Goal: Task Accomplishment & Management: Manage account settings

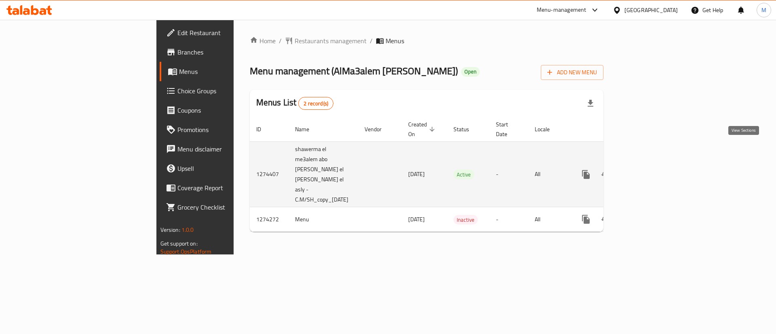
click at [654, 165] on link "enhanced table" at bounding box center [644, 174] width 19 height 19
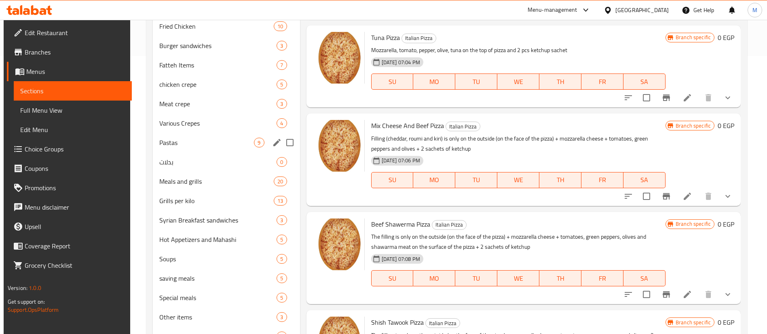
scroll to position [277, 0]
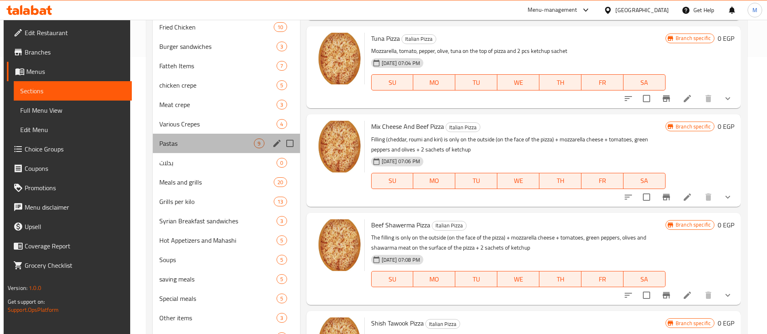
click at [192, 134] on div "Pastas 9" at bounding box center [226, 143] width 147 height 19
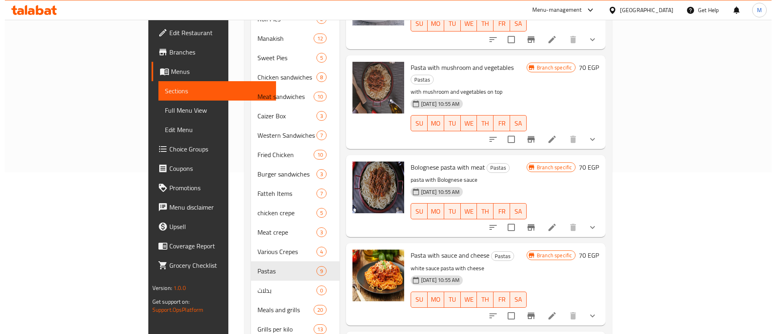
scroll to position [161, 0]
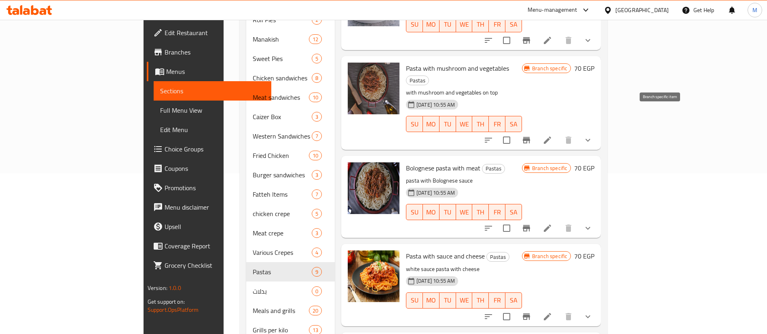
click at [531, 135] on icon "Branch-specific-item" at bounding box center [526, 140] width 10 height 10
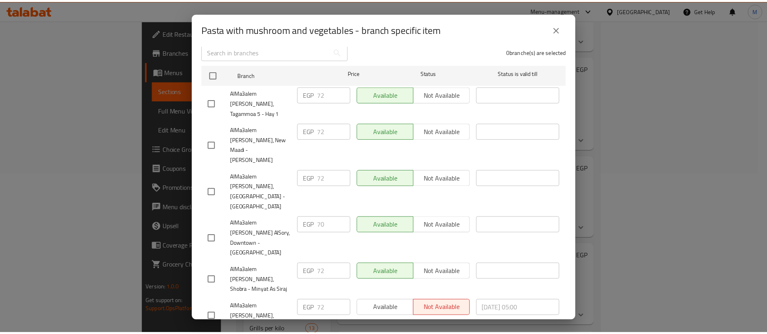
scroll to position [0, 0]
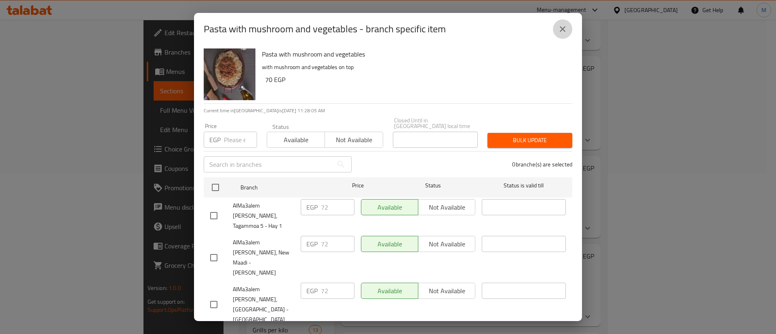
click at [554, 27] on button "close" at bounding box center [562, 28] width 19 height 19
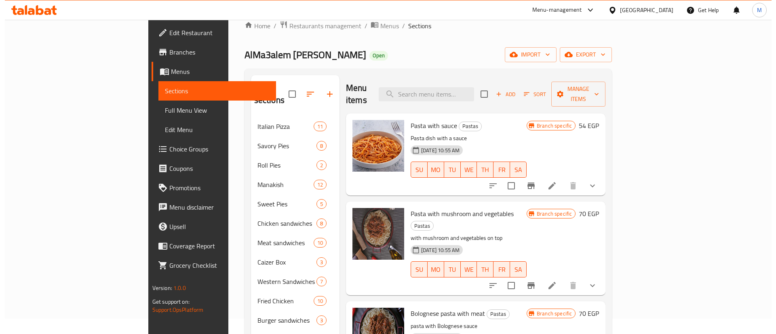
scroll to position [12, 0]
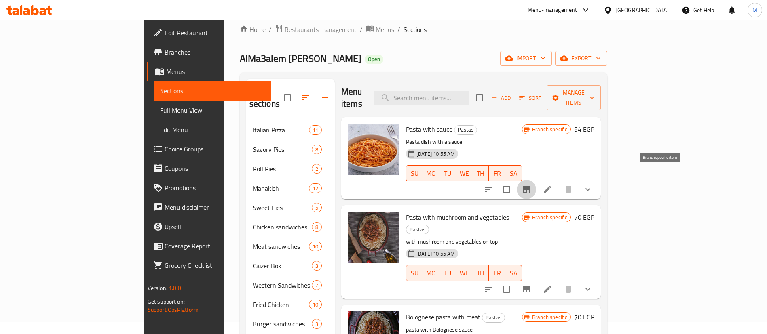
click at [536, 180] on button "Branch-specific-item" at bounding box center [526, 189] width 19 height 19
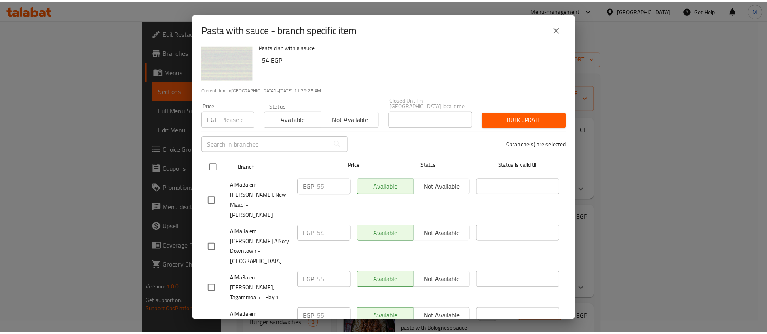
scroll to position [20, 0]
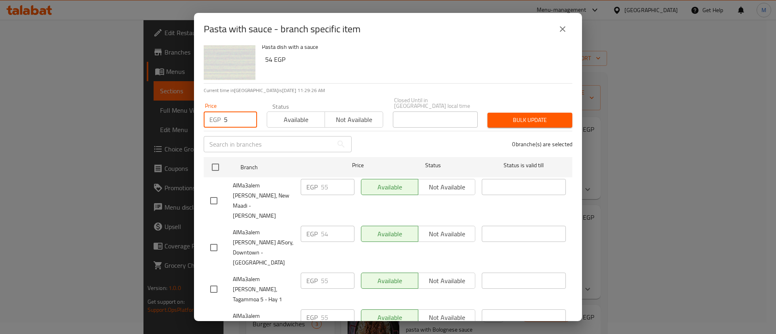
click at [231, 118] on input "5" at bounding box center [240, 120] width 33 height 16
type input "55"
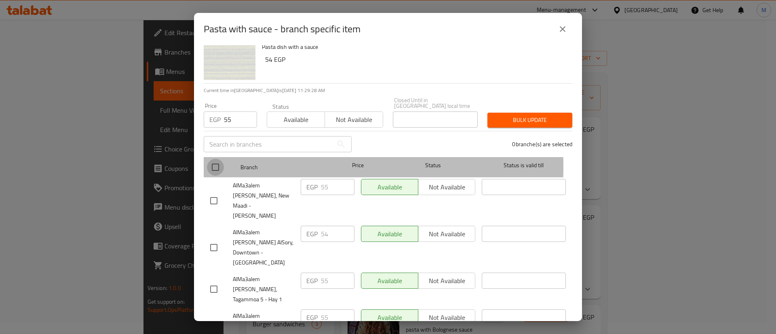
click at [219, 161] on input "checkbox" at bounding box center [215, 167] width 17 height 17
checkbox input "true"
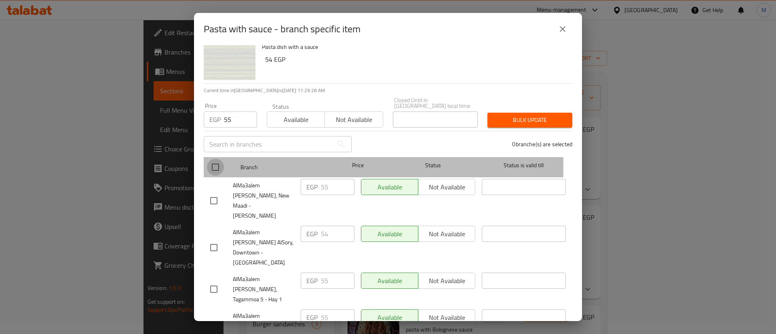
checkbox input "true"
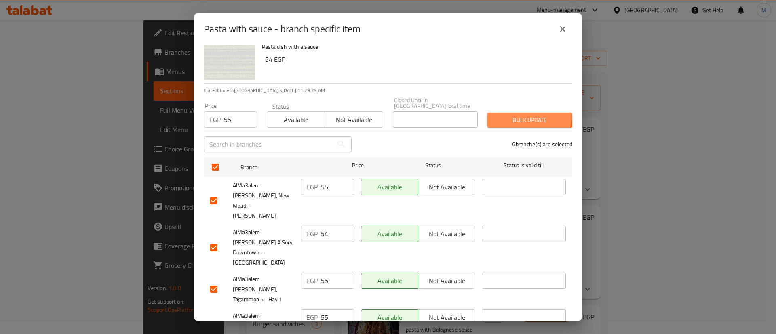
click at [514, 115] on span "Bulk update" at bounding box center [530, 120] width 72 height 10
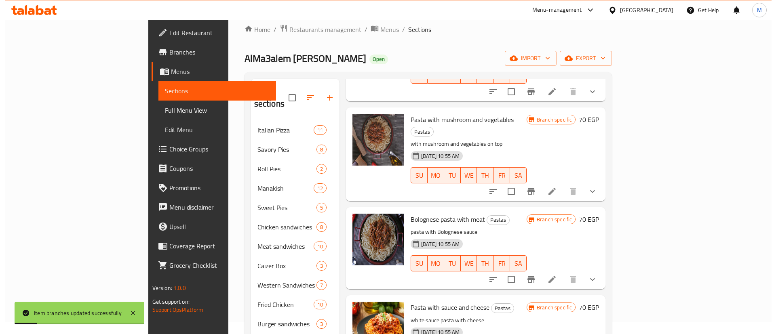
scroll to position [101, 0]
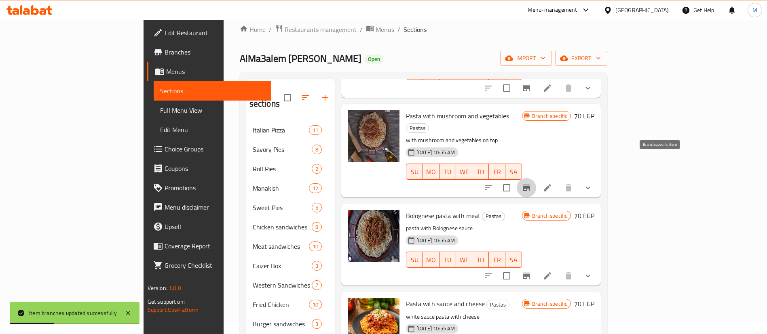
click at [531, 183] on icon "Branch-specific-item" at bounding box center [526, 188] width 10 height 10
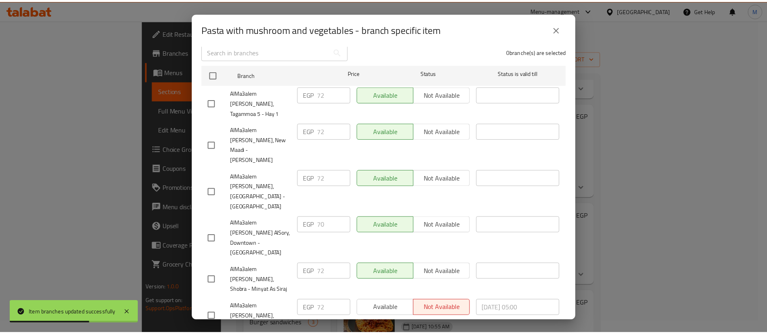
scroll to position [0, 0]
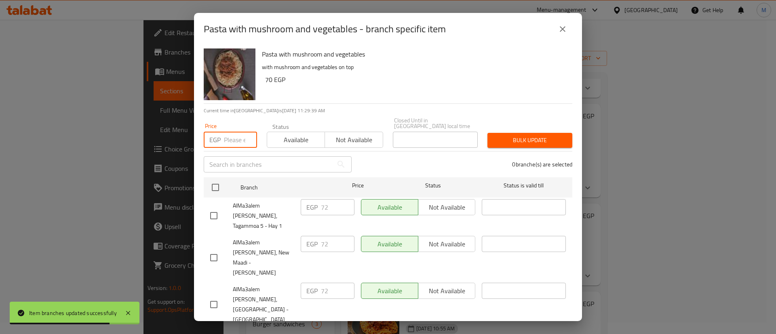
click at [236, 133] on input "number" at bounding box center [240, 140] width 33 height 16
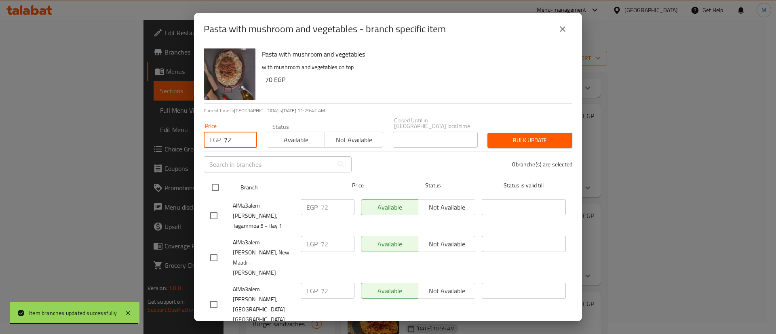
type input "72"
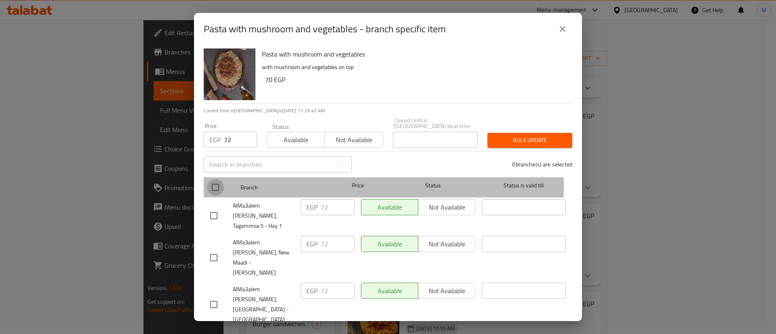
click at [222, 179] on input "checkbox" at bounding box center [215, 187] width 17 height 17
checkbox input "true"
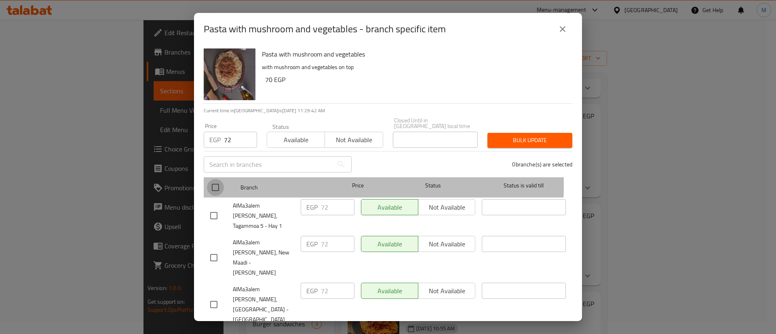
checkbox input "true"
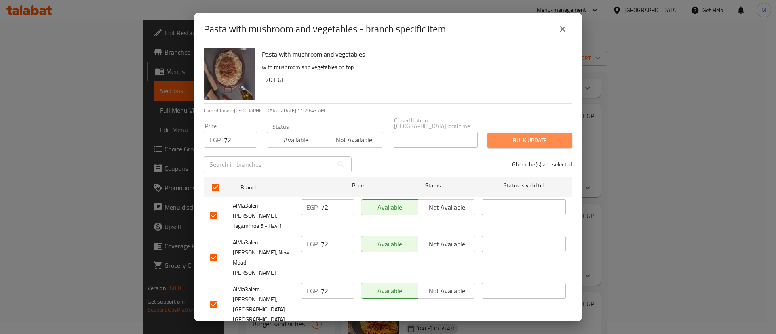
click at [538, 137] on span "Bulk update" at bounding box center [530, 140] width 72 height 10
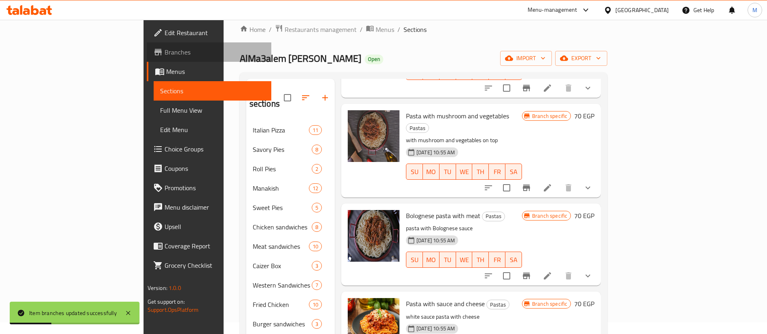
click at [165, 53] on span "Branches" at bounding box center [215, 52] width 101 height 10
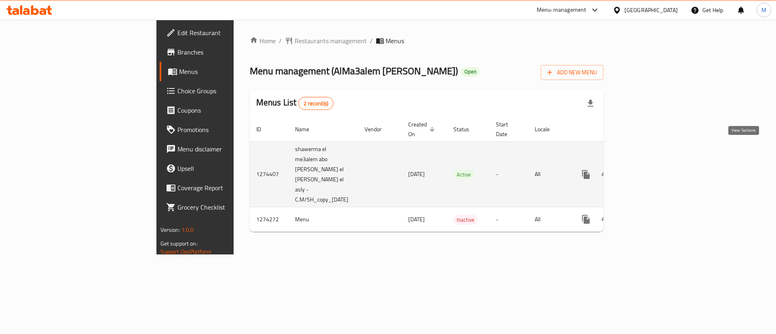
click at [654, 165] on link "enhanced table" at bounding box center [644, 174] width 19 height 19
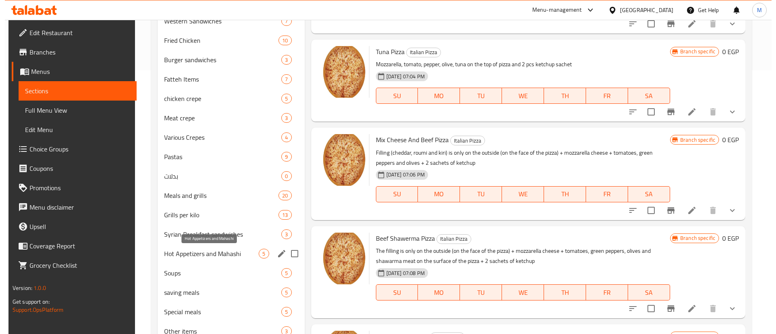
scroll to position [269, 0]
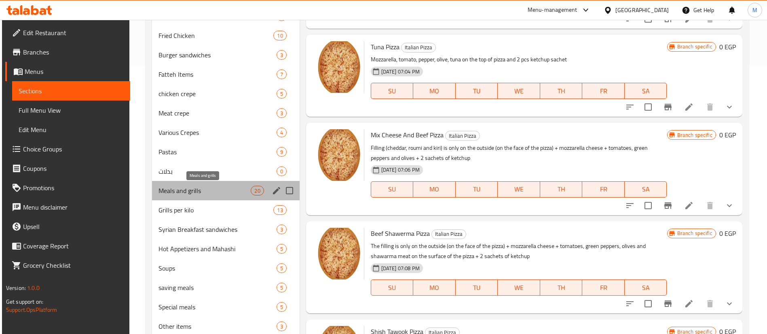
click at [218, 187] on span "Meals and grills" at bounding box center [204, 191] width 93 height 10
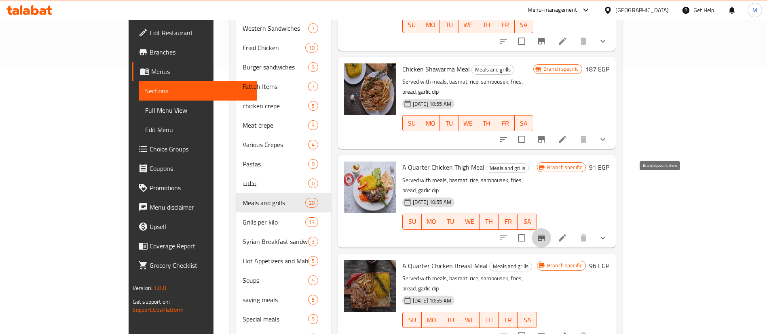
click at [546, 233] on icon "Branch-specific-item" at bounding box center [541, 238] width 10 height 10
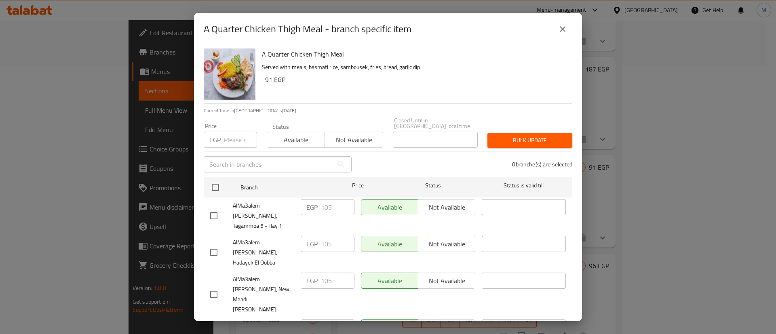
scroll to position [113, 0]
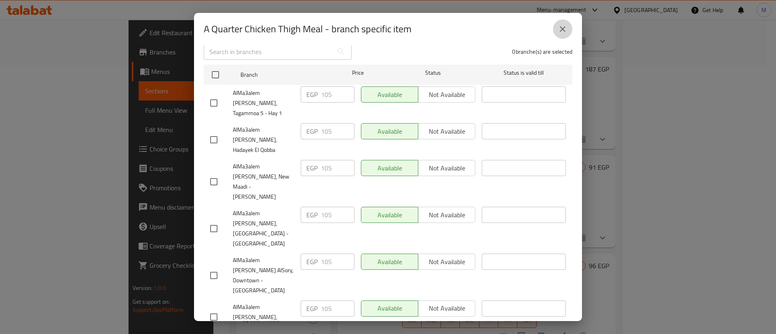
click at [561, 25] on icon "close" at bounding box center [563, 29] width 10 height 10
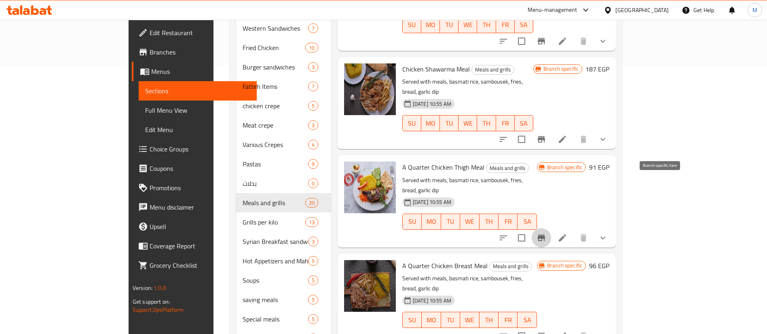
click at [545, 235] on icon "Branch-specific-item" at bounding box center [541, 238] width 7 height 6
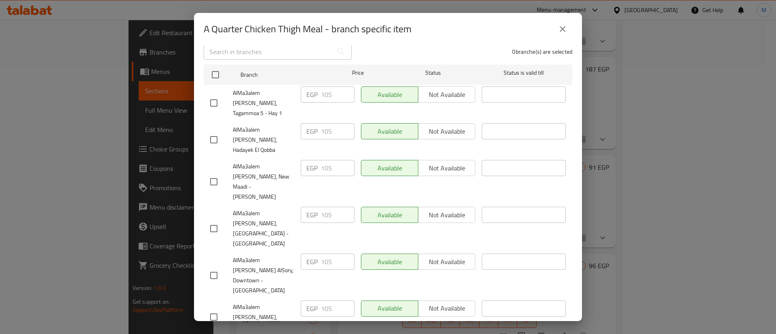
click at [566, 26] on icon "close" at bounding box center [563, 29] width 10 height 10
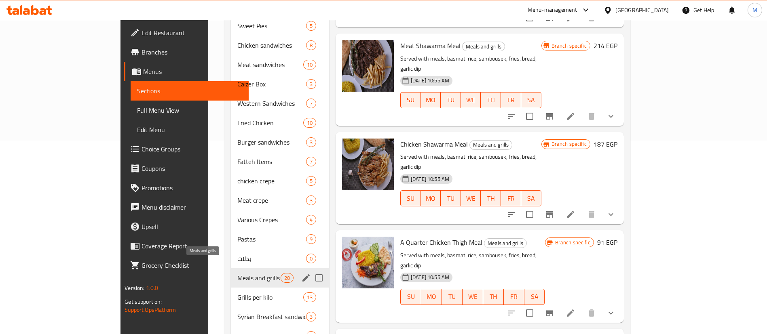
scroll to position [193, 0]
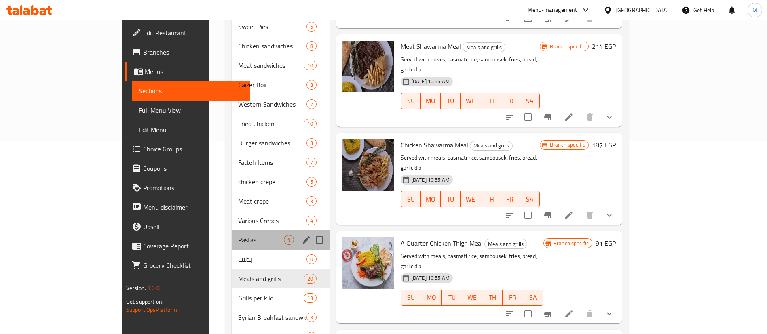
click at [232, 233] on div "Pastas 9" at bounding box center [280, 239] width 97 height 19
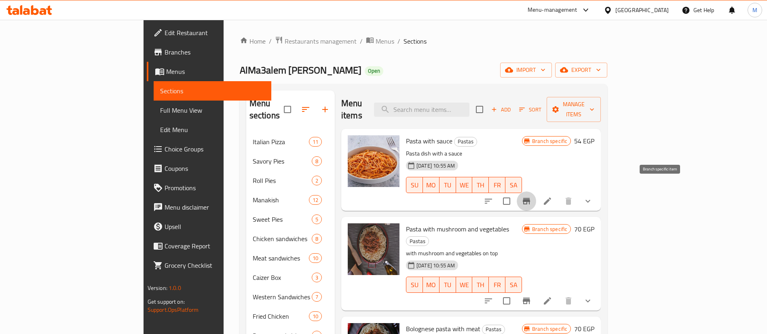
click at [531, 196] on icon "Branch-specific-item" at bounding box center [526, 201] width 10 height 10
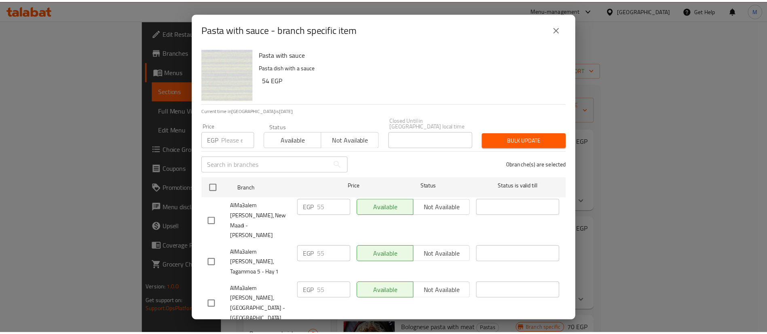
scroll to position [113, 0]
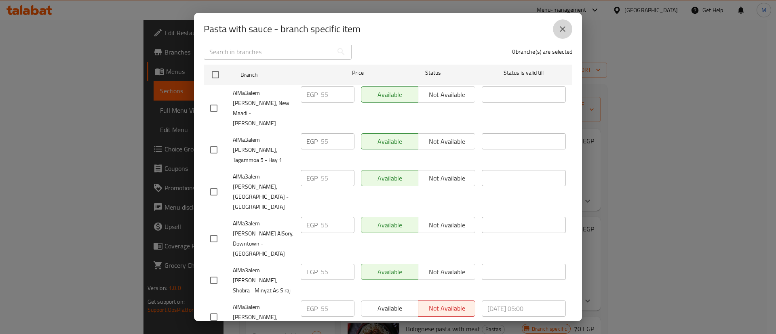
click at [560, 27] on icon "close" at bounding box center [563, 29] width 10 height 10
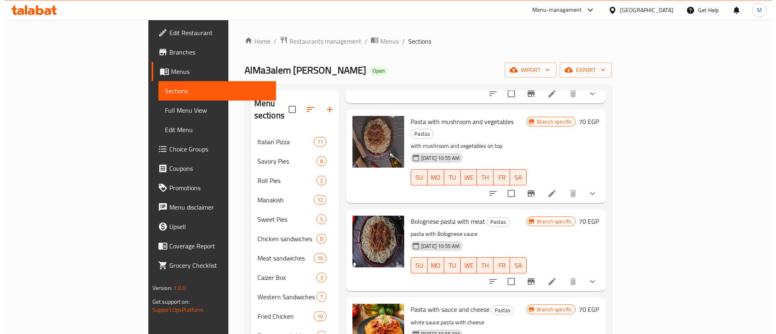
scroll to position [120, 0]
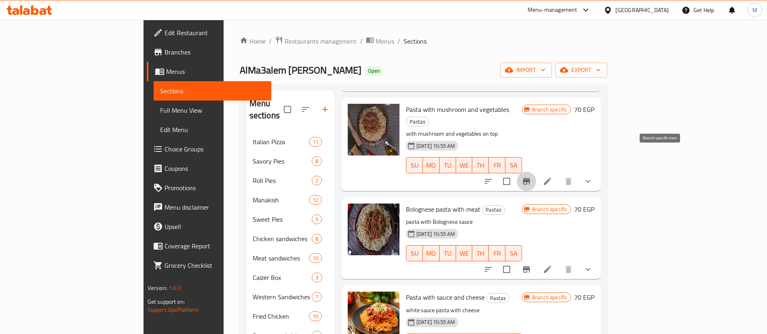
click at [536, 172] on button "Branch-specific-item" at bounding box center [526, 181] width 19 height 19
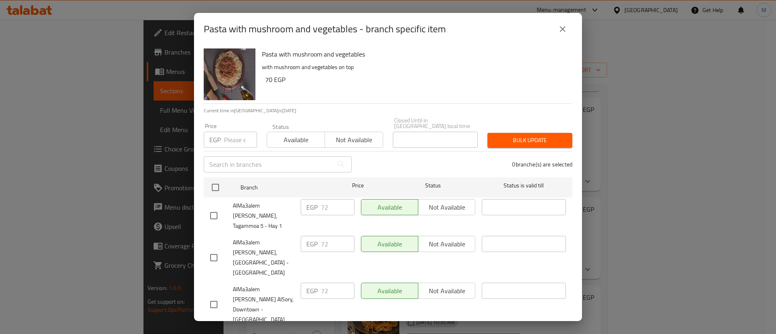
scroll to position [113, 0]
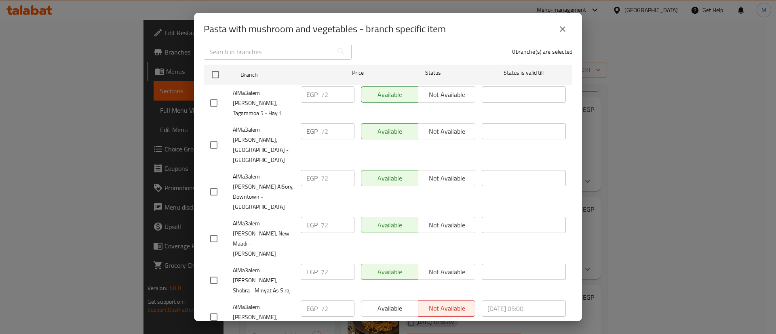
click at [564, 35] on button "close" at bounding box center [562, 28] width 19 height 19
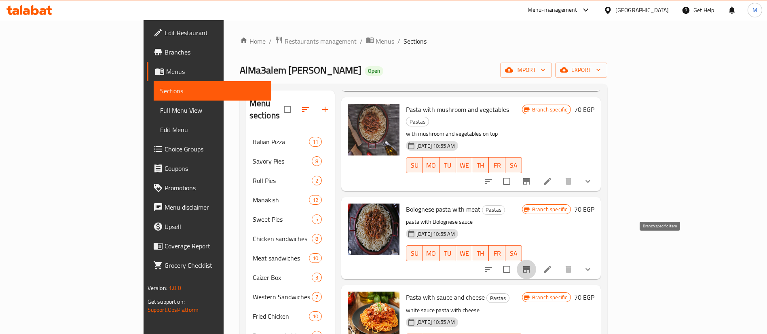
click at [530, 266] on icon "Branch-specific-item" at bounding box center [526, 269] width 7 height 6
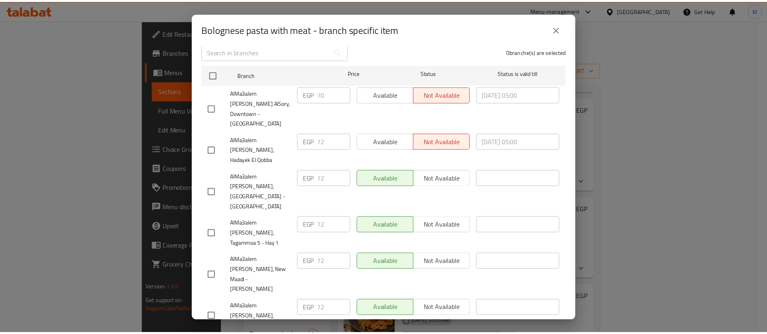
scroll to position [0, 0]
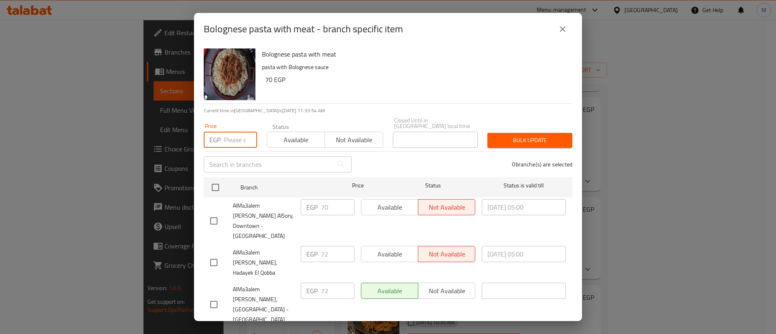
click at [236, 132] on input "number" at bounding box center [240, 140] width 33 height 16
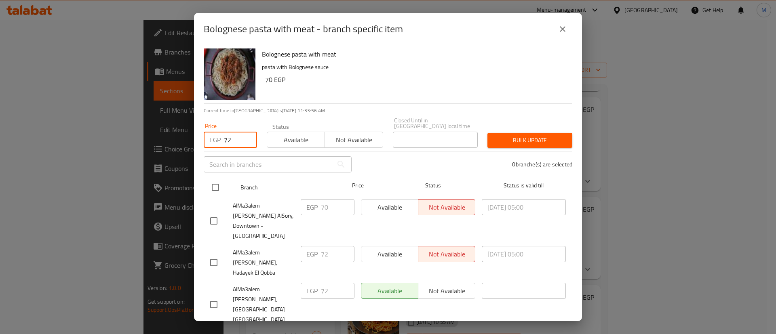
type input "72"
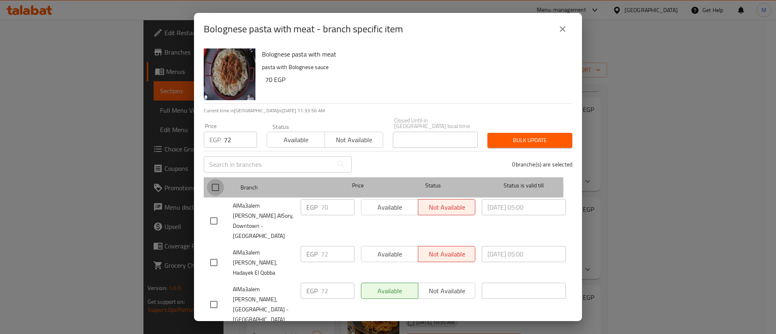
click at [213, 182] on input "checkbox" at bounding box center [215, 187] width 17 height 17
checkbox input "true"
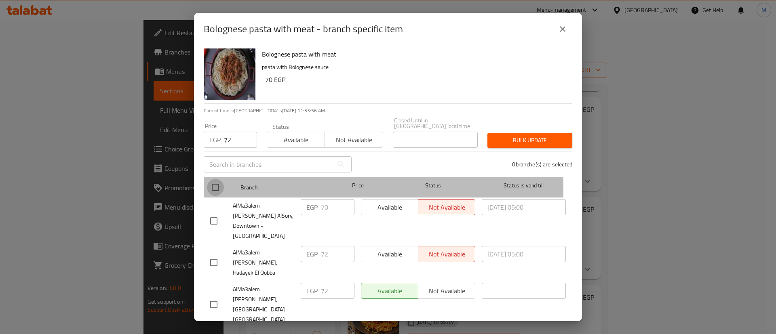
checkbox input "true"
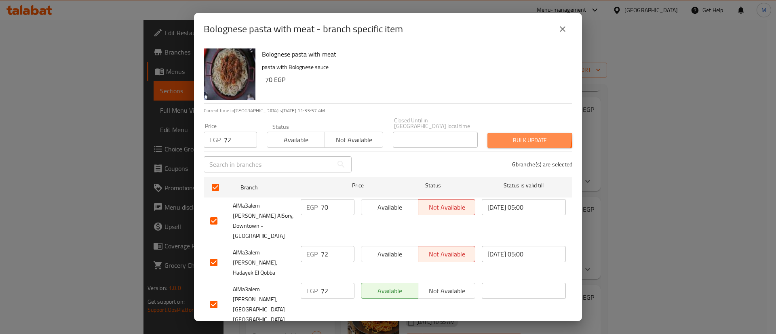
click at [500, 133] on button "Bulk update" at bounding box center [529, 140] width 85 height 15
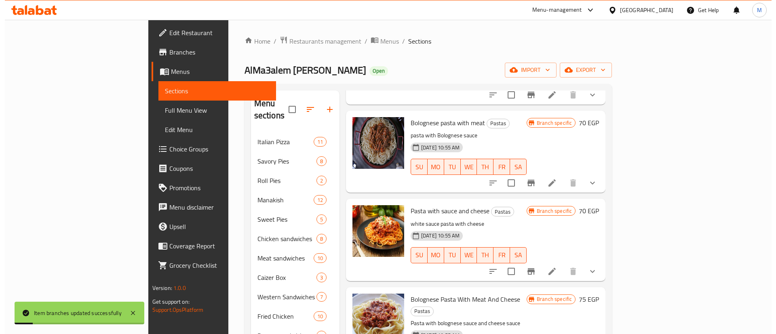
scroll to position [207, 0]
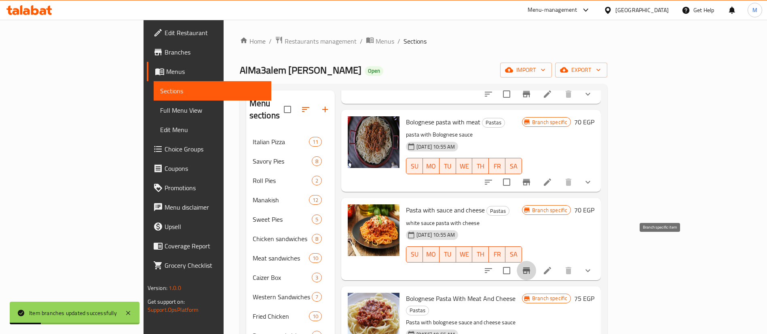
click at [530, 268] on icon "Branch-specific-item" at bounding box center [526, 271] width 7 height 6
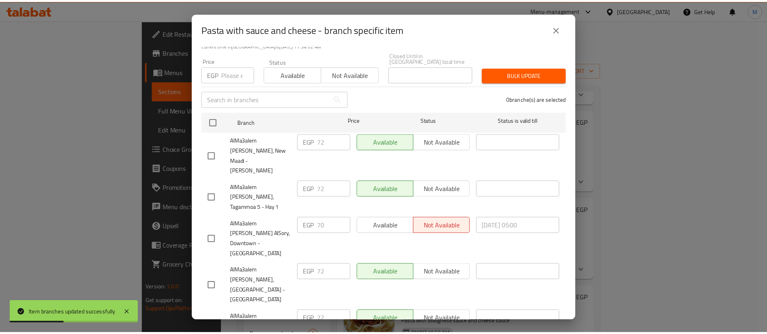
scroll to position [0, 0]
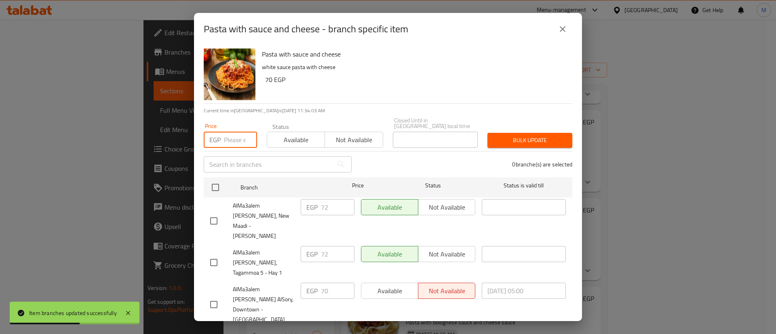
click at [235, 132] on input "number" at bounding box center [240, 140] width 33 height 16
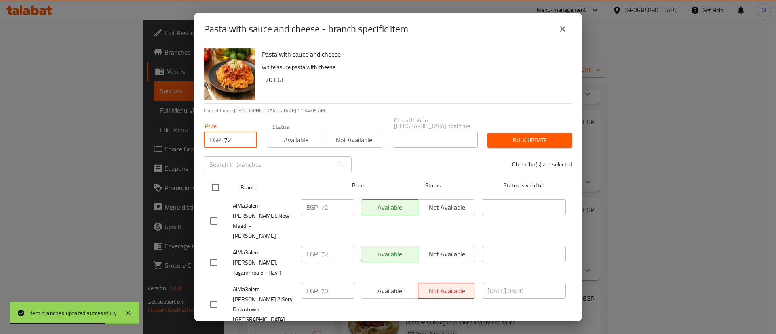
type input "72"
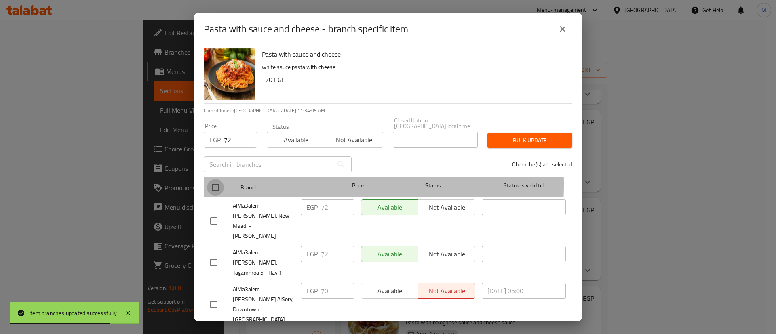
click at [222, 179] on input "checkbox" at bounding box center [215, 187] width 17 height 17
checkbox input "true"
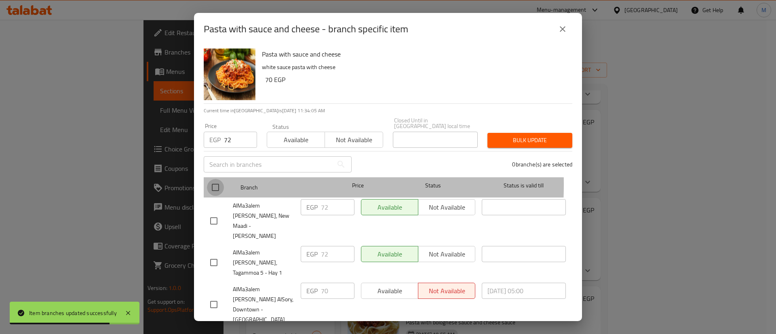
checkbox input "true"
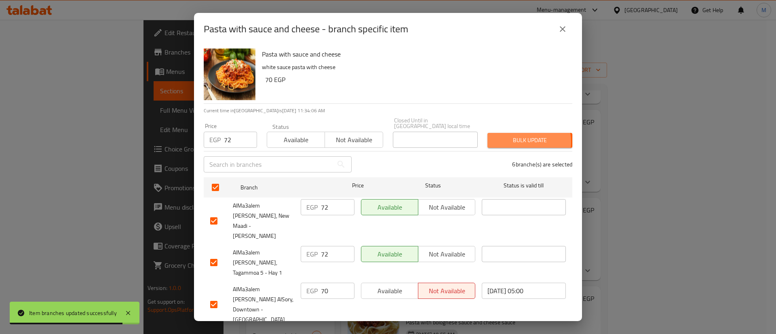
click at [509, 136] on span "Bulk update" at bounding box center [530, 140] width 72 height 10
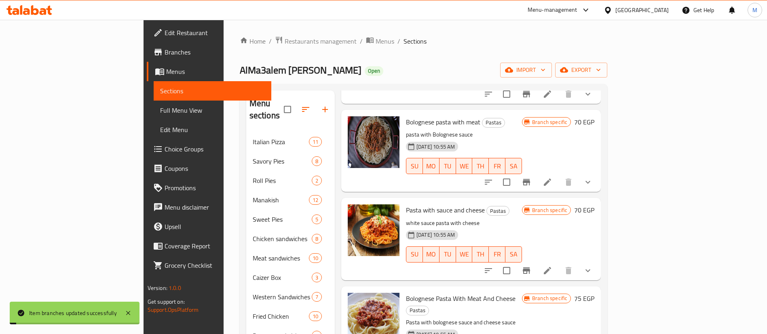
scroll to position [219, 0]
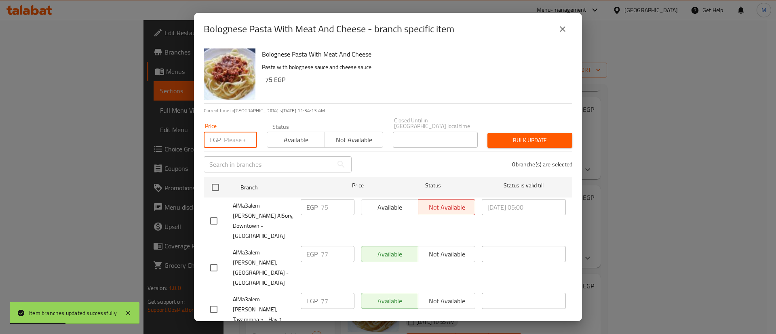
click at [233, 138] on input "number" at bounding box center [240, 140] width 33 height 16
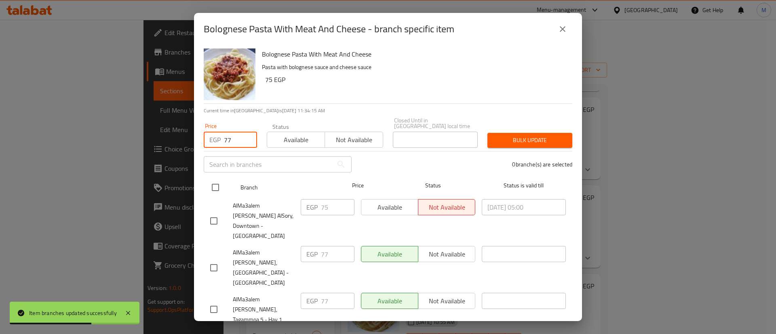
type input "77"
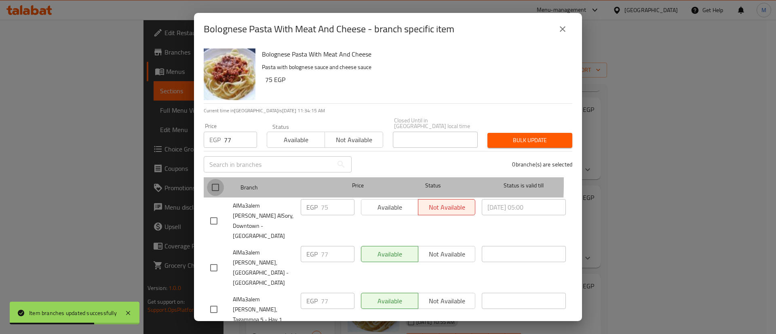
click at [220, 179] on input "checkbox" at bounding box center [215, 187] width 17 height 17
checkbox input "true"
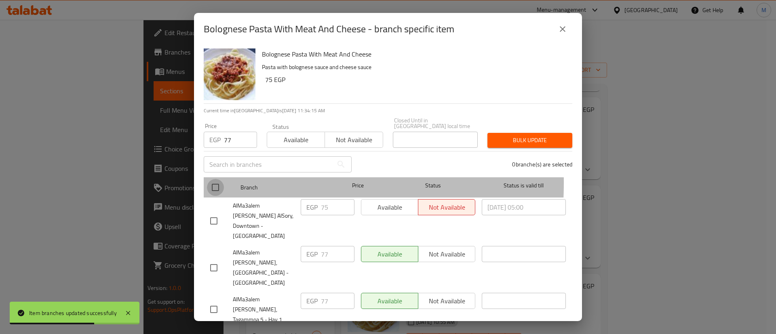
checkbox input "true"
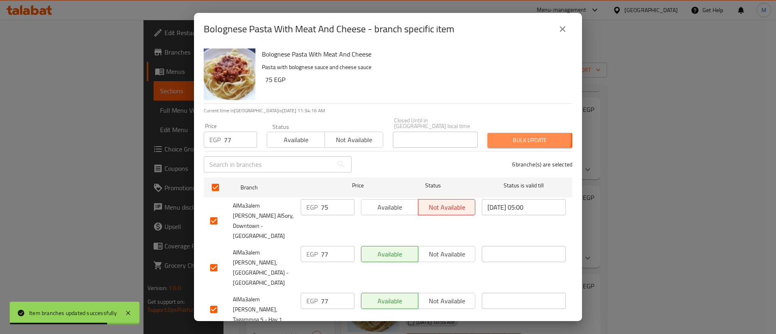
click at [519, 135] on span "Bulk update" at bounding box center [530, 140] width 72 height 10
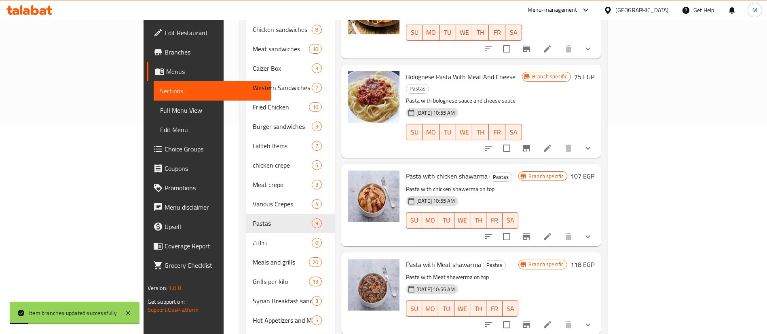
scroll to position [211, 0]
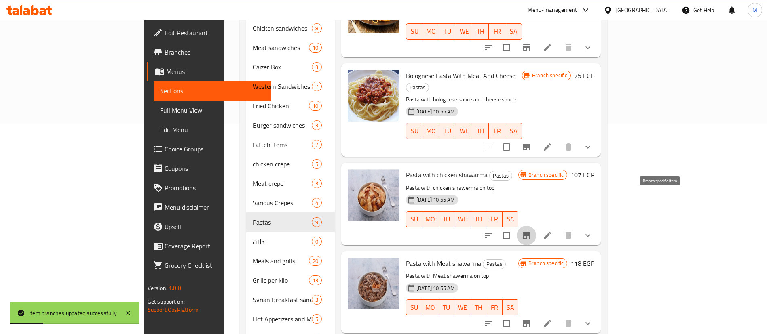
click at [530, 232] on icon "Branch-specific-item" at bounding box center [526, 235] width 7 height 6
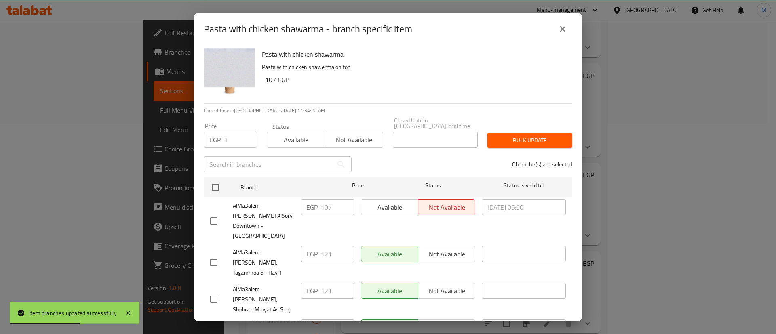
click at [234, 132] on input "1" at bounding box center [240, 140] width 33 height 16
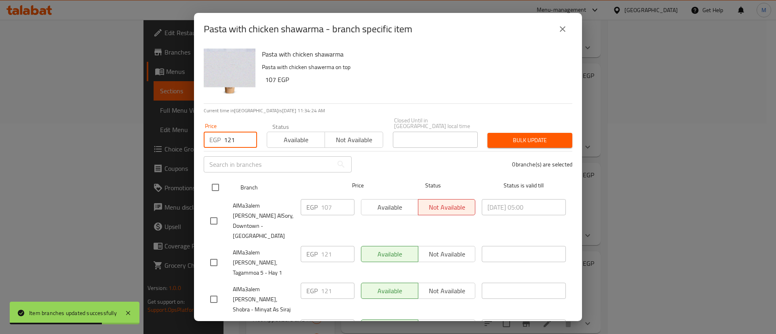
type input "121"
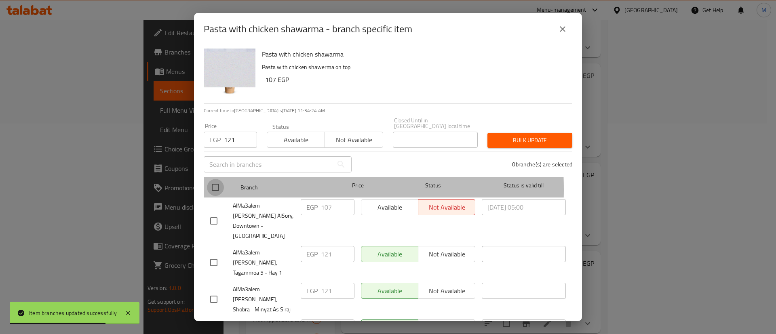
click at [219, 184] on input "checkbox" at bounding box center [215, 187] width 17 height 17
checkbox input "true"
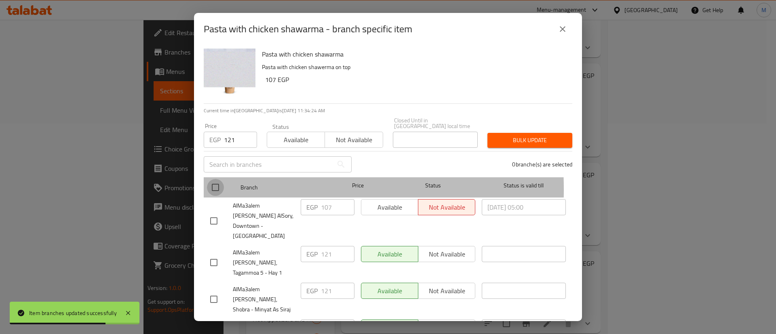
checkbox input "true"
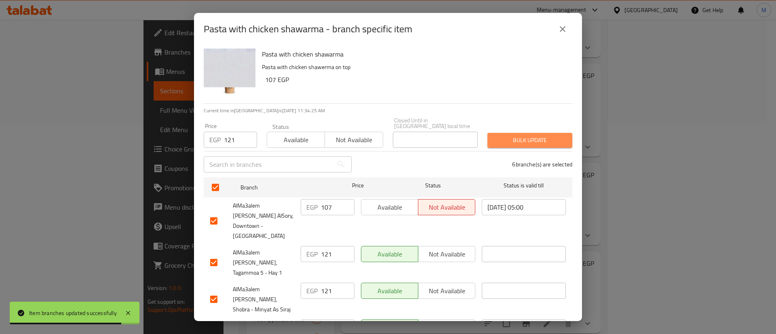
click at [528, 135] on span "Bulk update" at bounding box center [530, 140] width 72 height 10
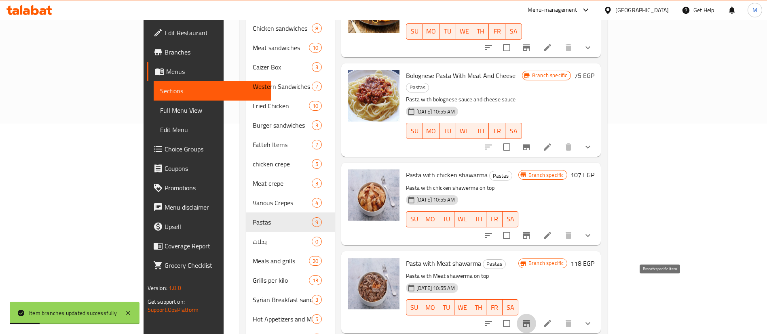
click at [536, 314] on button "Branch-specific-item" at bounding box center [526, 323] width 19 height 19
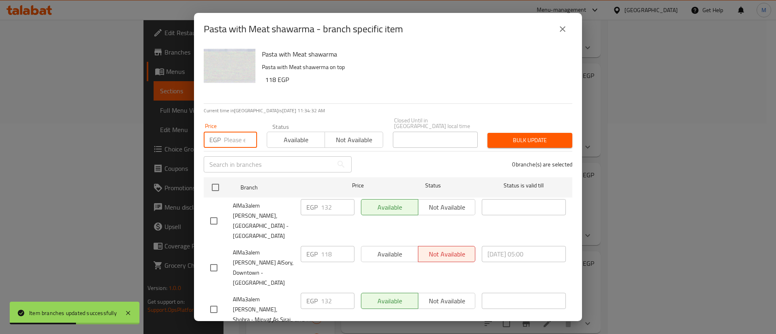
click at [237, 137] on input "number" at bounding box center [240, 140] width 33 height 16
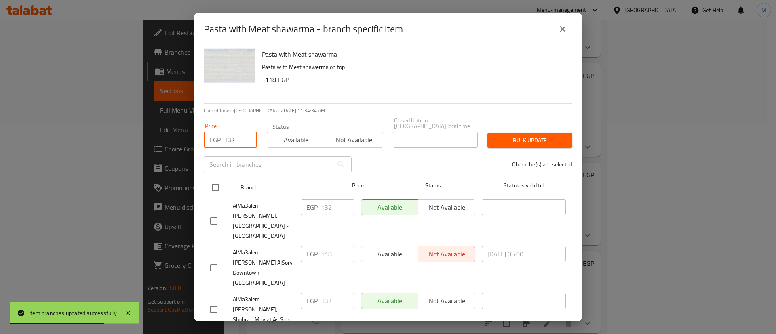
type input "132"
click at [220, 188] on input "checkbox" at bounding box center [215, 187] width 17 height 17
checkbox input "true"
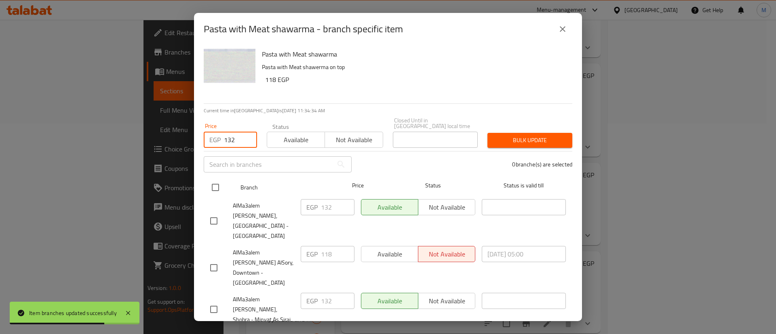
checkbox input "true"
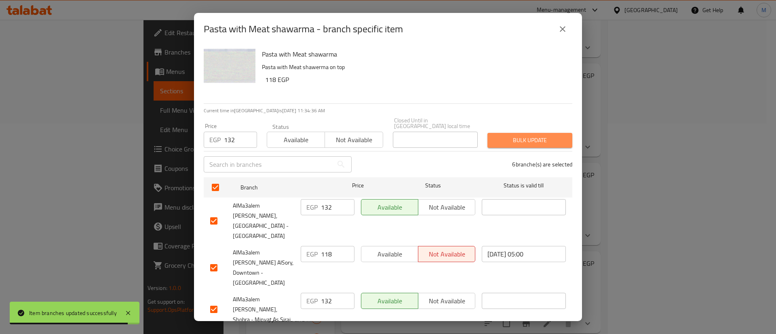
click at [530, 138] on span "Bulk update" at bounding box center [530, 140] width 72 height 10
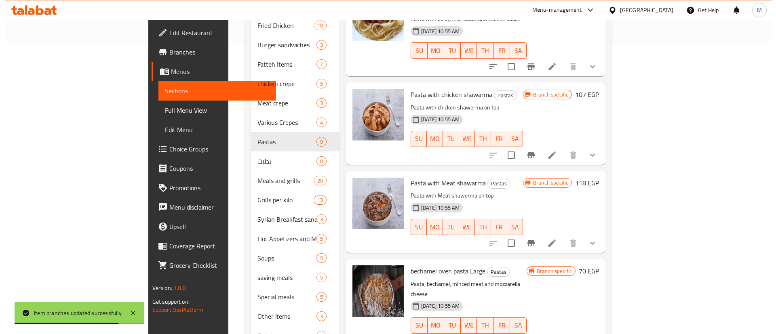
scroll to position [297, 0]
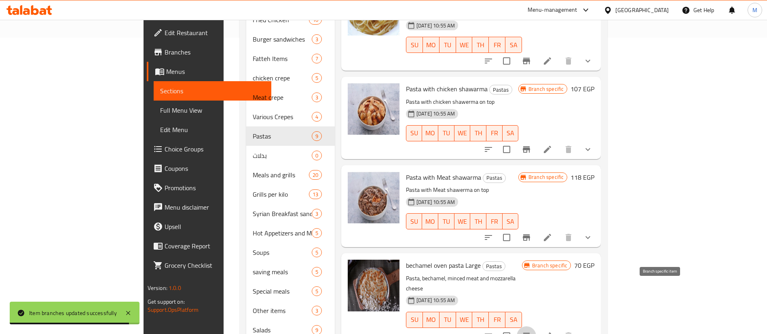
click at [536, 327] on button "Branch-specific-item" at bounding box center [526, 336] width 19 height 19
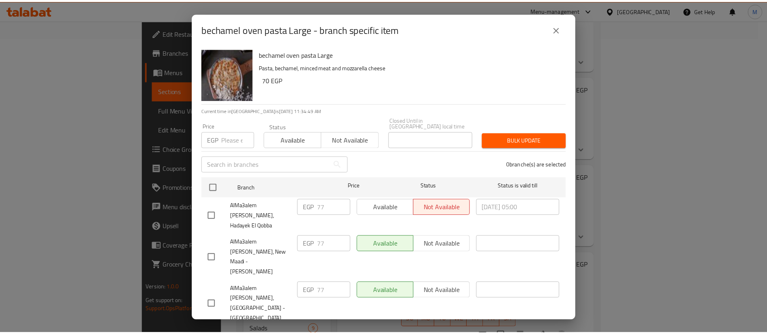
scroll to position [113, 0]
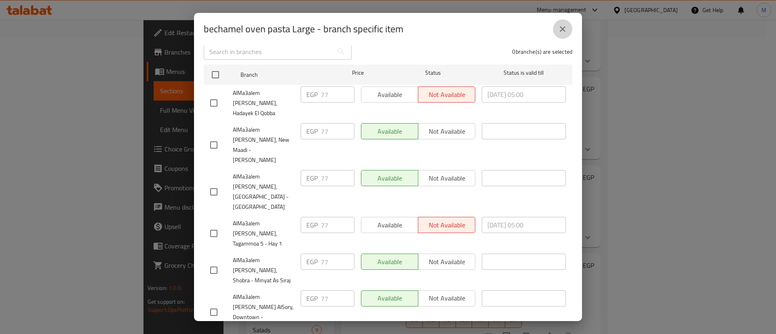
click at [563, 29] on icon "close" at bounding box center [563, 29] width 6 height 6
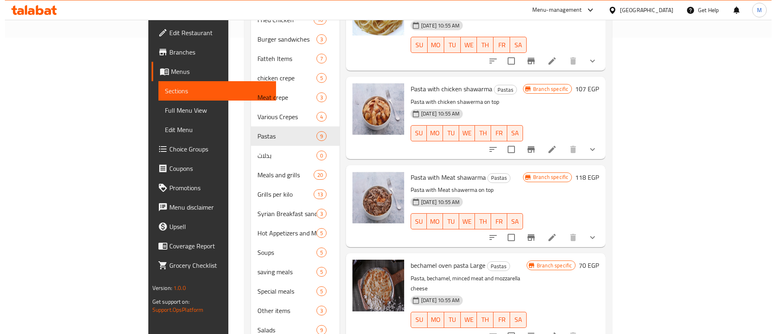
scroll to position [374, 0]
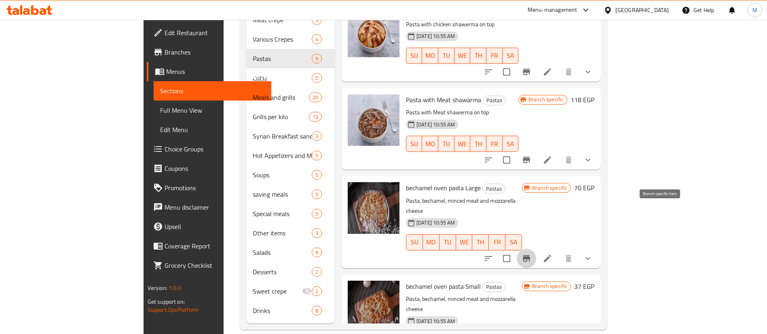
click at [530, 255] on icon "Branch-specific-item" at bounding box center [526, 258] width 7 height 6
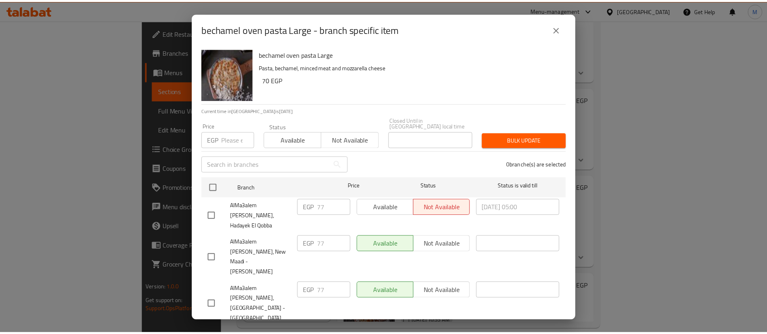
scroll to position [113, 0]
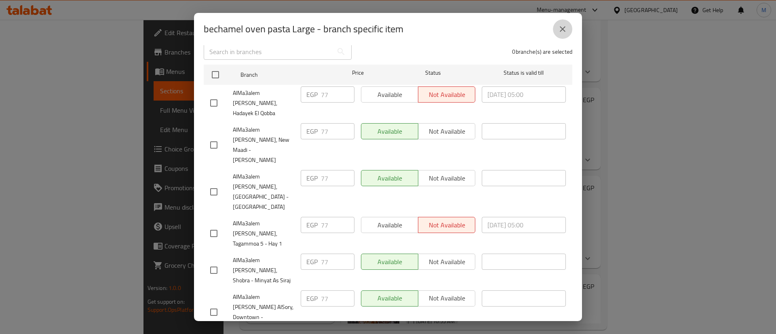
click at [558, 37] on button "close" at bounding box center [562, 28] width 19 height 19
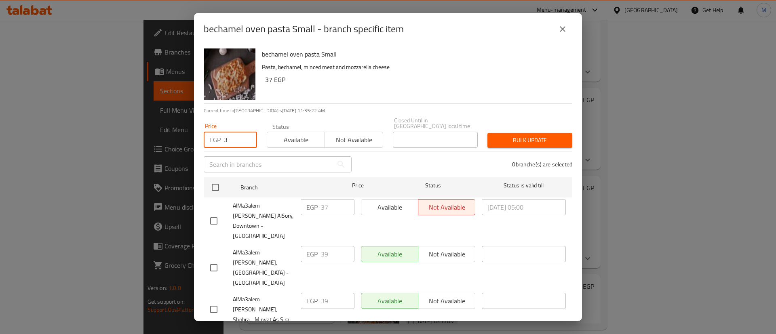
click at [231, 136] on input "3" at bounding box center [240, 140] width 33 height 16
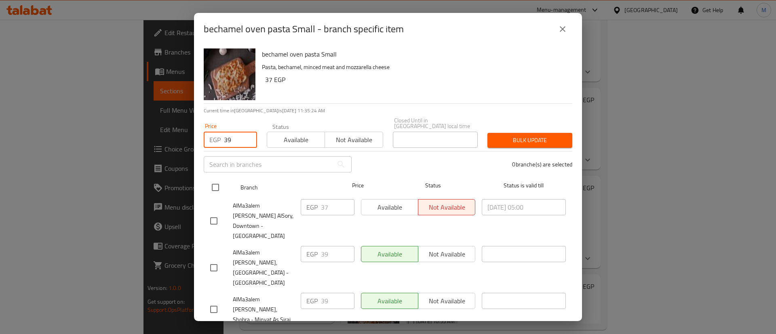
type input "39"
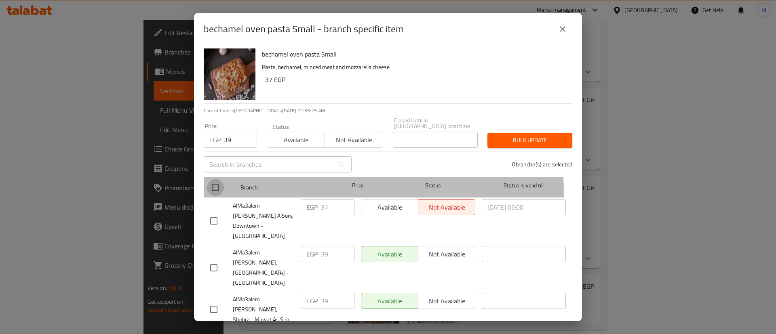
click at [216, 188] on input "checkbox" at bounding box center [215, 187] width 17 height 17
checkbox input "true"
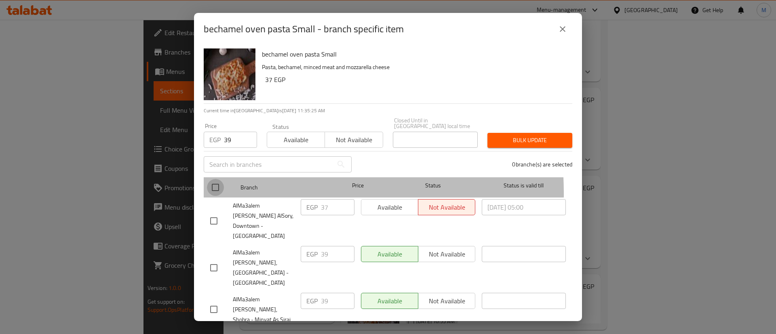
checkbox input "true"
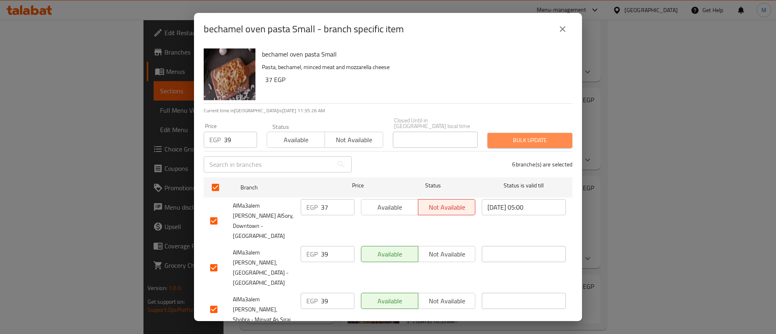
click at [523, 136] on span "Bulk update" at bounding box center [530, 140] width 72 height 10
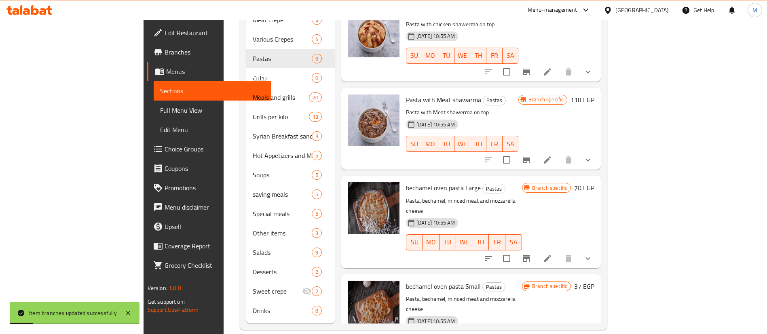
click at [522, 182] on h6 "bechamel oven pasta Large Pastas" at bounding box center [464, 187] width 116 height 11
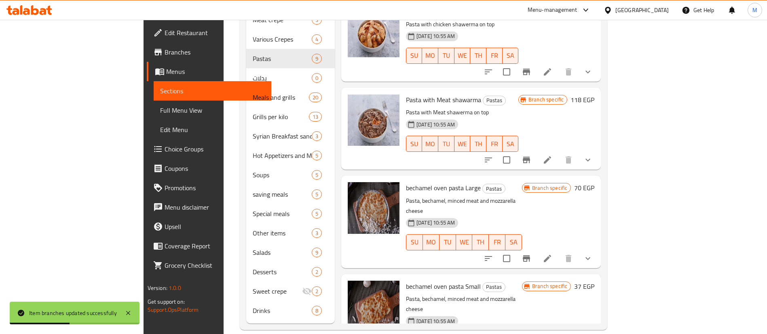
click at [509, 196] on p "Pasta, bechamel, minced meat and mozzarella cheese" at bounding box center [464, 206] width 116 height 20
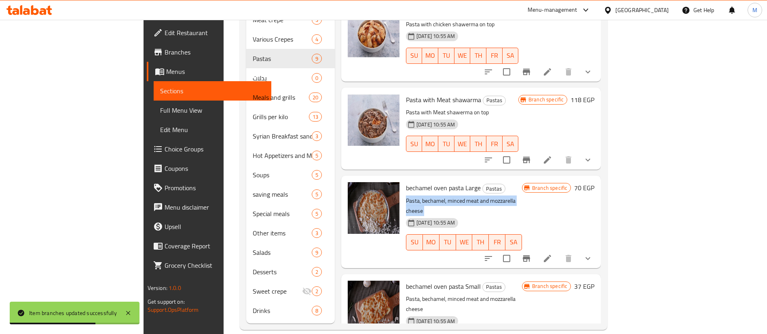
click at [509, 196] on p "Pasta, bechamel, minced meat and mozzarella cheese" at bounding box center [464, 206] width 116 height 20
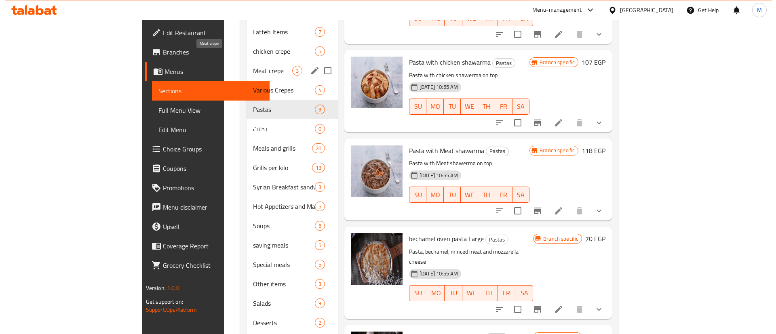
scroll to position [323, 0]
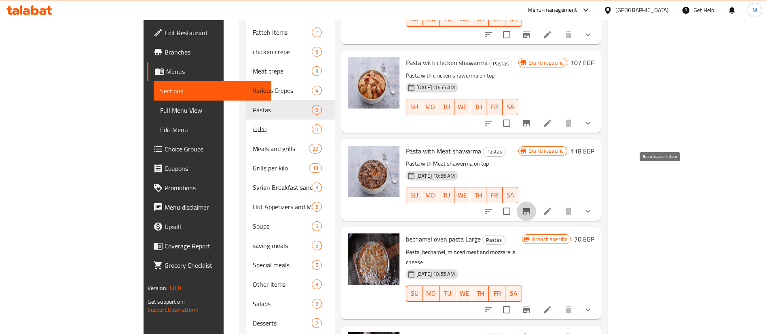
click at [536, 202] on button "Branch-specific-item" at bounding box center [526, 211] width 19 height 19
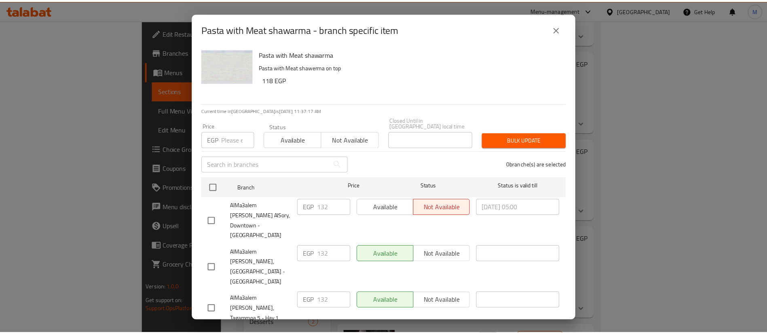
scroll to position [113, 0]
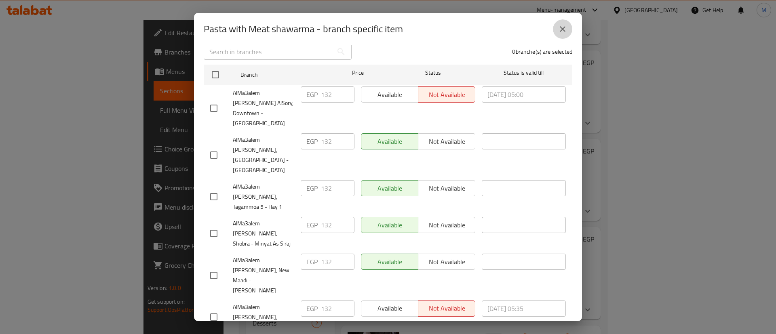
click at [560, 29] on icon "close" at bounding box center [563, 29] width 10 height 10
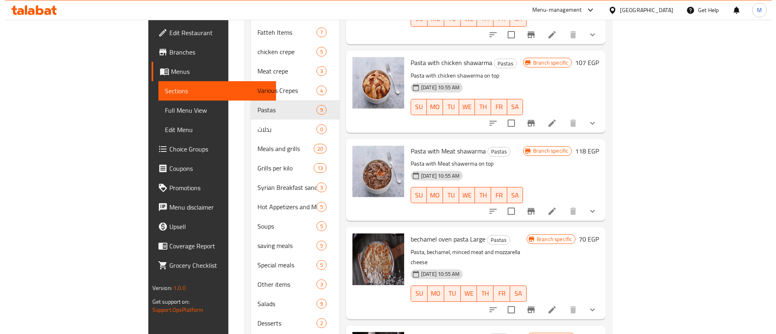
scroll to position [374, 0]
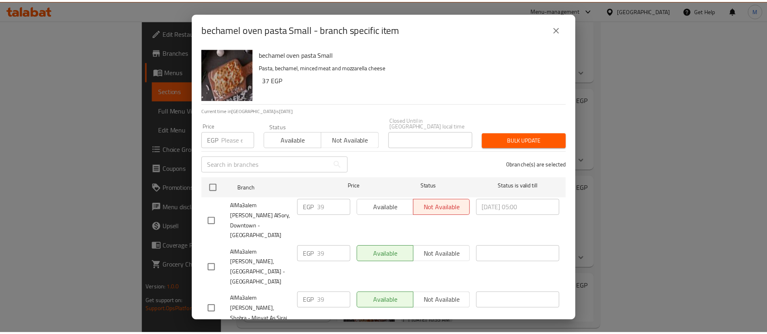
scroll to position [113, 0]
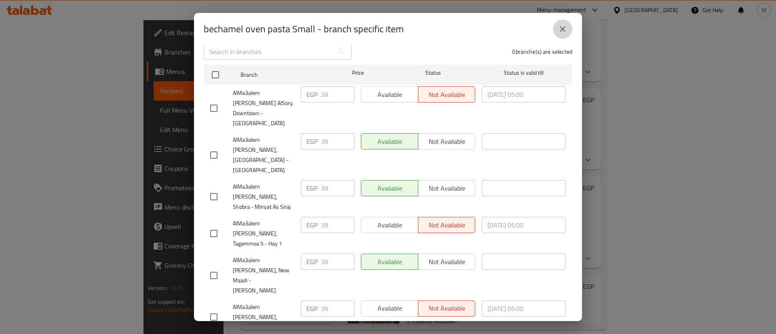
click at [567, 35] on button "close" at bounding box center [562, 28] width 19 height 19
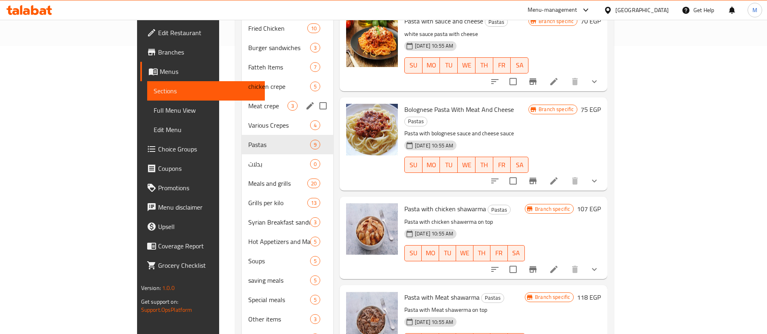
scroll to position [287, 0]
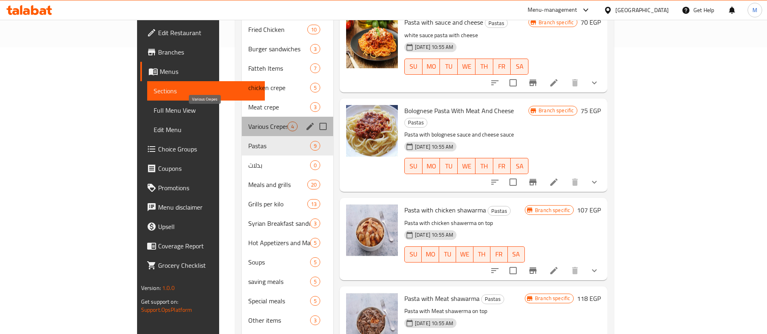
click at [248, 122] on span "Various Crepes" at bounding box center [267, 127] width 39 height 10
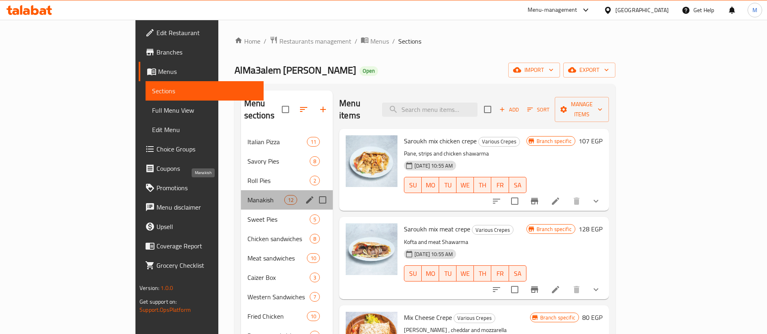
click at [247, 195] on span "Manakish" at bounding box center [265, 200] width 37 height 10
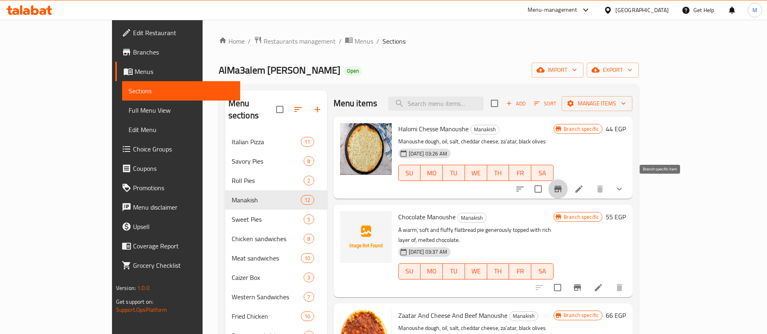
click at [563, 188] on icon "Branch-specific-item" at bounding box center [558, 189] width 10 height 10
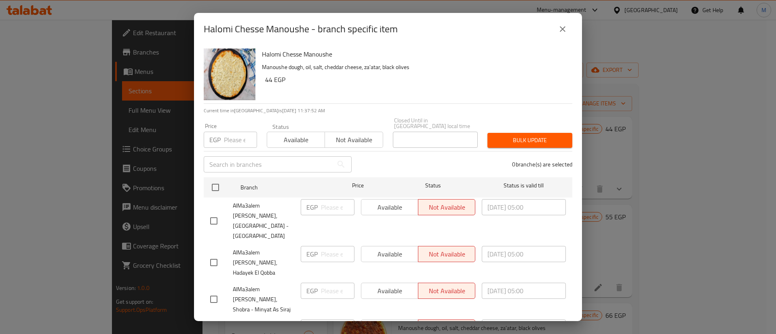
scroll to position [113, 0]
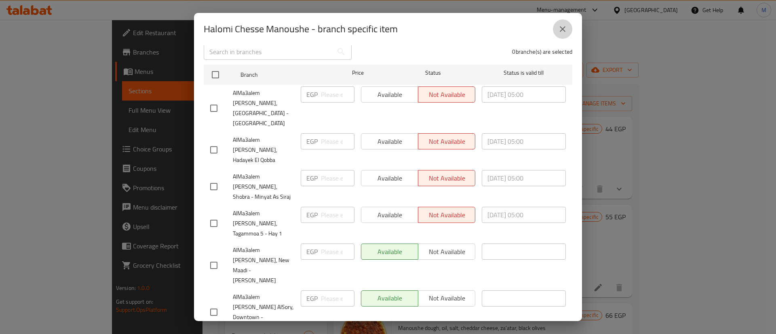
click at [561, 29] on icon "close" at bounding box center [563, 29] width 10 height 10
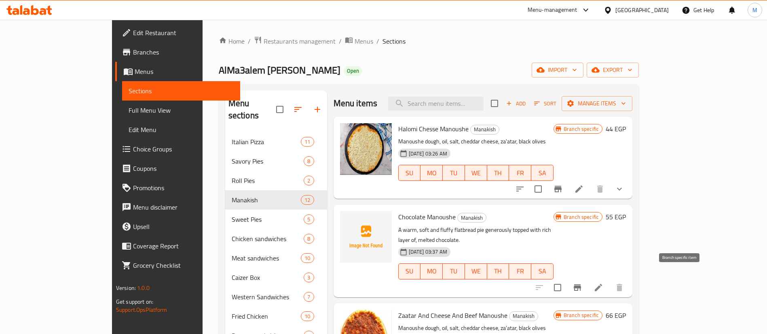
click at [581, 285] on icon "Branch-specific-item" at bounding box center [577, 288] width 7 height 6
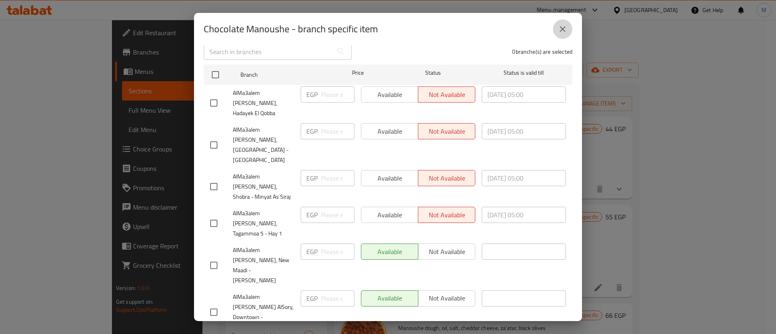
click at [564, 29] on icon "close" at bounding box center [563, 29] width 10 height 10
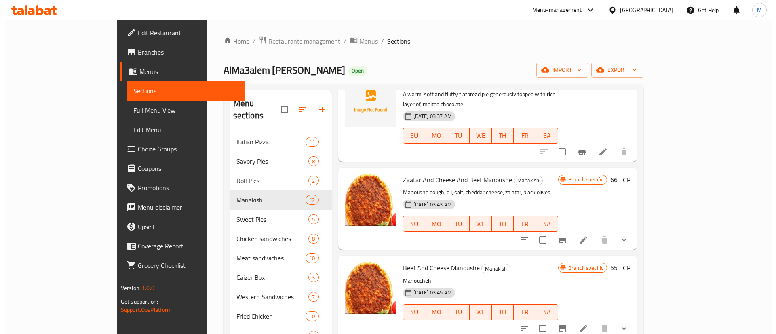
scroll to position [146, 0]
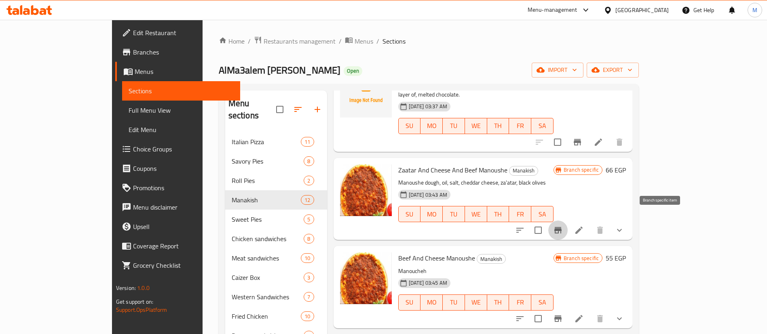
click at [568, 225] on button "Branch-specific-item" at bounding box center [557, 230] width 19 height 19
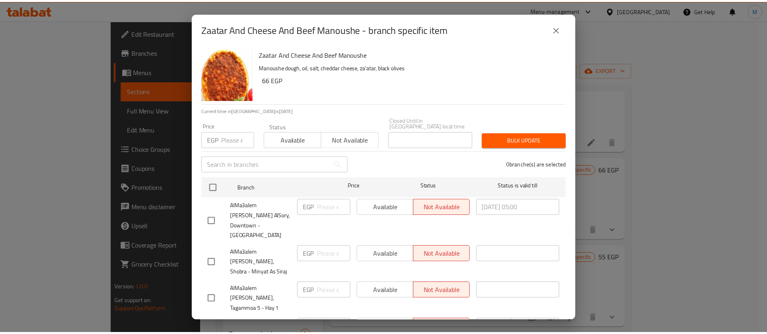
scroll to position [113, 0]
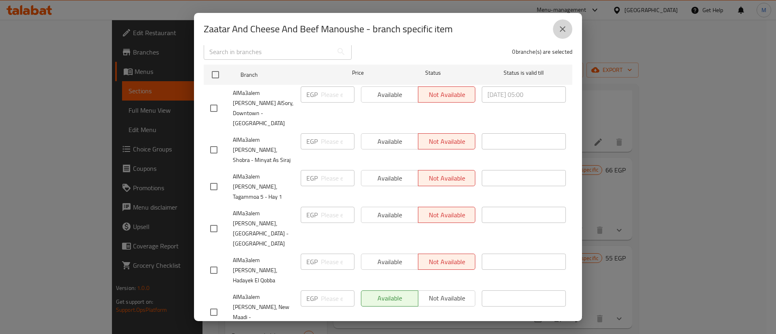
click at [567, 34] on button "close" at bounding box center [562, 28] width 19 height 19
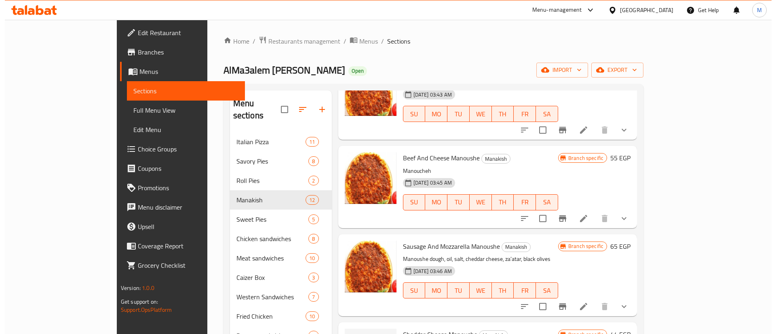
scroll to position [247, 0]
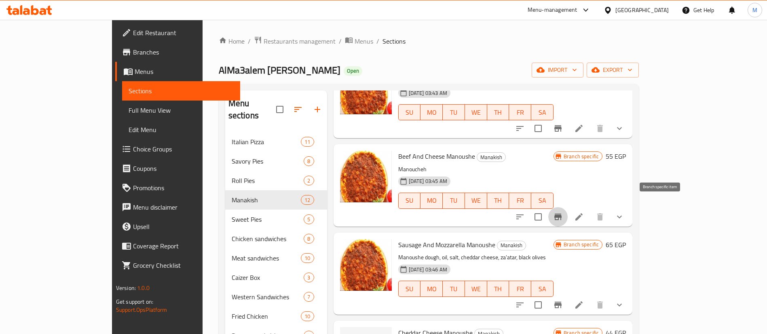
click at [561, 214] on icon "Branch-specific-item" at bounding box center [557, 217] width 7 height 6
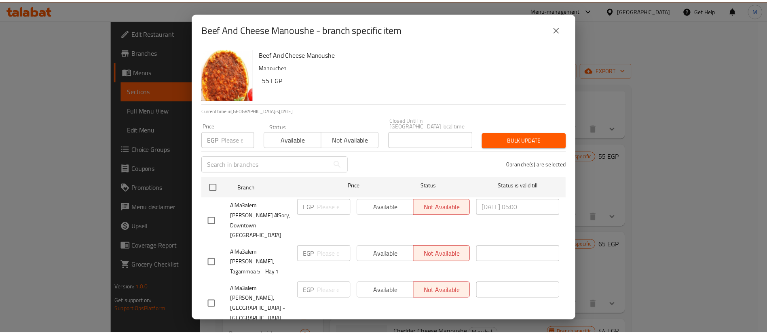
scroll to position [113, 0]
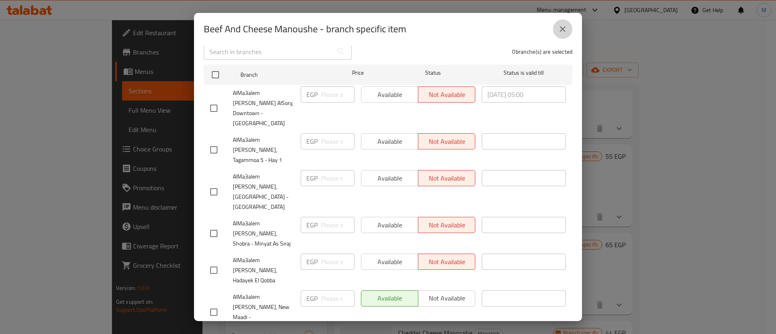
click at [565, 36] on button "close" at bounding box center [562, 28] width 19 height 19
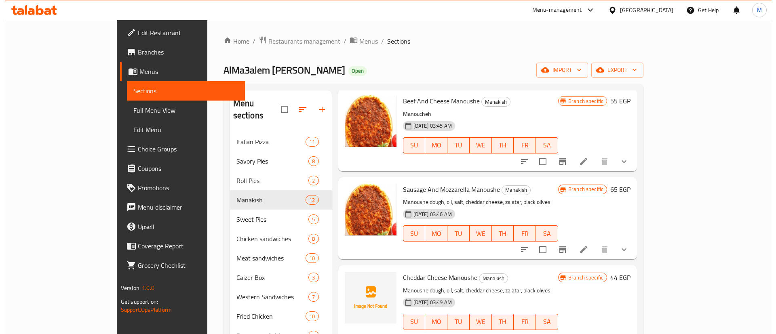
scroll to position [303, 0]
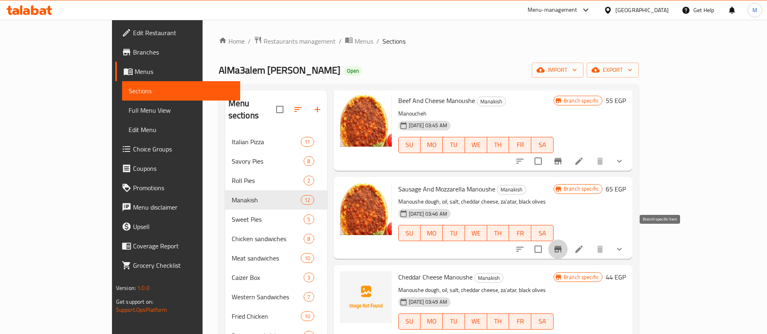
click at [561, 246] on icon "Branch-specific-item" at bounding box center [557, 249] width 7 height 6
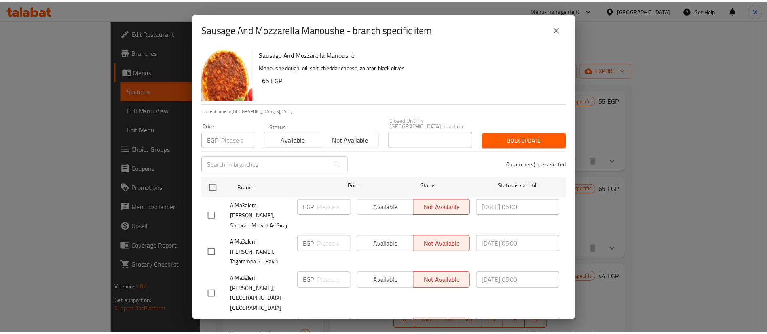
scroll to position [113, 0]
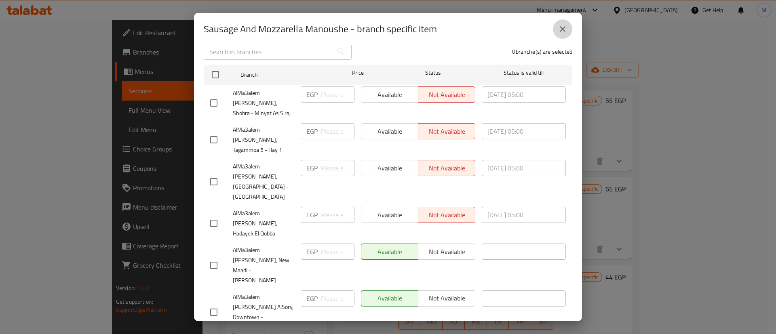
click at [564, 32] on icon "close" at bounding box center [563, 29] width 10 height 10
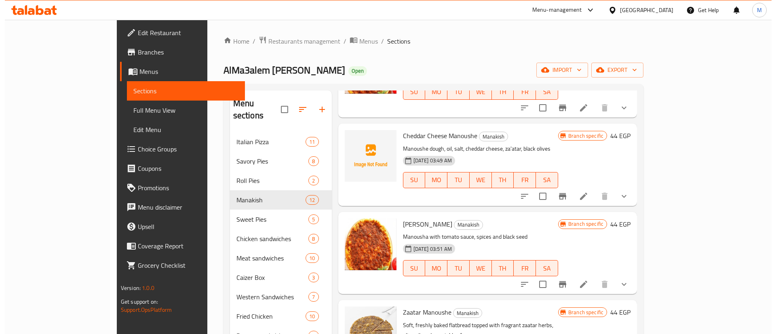
scroll to position [445, 0]
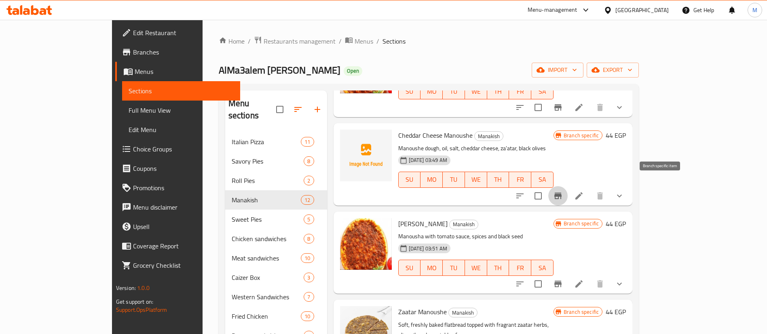
click at [561, 193] on icon "Branch-specific-item" at bounding box center [557, 196] width 7 height 6
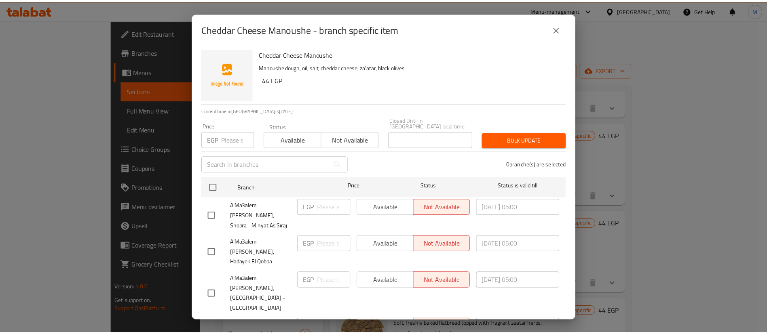
scroll to position [113, 0]
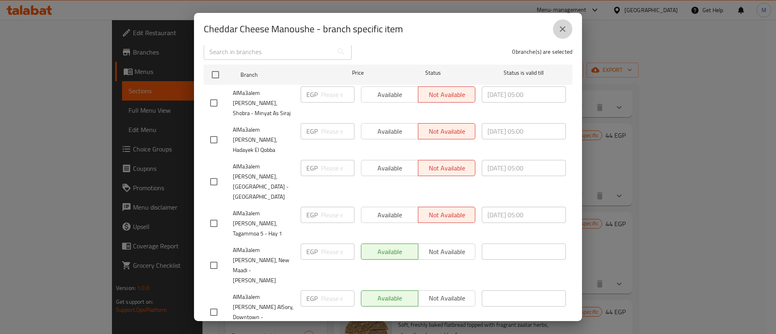
click at [561, 25] on icon "close" at bounding box center [563, 29] width 10 height 10
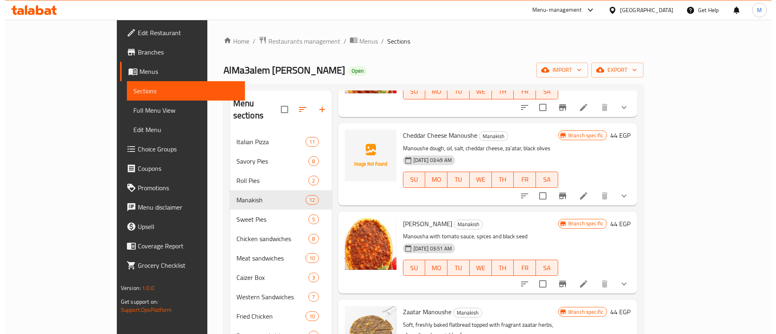
scroll to position [484, 0]
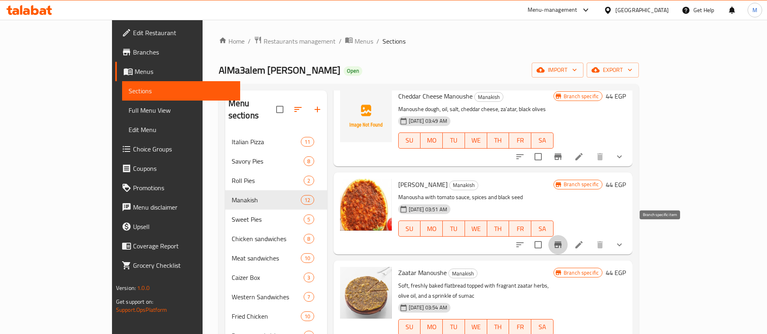
click at [561, 242] on icon "Branch-specific-item" at bounding box center [557, 245] width 7 height 6
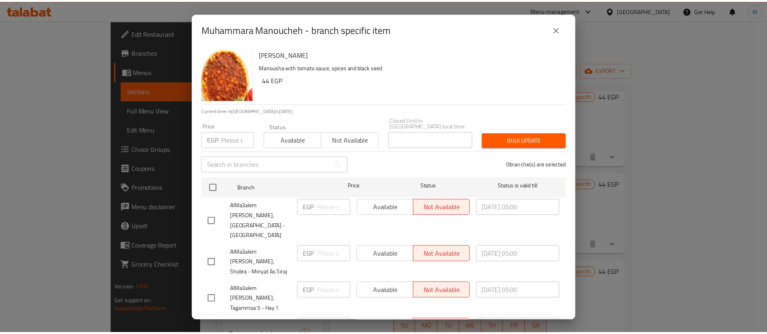
scroll to position [113, 0]
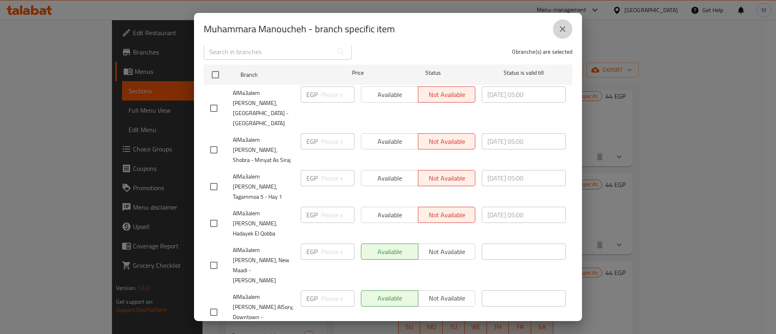
click at [564, 31] on icon "close" at bounding box center [563, 29] width 6 height 6
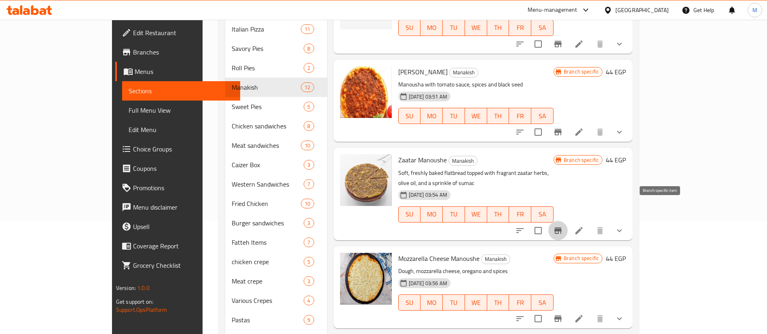
click at [563, 226] on icon "Branch-specific-item" at bounding box center [558, 231] width 10 height 10
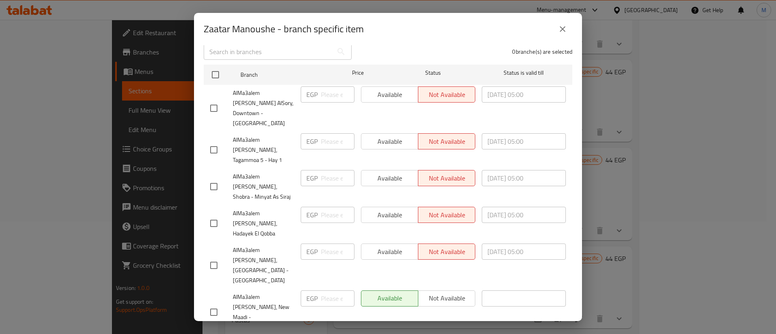
click at [564, 30] on icon "close" at bounding box center [563, 29] width 10 height 10
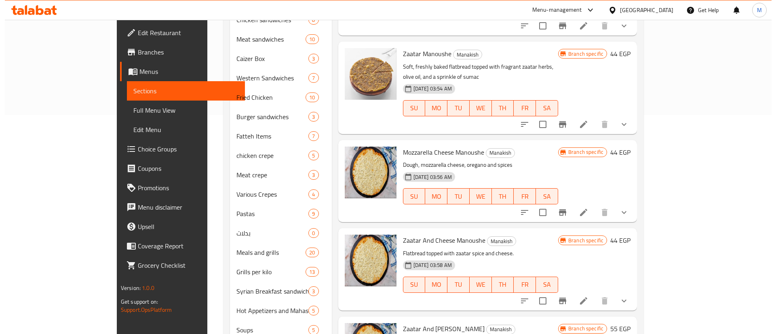
scroll to position [222, 0]
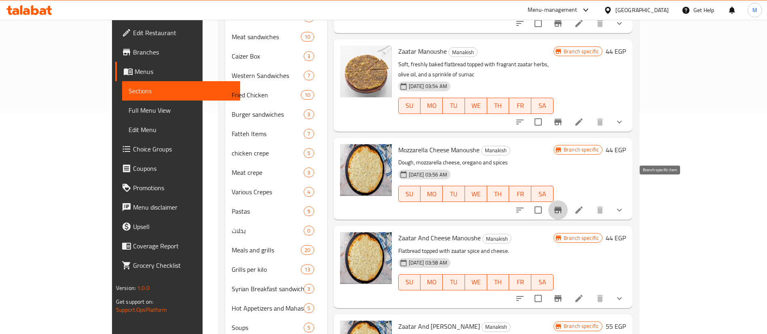
click at [563, 205] on icon "Branch-specific-item" at bounding box center [558, 210] width 10 height 10
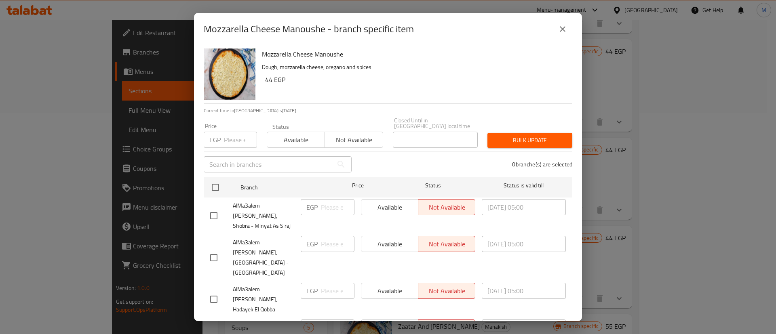
scroll to position [113, 0]
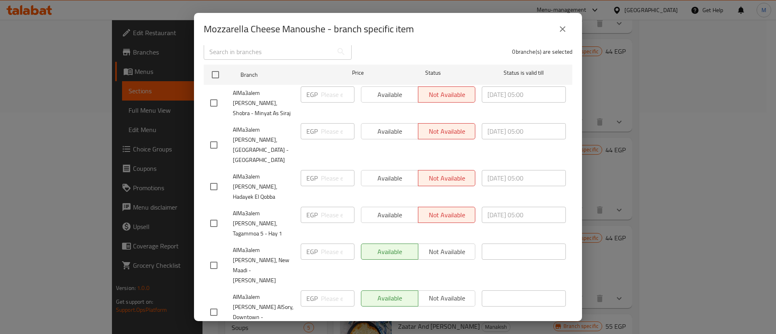
click at [563, 23] on button "close" at bounding box center [562, 28] width 19 height 19
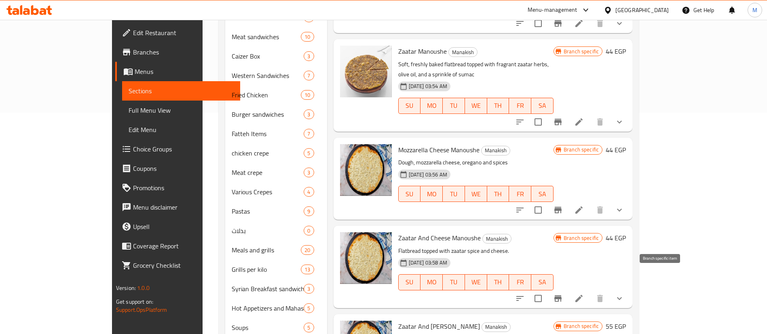
click at [563, 294] on icon "Branch-specific-item" at bounding box center [558, 299] width 10 height 10
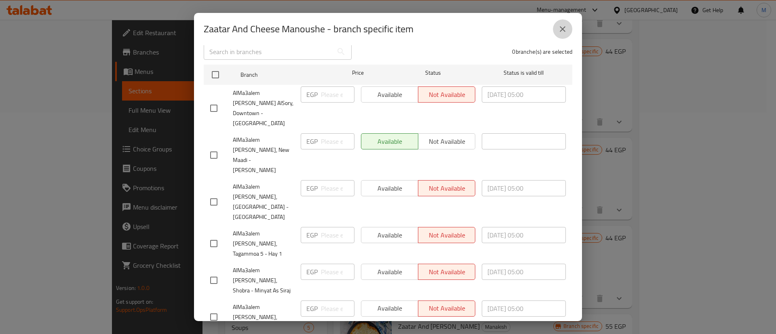
click at [564, 30] on icon "close" at bounding box center [563, 29] width 10 height 10
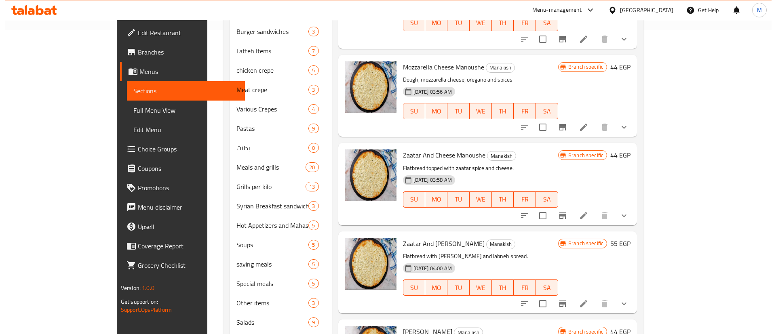
scroll to position [315, 0]
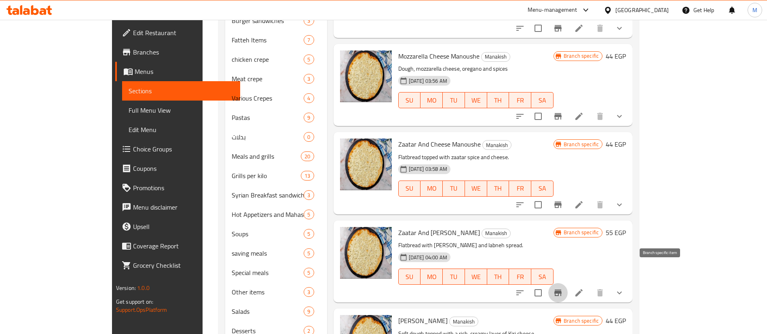
click at [568, 283] on button "Branch-specific-item" at bounding box center [557, 292] width 19 height 19
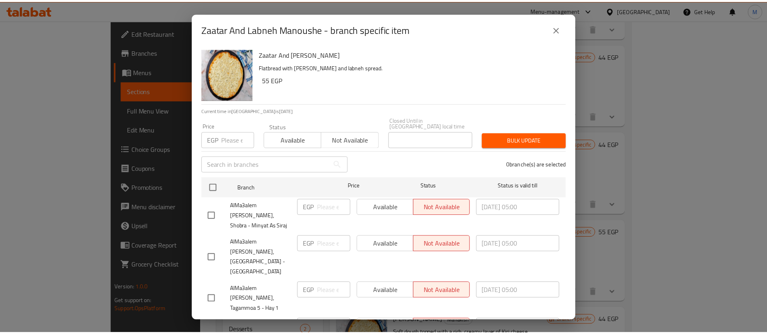
scroll to position [113, 0]
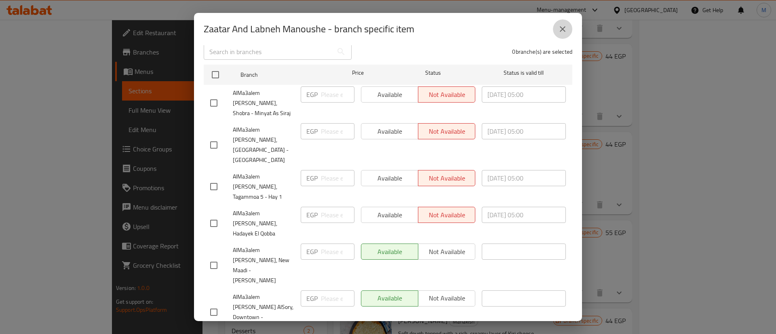
click at [566, 29] on icon "close" at bounding box center [563, 29] width 10 height 10
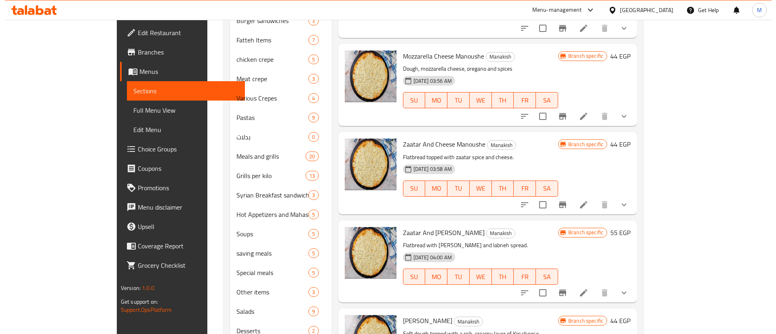
scroll to position [374, 0]
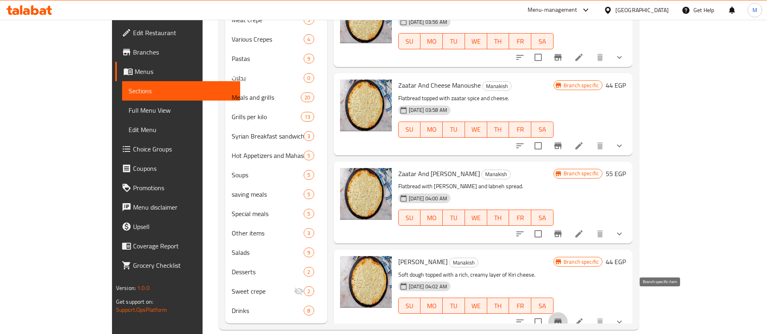
click at [561, 319] on icon "Branch-specific-item" at bounding box center [557, 322] width 7 height 6
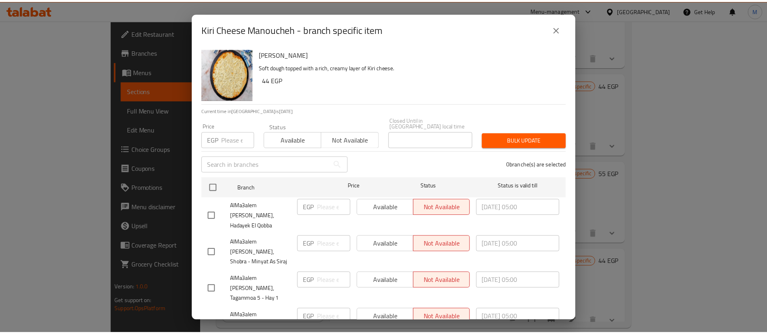
scroll to position [113, 0]
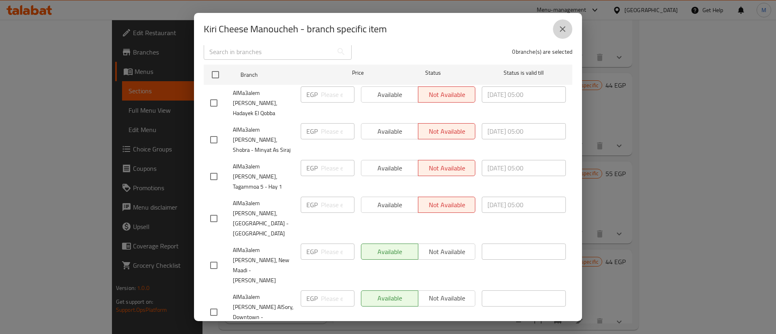
click at [566, 31] on icon "close" at bounding box center [563, 29] width 10 height 10
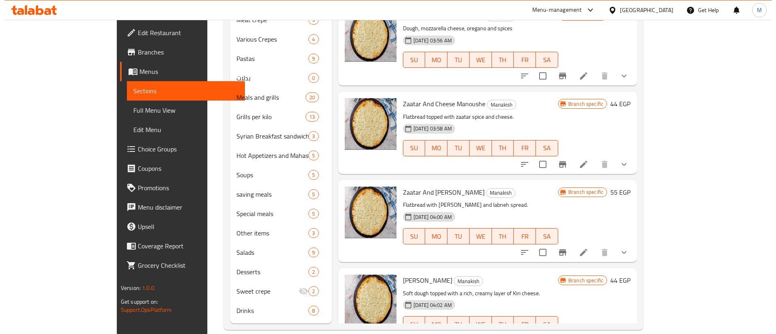
scroll to position [484, 0]
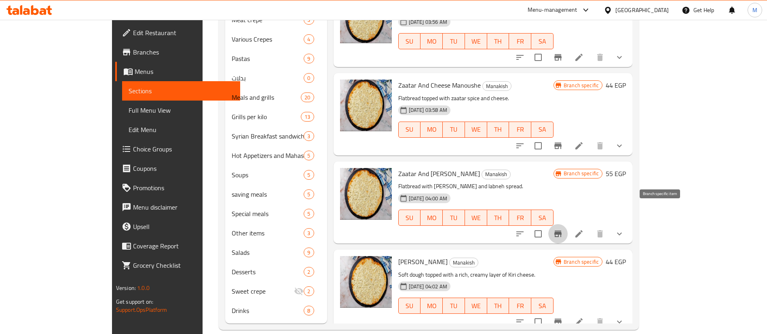
click at [561, 231] on icon "Branch-specific-item" at bounding box center [557, 234] width 7 height 6
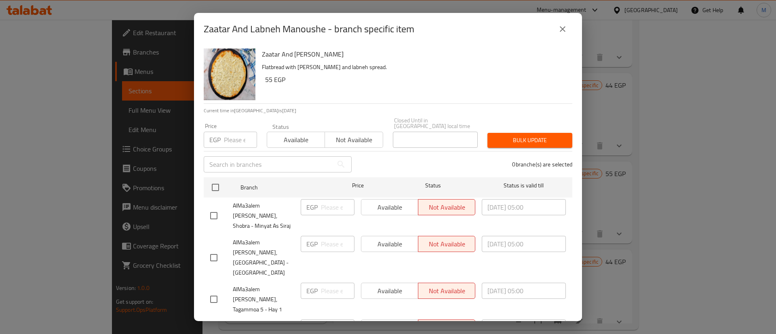
scroll to position [113, 0]
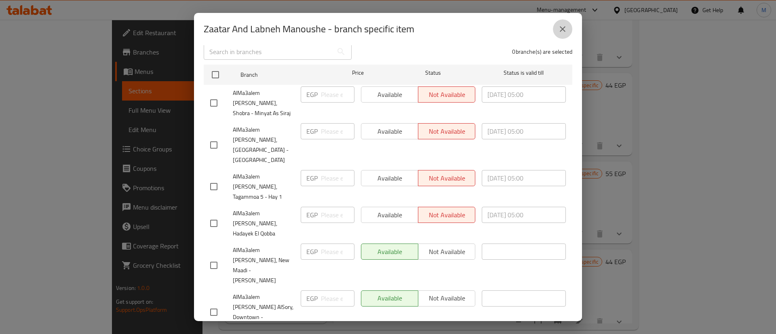
click at [561, 27] on icon "close" at bounding box center [563, 29] width 10 height 10
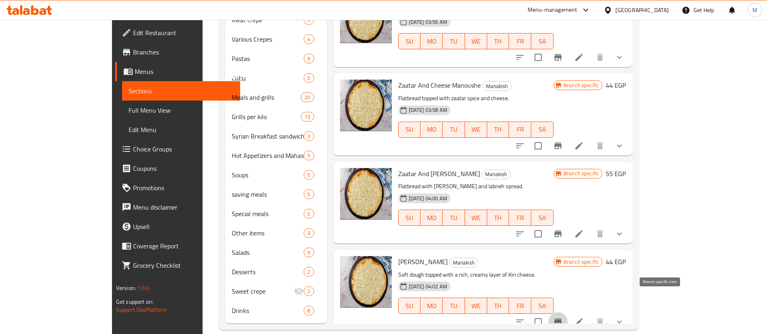
click at [563, 317] on icon "Branch-specific-item" at bounding box center [558, 322] width 10 height 10
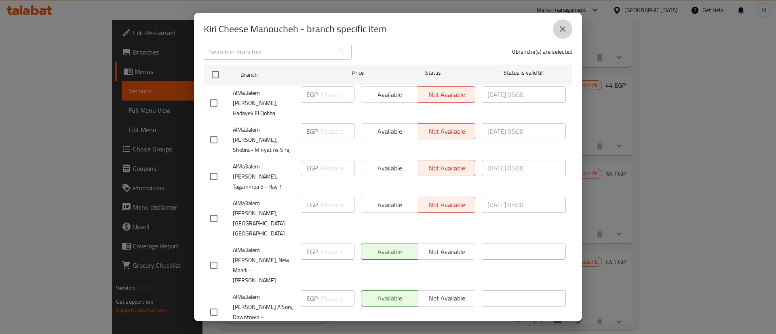
click at [563, 34] on button "close" at bounding box center [562, 28] width 19 height 19
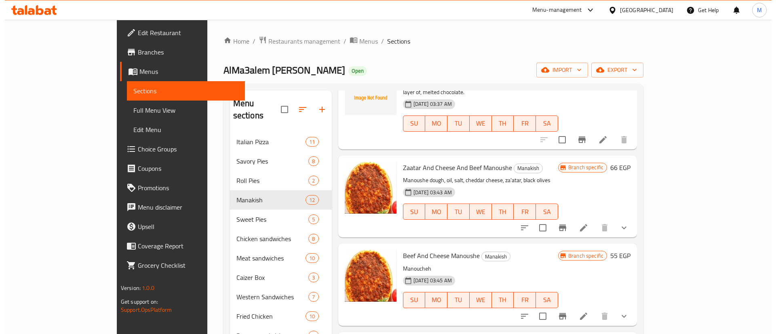
scroll to position [0, 0]
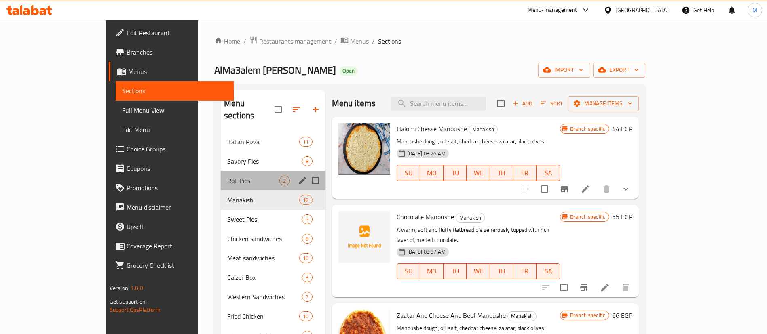
click at [221, 171] on div "Roll Pies 2" at bounding box center [273, 180] width 105 height 19
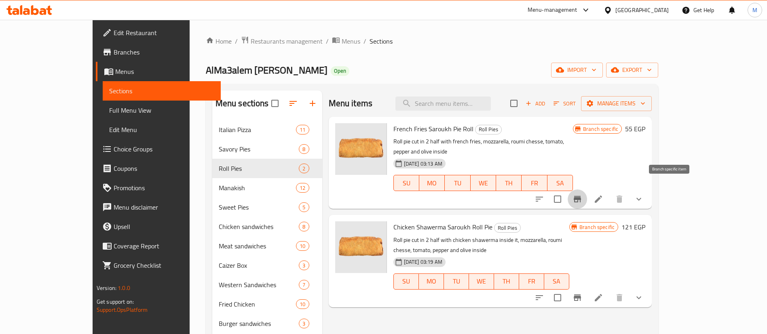
click at [582, 194] on icon "Branch-specific-item" at bounding box center [577, 199] width 10 height 10
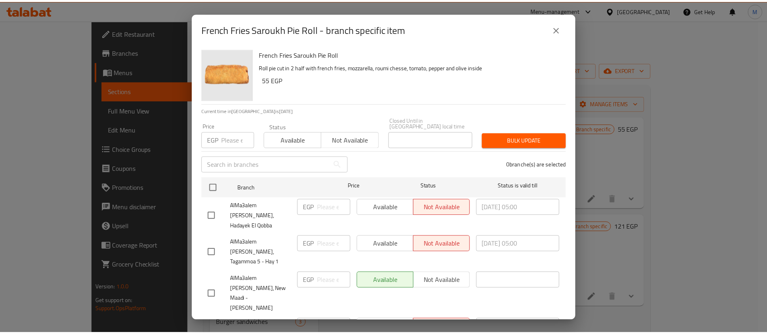
scroll to position [113, 0]
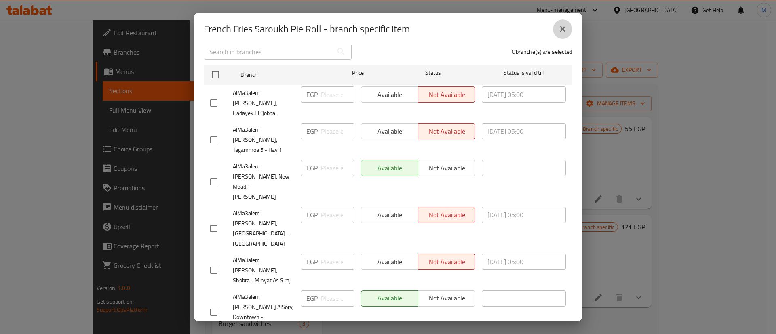
click at [560, 34] on button "close" at bounding box center [562, 28] width 19 height 19
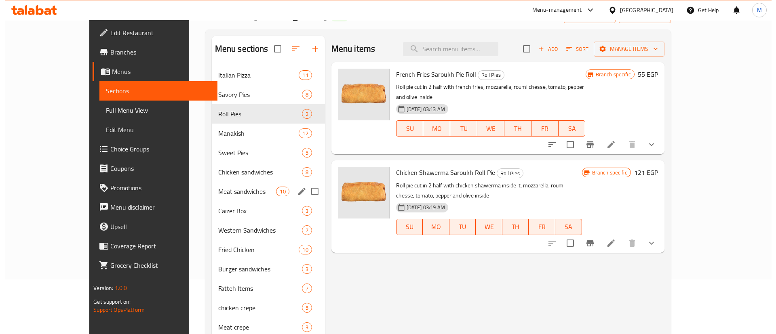
scroll to position [56, 0]
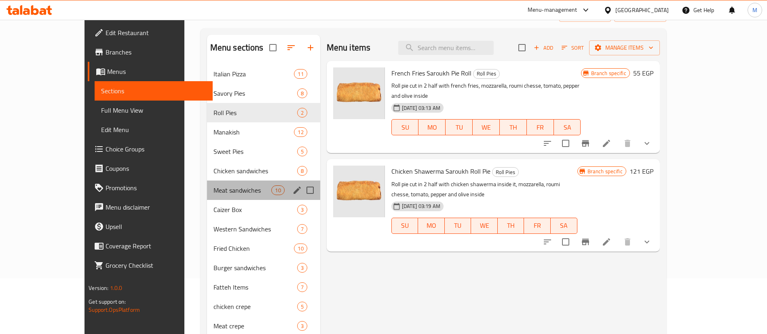
click at [218, 199] on div "Meat sandwiches 10" at bounding box center [263, 190] width 113 height 19
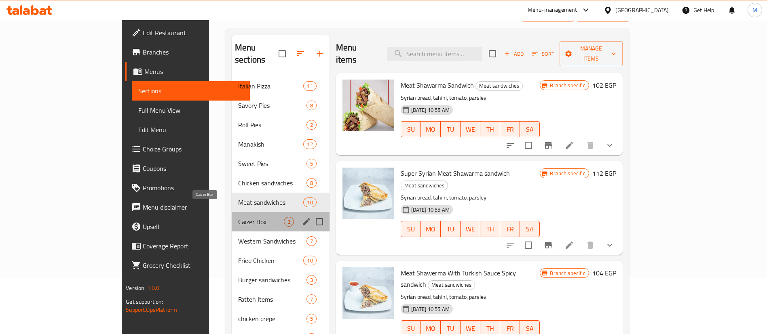
click at [238, 217] on span "Caizer Box" at bounding box center [261, 222] width 46 height 10
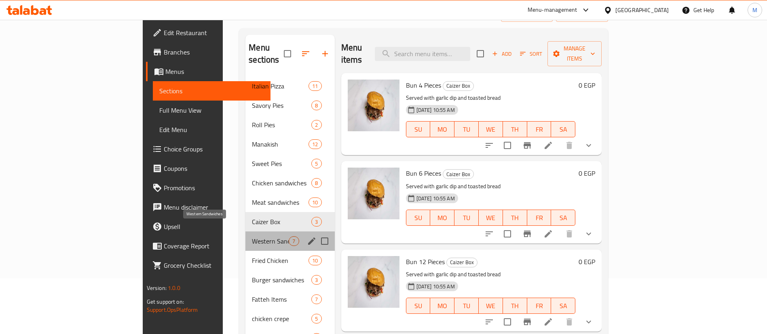
click at [252, 236] on span "Western Sandwiches" at bounding box center [270, 241] width 37 height 10
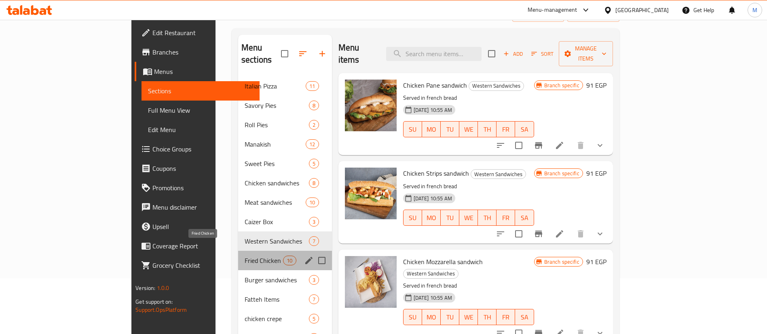
click at [245, 256] on span "Fried Chicken" at bounding box center [264, 261] width 38 height 10
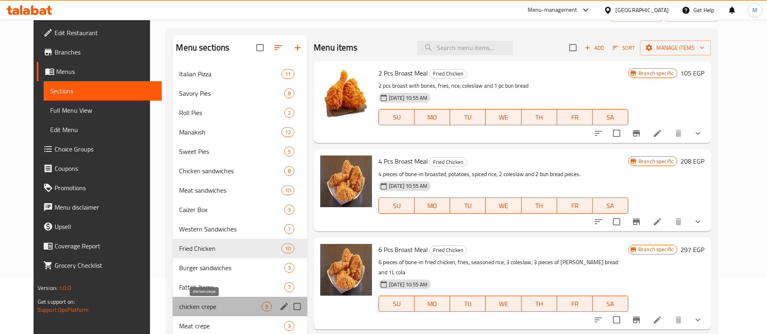
click at [212, 304] on span "chicken crepe" at bounding box center [220, 307] width 82 height 10
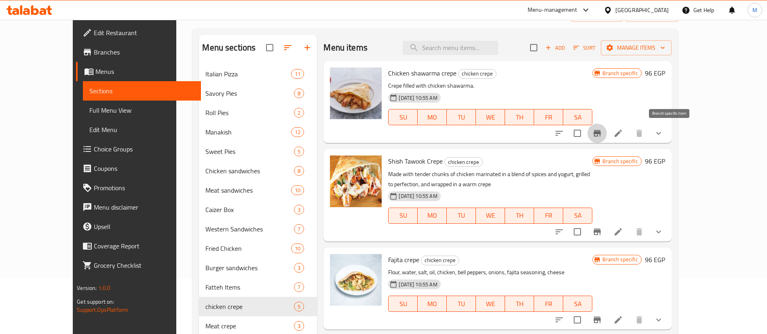
click at [602, 130] on icon "Branch-specific-item" at bounding box center [597, 134] width 10 height 10
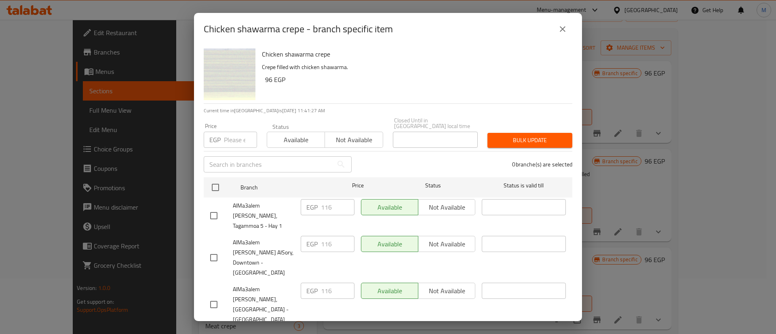
scroll to position [1, 0]
click at [561, 30] on icon "close" at bounding box center [563, 29] width 10 height 10
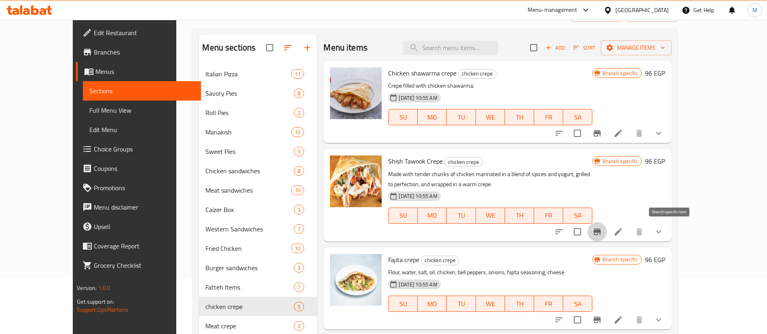
click at [602, 230] on icon "Branch-specific-item" at bounding box center [597, 232] width 10 height 10
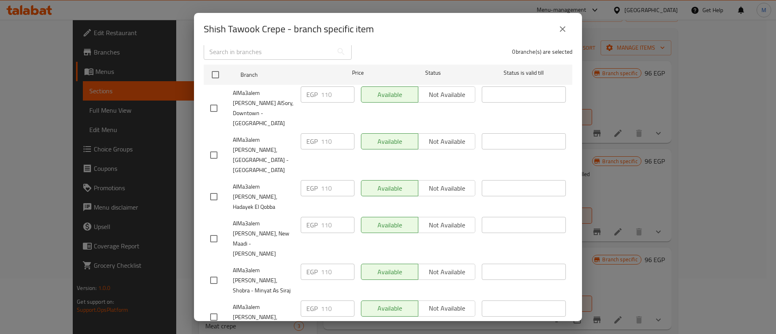
scroll to position [0, 0]
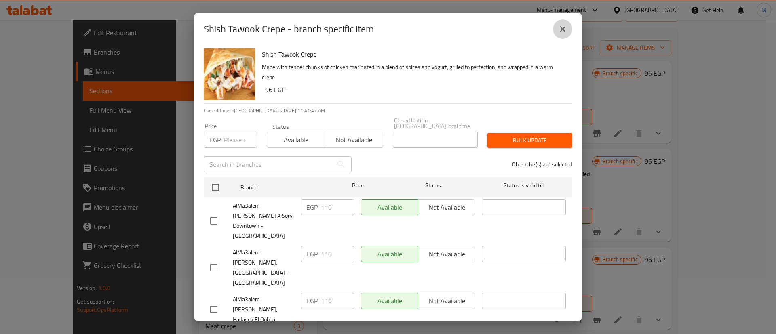
click at [561, 30] on icon "close" at bounding box center [563, 29] width 10 height 10
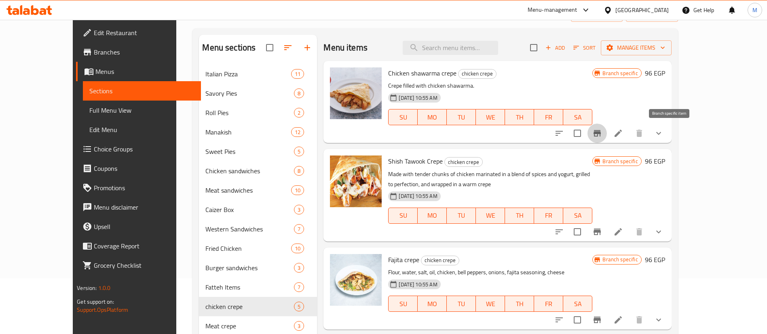
click at [607, 134] on button "Branch-specific-item" at bounding box center [596, 133] width 19 height 19
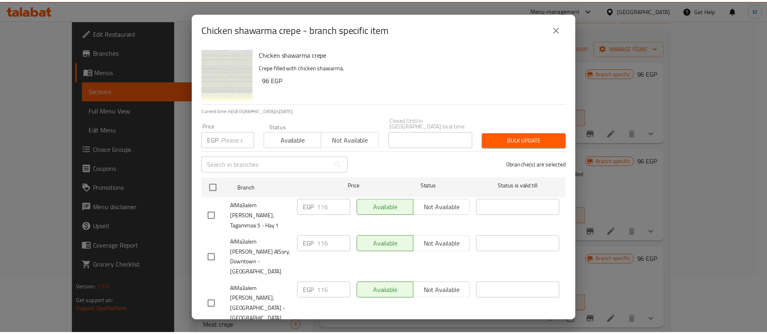
scroll to position [113, 0]
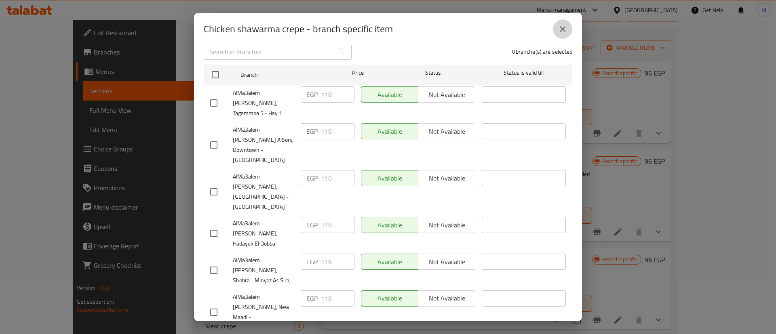
drag, startPoint x: 557, startPoint y: 21, endPoint x: 563, endPoint y: 27, distance: 8.0
click at [563, 27] on button "close" at bounding box center [562, 28] width 19 height 19
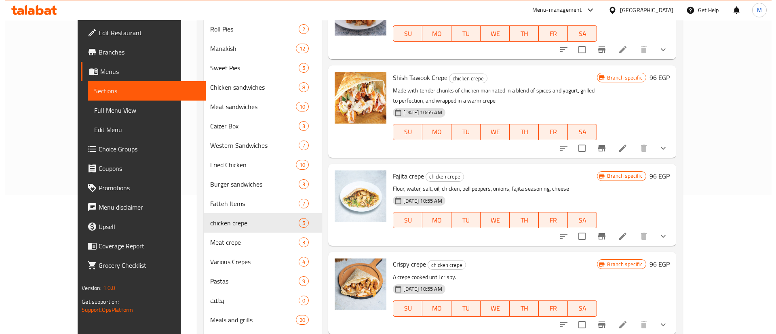
scroll to position [141, 0]
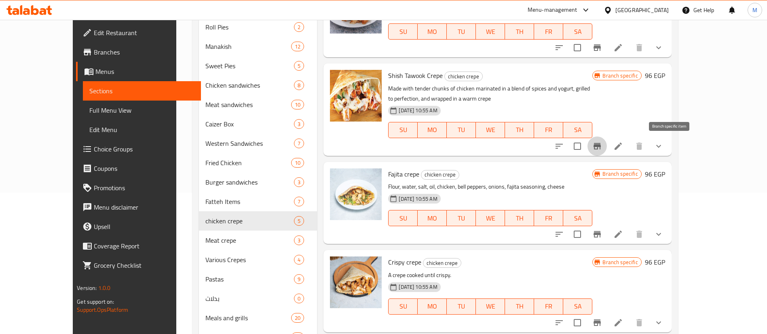
click at [602, 147] on icon "Branch-specific-item" at bounding box center [597, 146] width 10 height 10
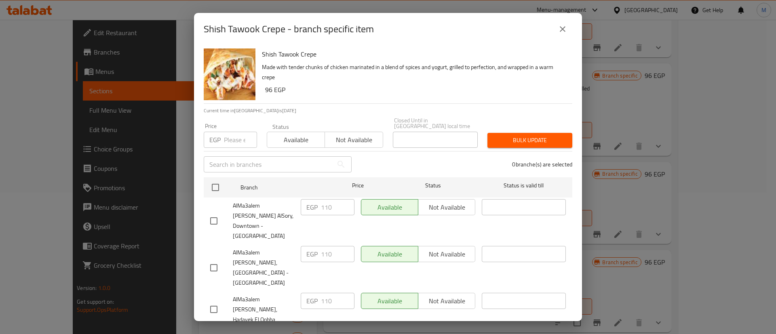
scroll to position [113, 0]
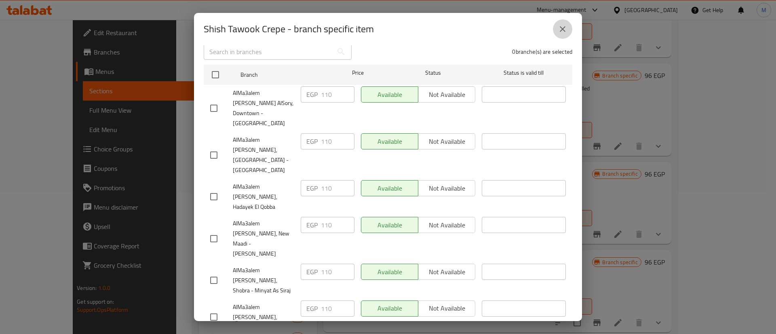
click at [568, 24] on button "close" at bounding box center [562, 28] width 19 height 19
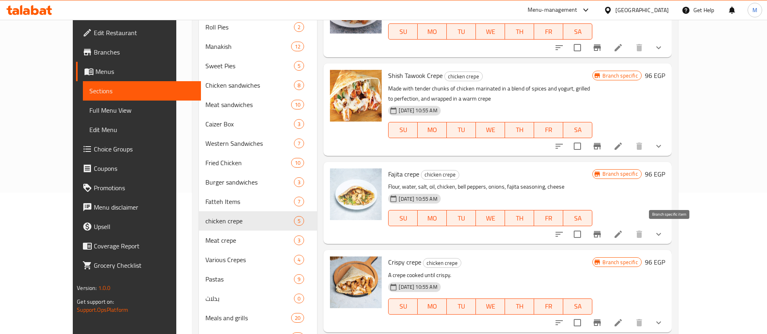
click at [602, 237] on icon "Branch-specific-item" at bounding box center [597, 235] width 10 height 10
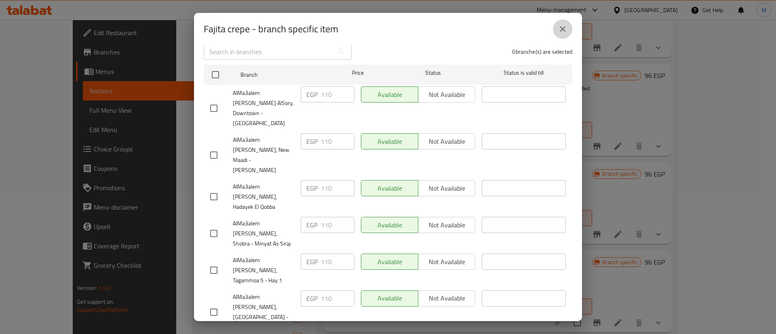
click at [560, 29] on icon "close" at bounding box center [563, 29] width 10 height 10
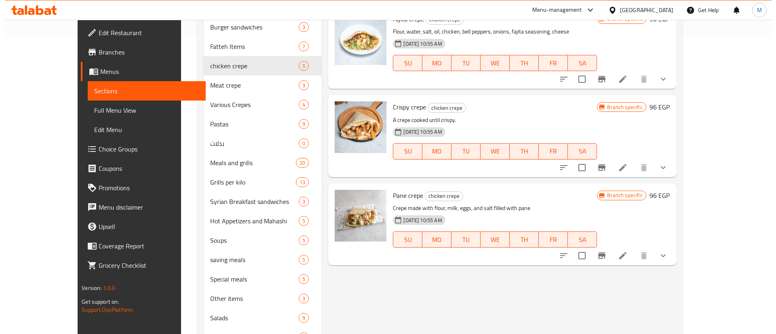
scroll to position [309, 0]
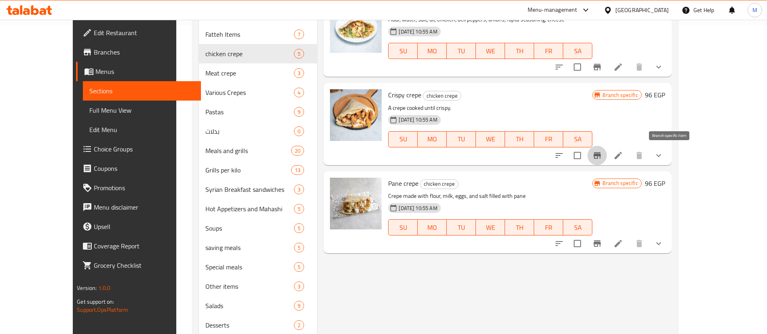
click at [607, 155] on button "Branch-specific-item" at bounding box center [596, 155] width 19 height 19
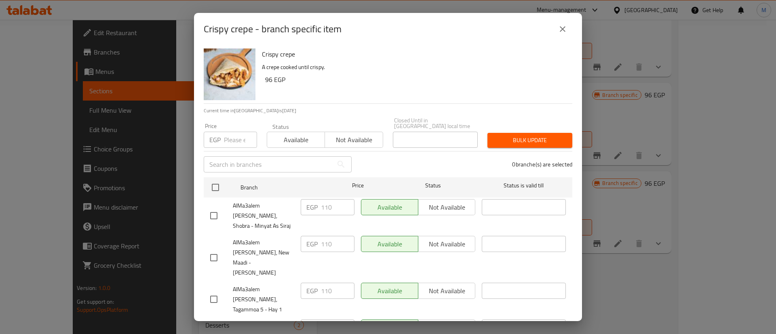
scroll to position [113, 0]
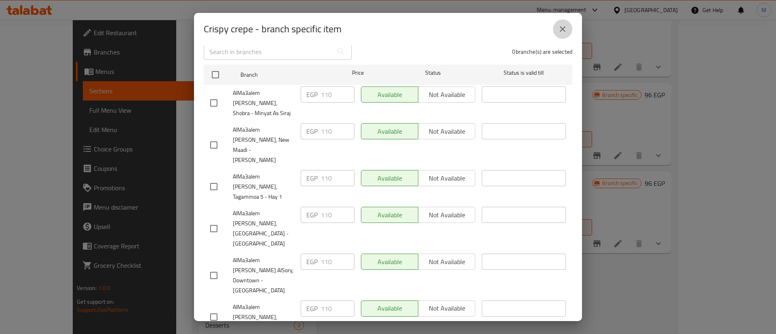
click at [559, 31] on icon "close" at bounding box center [563, 29] width 10 height 10
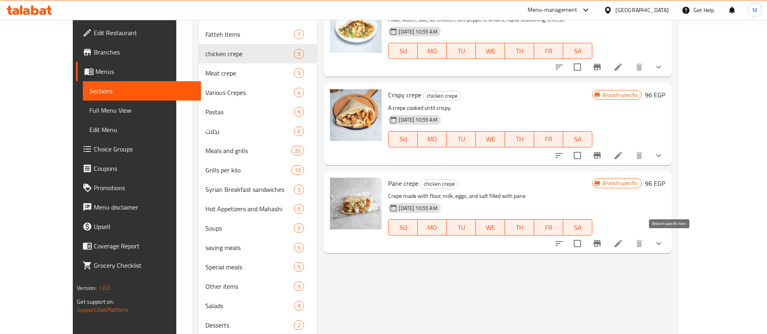
click at [602, 240] on icon "Branch-specific-item" at bounding box center [597, 244] width 10 height 10
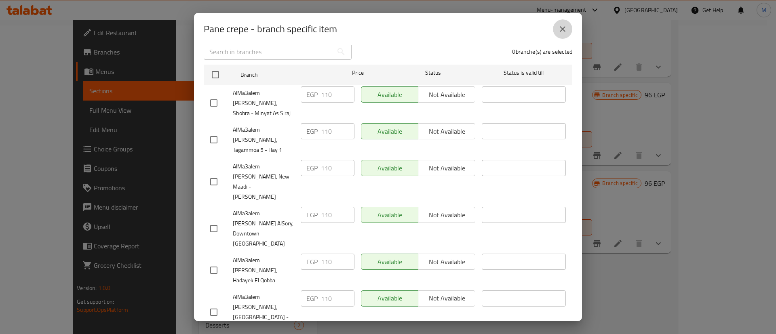
click at [561, 26] on icon "close" at bounding box center [563, 29] width 10 height 10
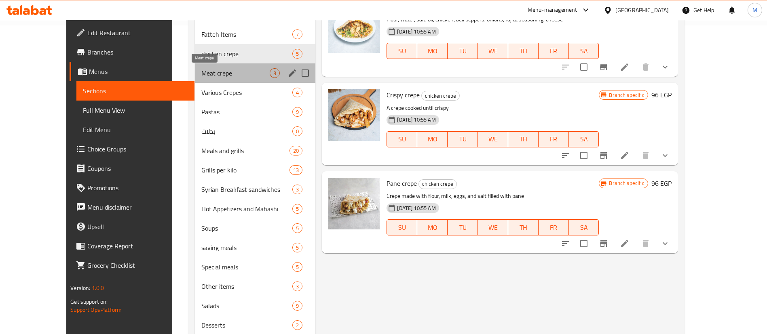
click at [214, 69] on span "Meat crepe" at bounding box center [235, 73] width 69 height 10
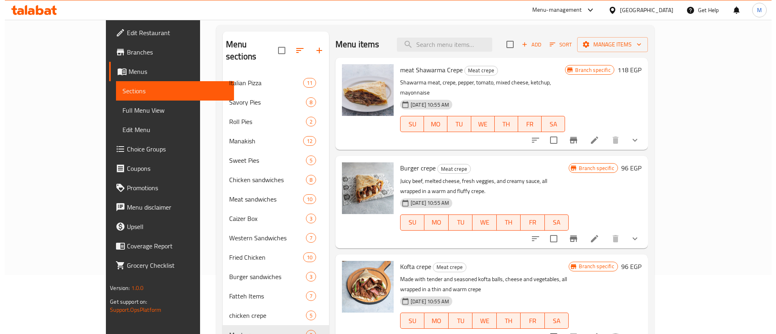
scroll to position [50, 0]
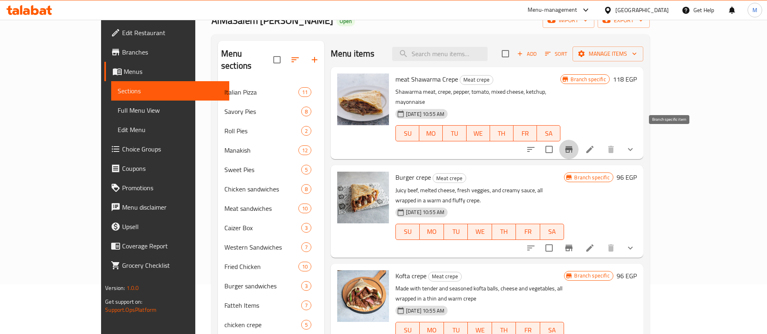
click at [572, 146] on icon "Branch-specific-item" at bounding box center [568, 149] width 7 height 6
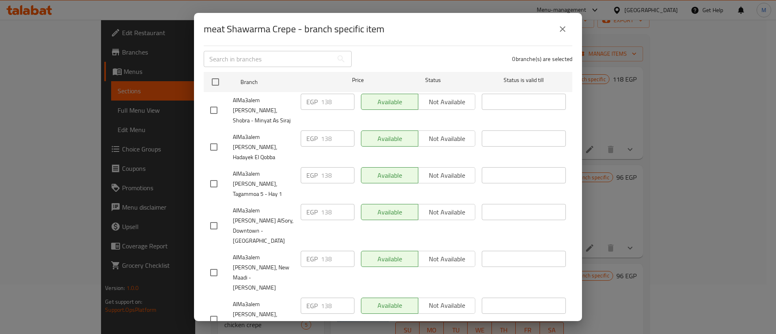
scroll to position [106, 0]
click at [562, 30] on icon "close" at bounding box center [563, 29] width 6 height 6
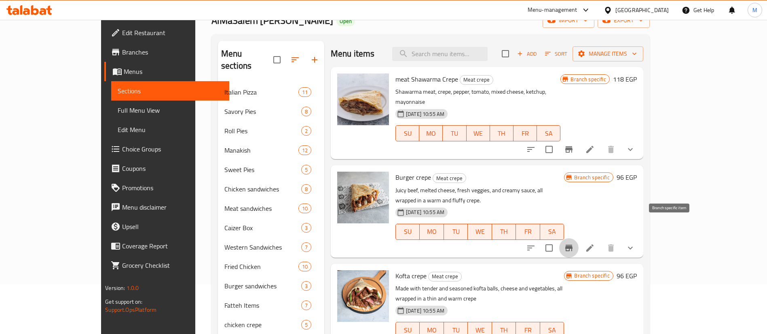
click at [574, 243] on icon "Branch-specific-item" at bounding box center [569, 248] width 10 height 10
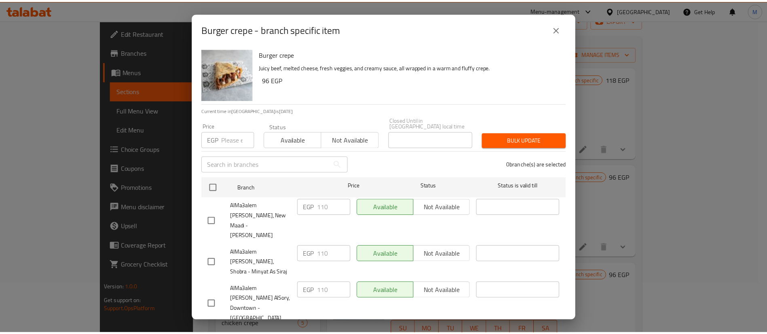
scroll to position [113, 0]
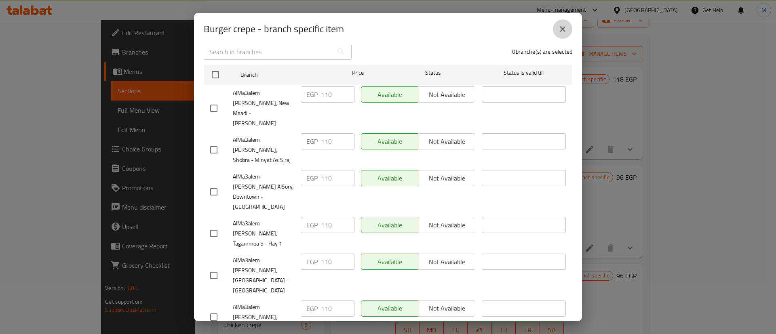
click at [570, 34] on button "close" at bounding box center [562, 28] width 19 height 19
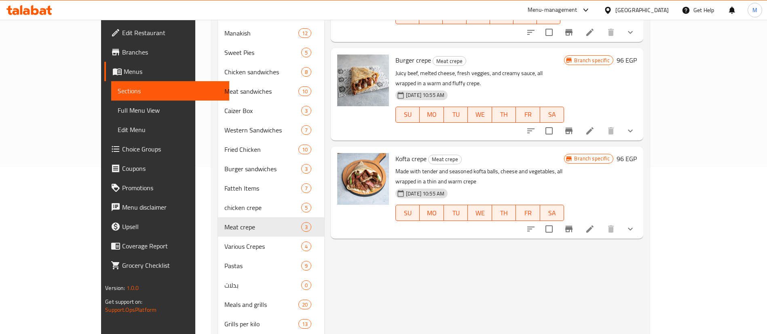
scroll to position [169, 0]
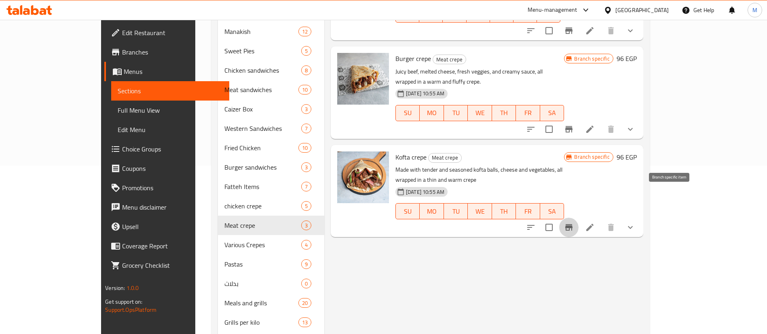
click at [574, 223] on icon "Branch-specific-item" at bounding box center [569, 228] width 10 height 10
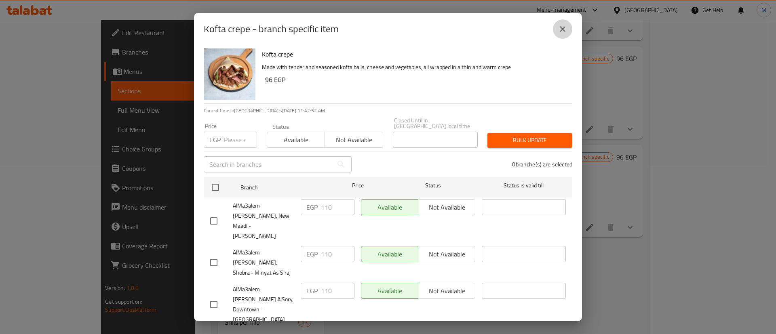
click at [565, 34] on icon "close" at bounding box center [563, 29] width 10 height 10
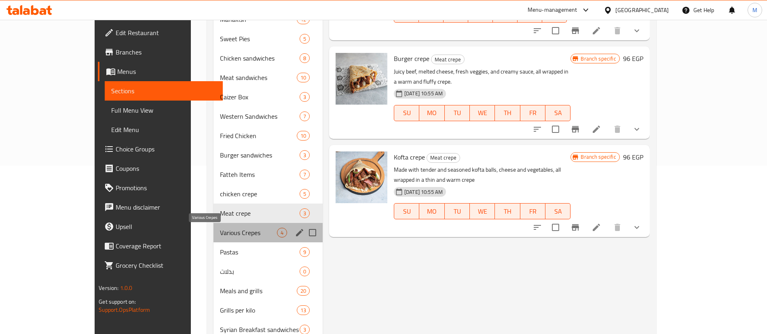
click at [220, 228] on span "Various Crepes" at bounding box center [248, 233] width 57 height 10
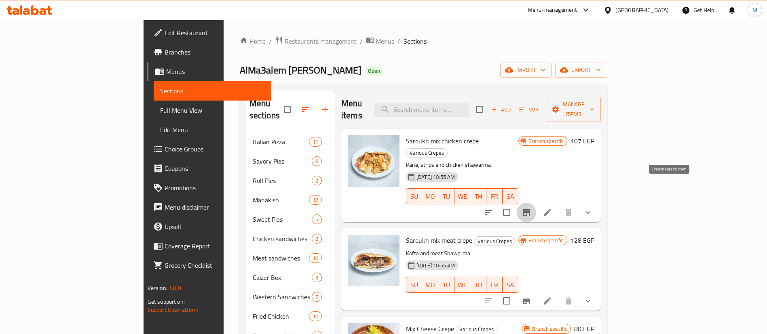
click at [536, 203] on button "Branch-specific-item" at bounding box center [526, 212] width 19 height 19
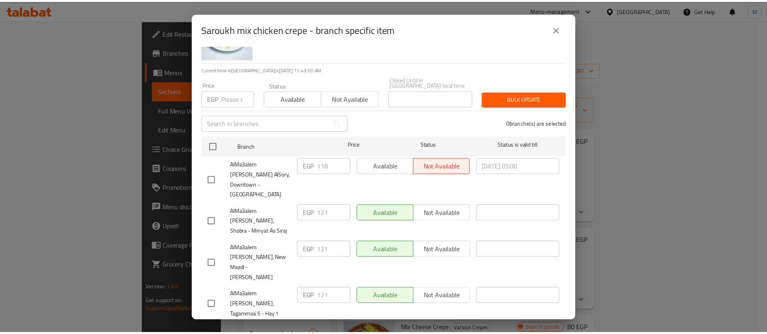
scroll to position [36, 0]
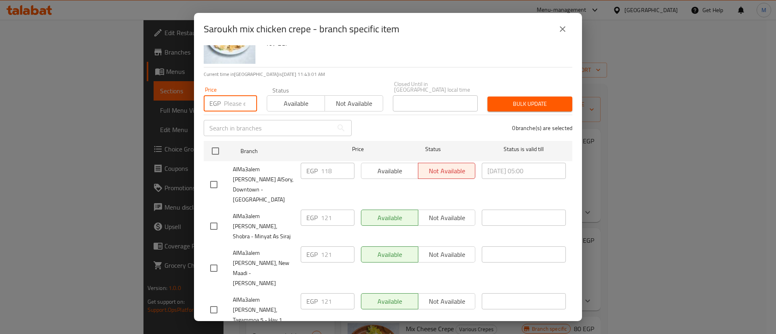
click at [230, 101] on input "number" at bounding box center [240, 103] width 33 height 16
type input "2"
type input "121"
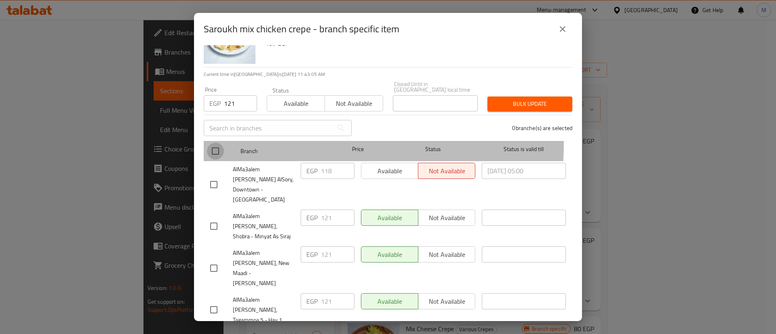
click at [217, 143] on input "checkbox" at bounding box center [215, 151] width 17 height 17
checkbox input "true"
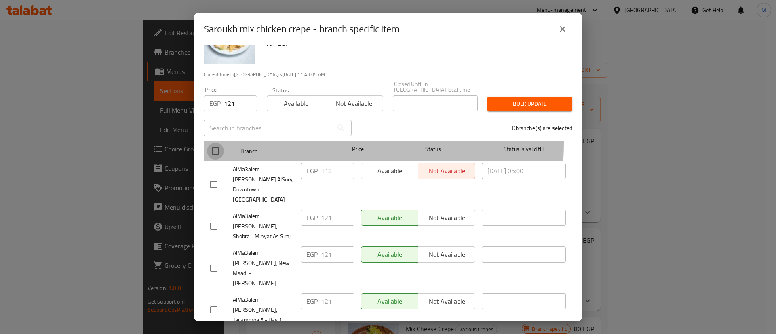
checkbox input "true"
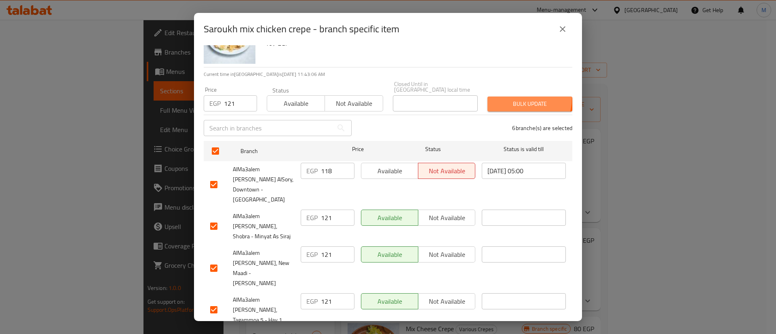
click at [508, 99] on span "Bulk update" at bounding box center [530, 104] width 72 height 10
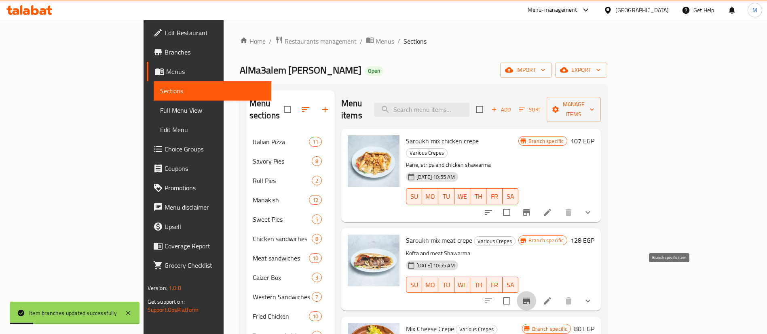
click at [536, 291] on button "Branch-specific-item" at bounding box center [526, 300] width 19 height 19
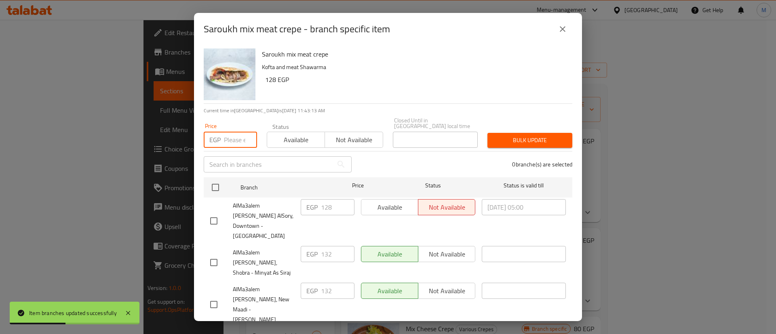
click at [231, 135] on input "number" at bounding box center [240, 140] width 33 height 16
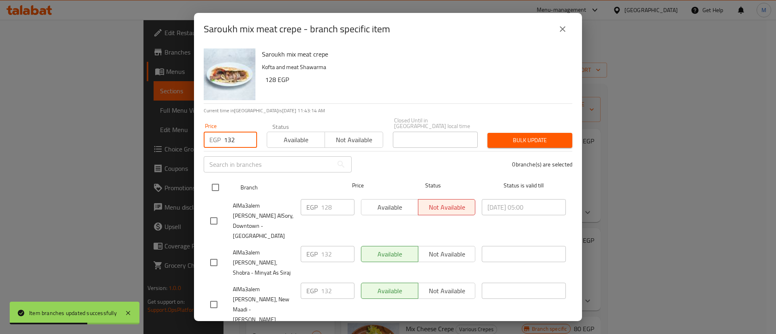
type input "132"
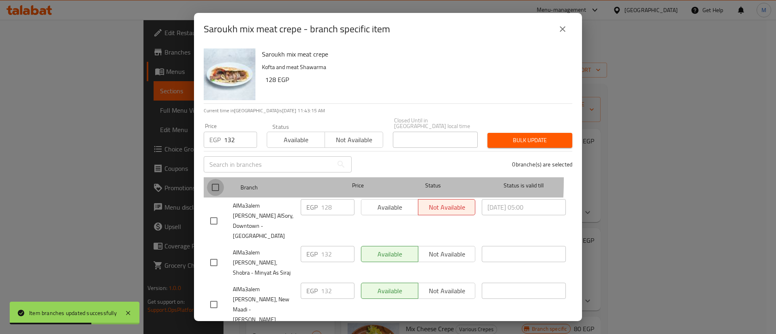
click at [219, 179] on input "checkbox" at bounding box center [215, 187] width 17 height 17
checkbox input "true"
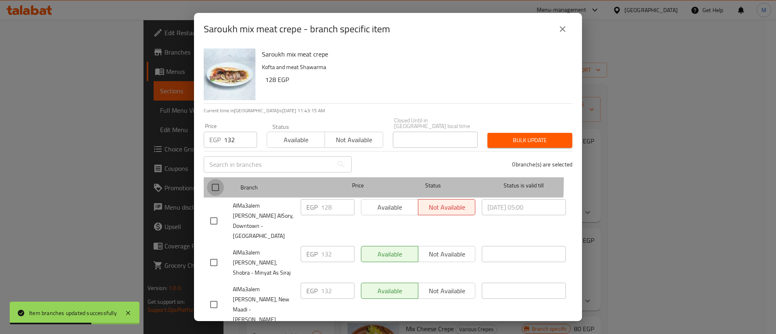
checkbox input "true"
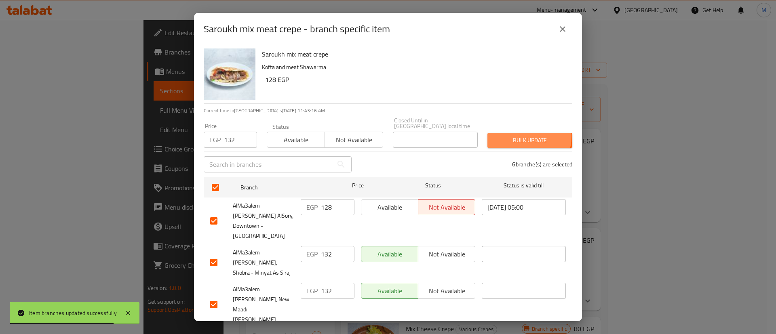
click at [509, 135] on span "Bulk update" at bounding box center [530, 140] width 72 height 10
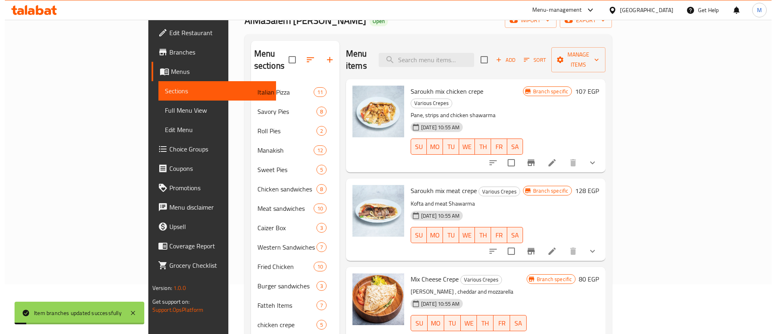
scroll to position [106, 0]
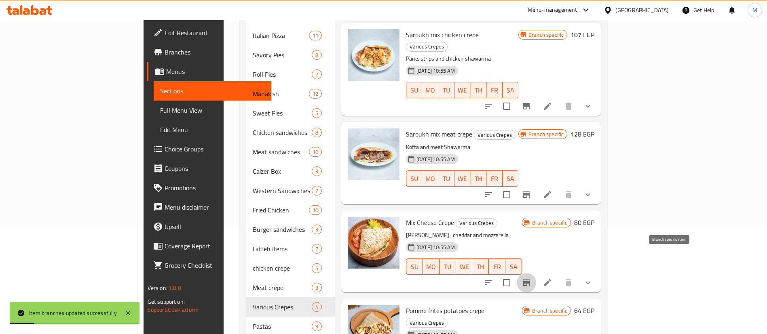
click at [530, 280] on icon "Branch-specific-item" at bounding box center [526, 283] width 7 height 6
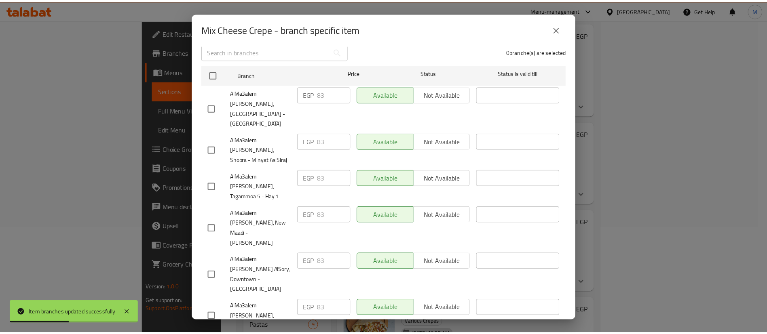
scroll to position [0, 0]
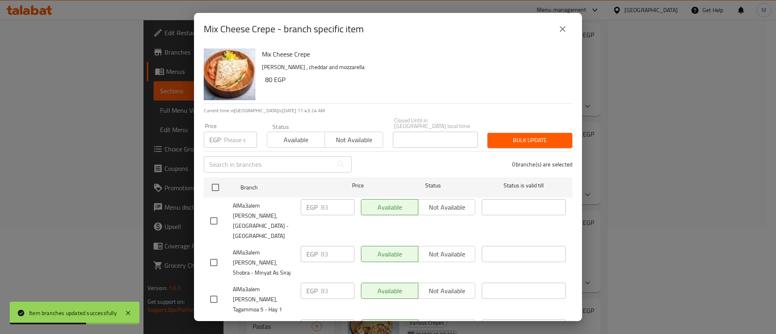
click at [560, 32] on icon "close" at bounding box center [563, 29] width 10 height 10
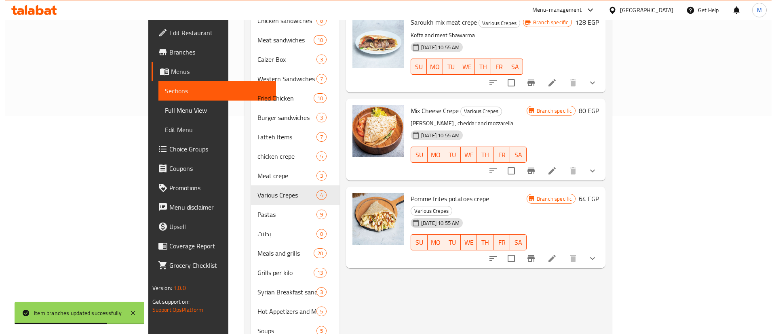
scroll to position [219, 0]
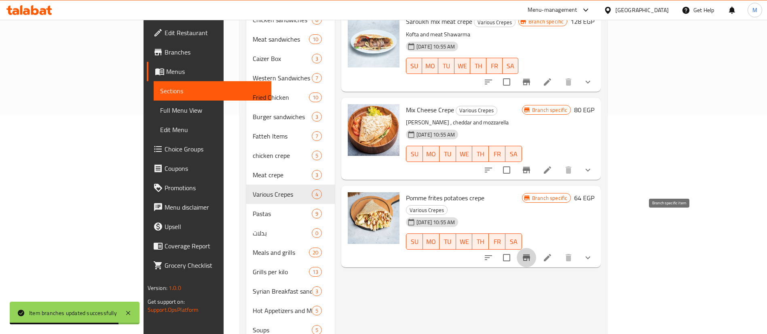
click at [531, 253] on icon "Branch-specific-item" at bounding box center [526, 258] width 10 height 10
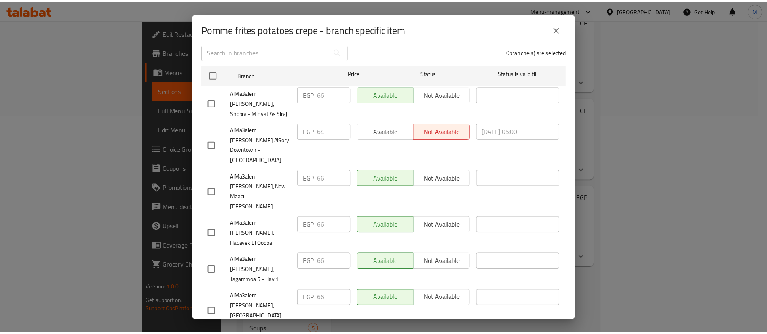
scroll to position [0, 0]
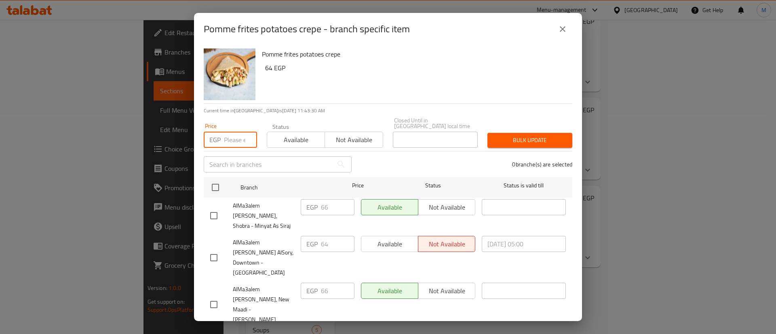
click at [233, 138] on input "number" at bounding box center [240, 140] width 33 height 16
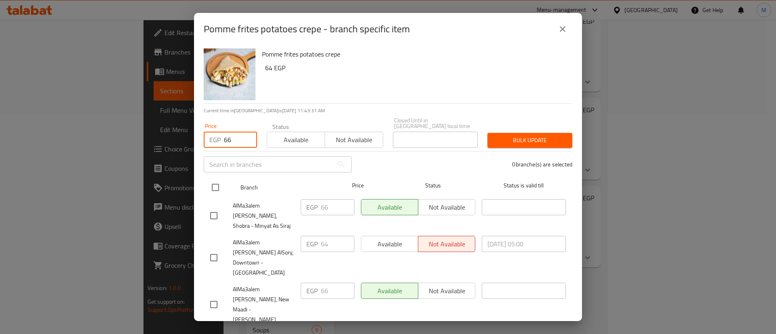
type input "66"
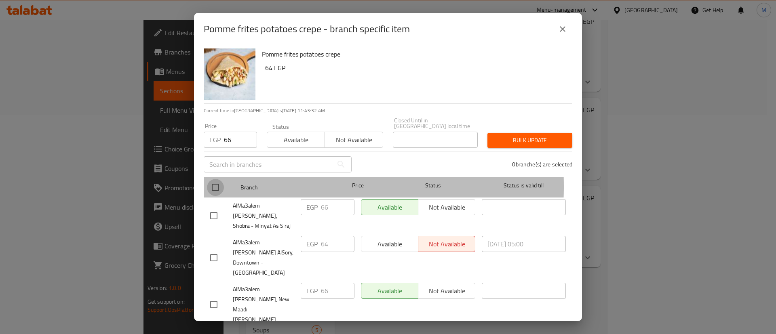
click at [219, 181] on input "checkbox" at bounding box center [215, 187] width 17 height 17
checkbox input "true"
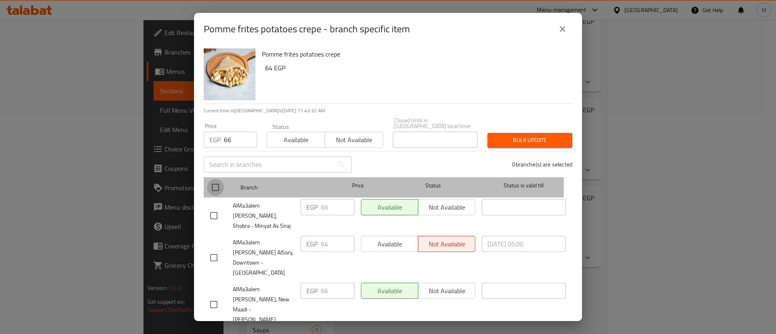
checkbox input "true"
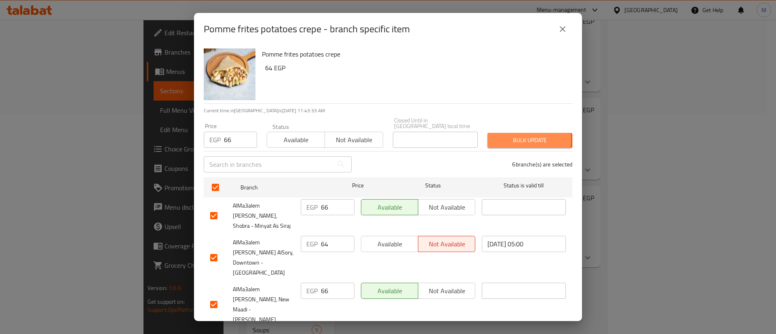
click at [503, 135] on span "Bulk update" at bounding box center [530, 140] width 72 height 10
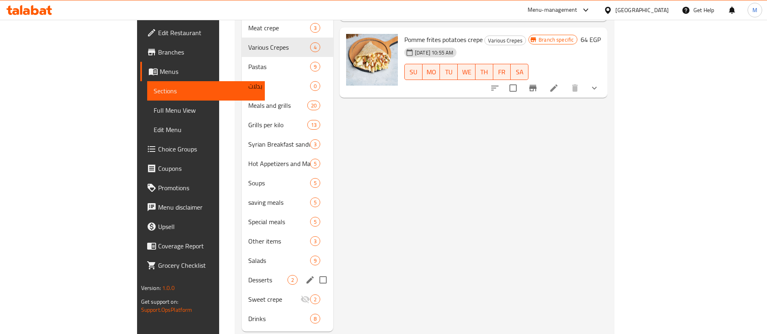
scroll to position [374, 0]
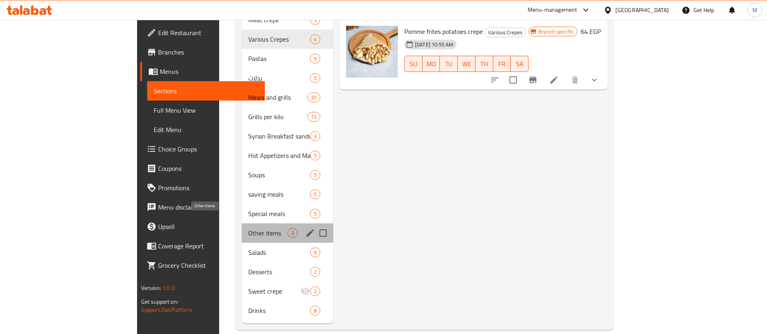
click at [248, 228] on span "Other items" at bounding box center [267, 233] width 39 height 10
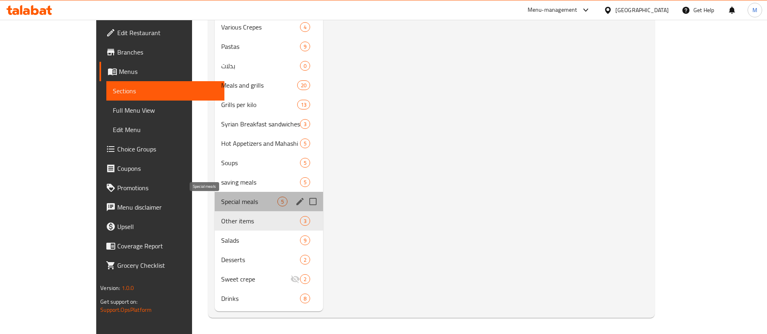
click at [221, 203] on span "Special meals" at bounding box center [249, 202] width 56 height 10
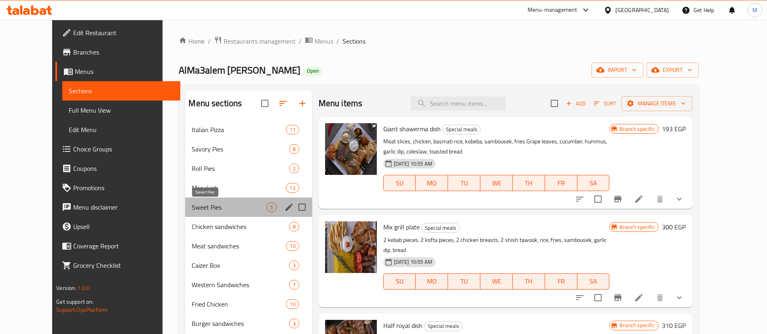
click at [202, 207] on span "Sweet Pies" at bounding box center [229, 208] width 74 height 10
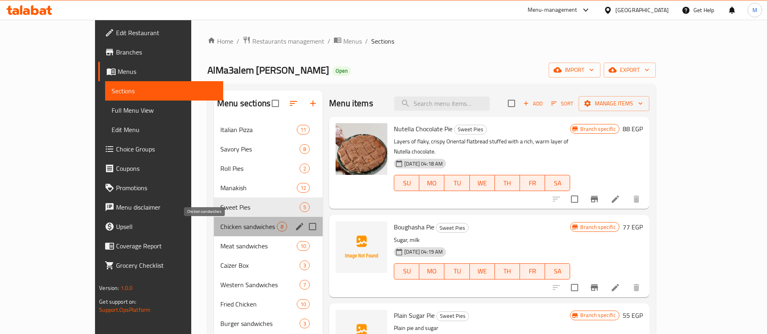
click at [220, 227] on span "Chicken sandwiches" at bounding box center [248, 227] width 57 height 10
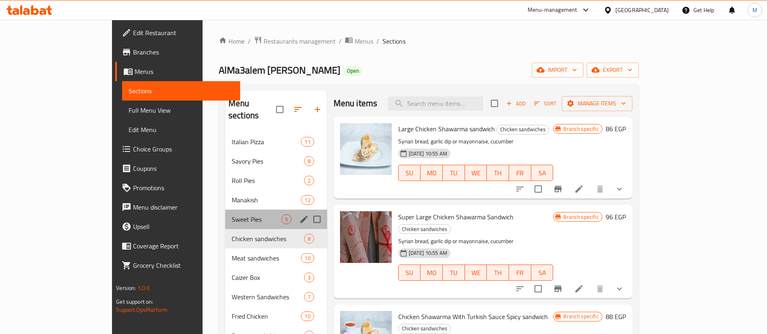
click at [225, 210] on div "Sweet Pies 5" at bounding box center [276, 219] width 102 height 19
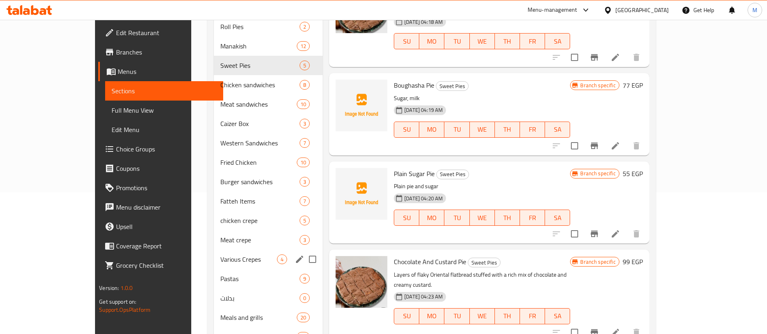
scroll to position [193, 0]
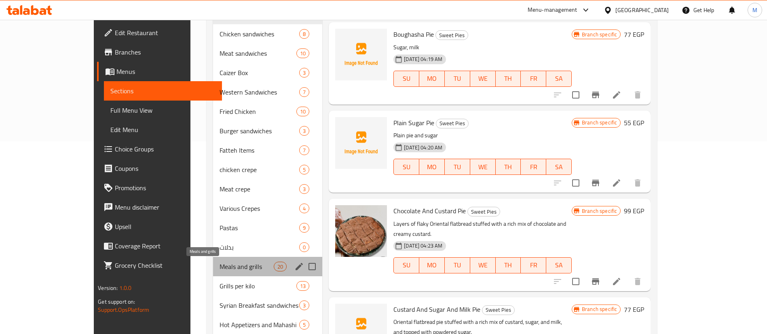
click at [219, 267] on span "Meals and grills" at bounding box center [246, 267] width 54 height 10
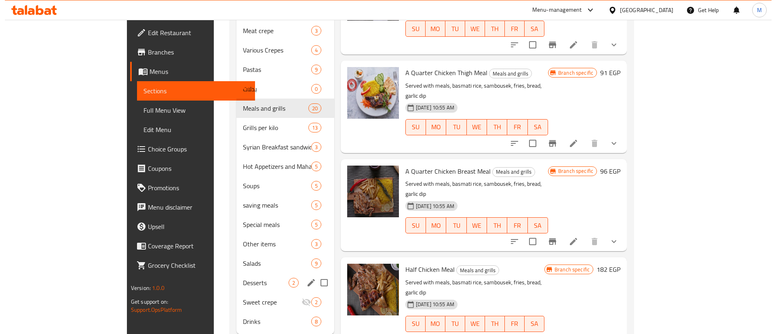
scroll to position [362, 0]
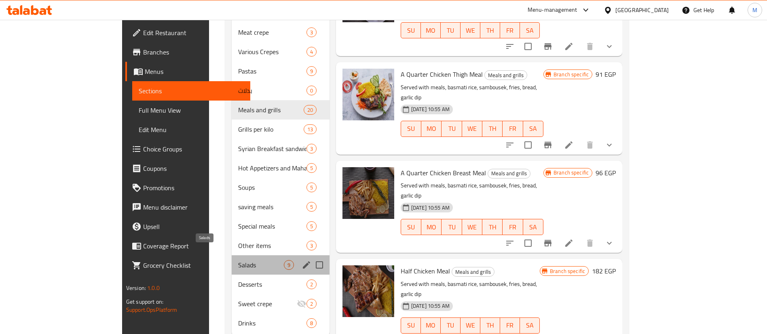
click at [238, 260] on span "Salads" at bounding box center [260, 265] width 45 height 10
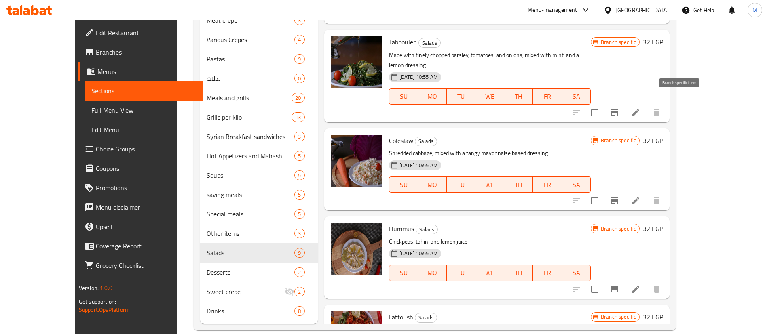
click at [618, 110] on icon "Branch-specific-item" at bounding box center [614, 113] width 7 height 6
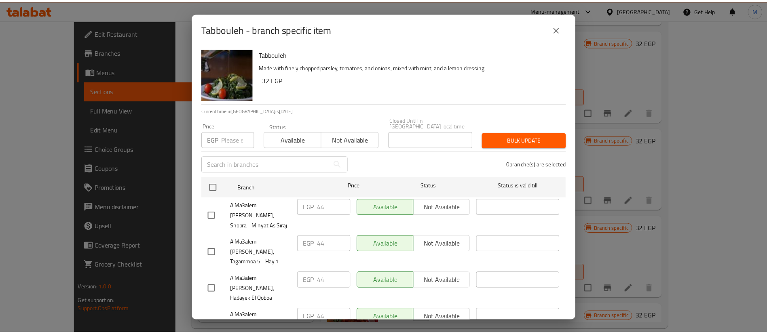
scroll to position [113, 0]
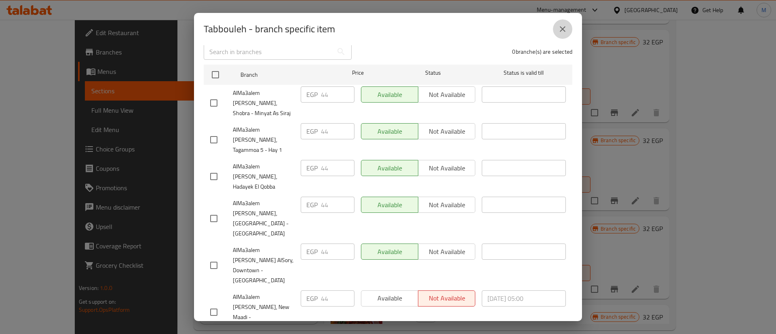
click at [559, 22] on button "close" at bounding box center [562, 28] width 19 height 19
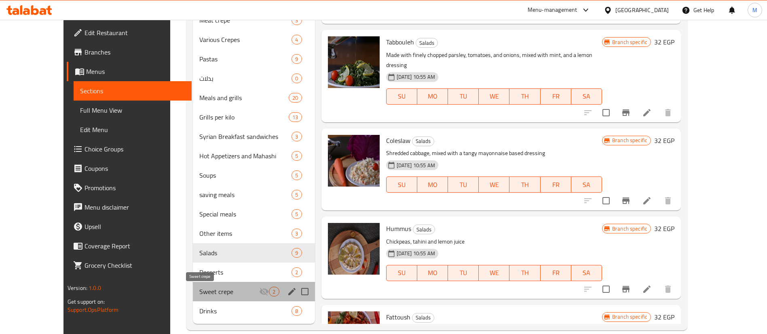
click at [199, 289] on span "Sweet crepe" at bounding box center [229, 292] width 60 height 10
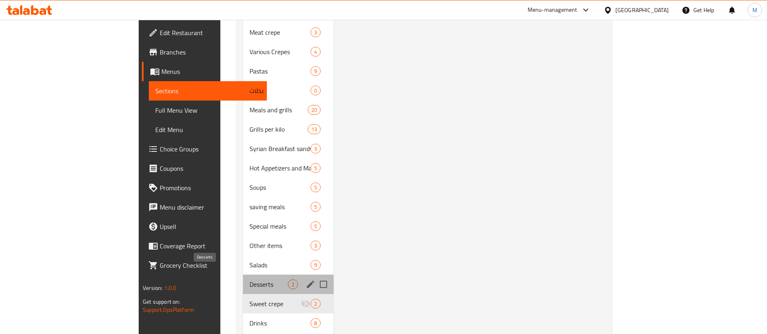
click at [249, 280] on span "Desserts" at bounding box center [268, 285] width 38 height 10
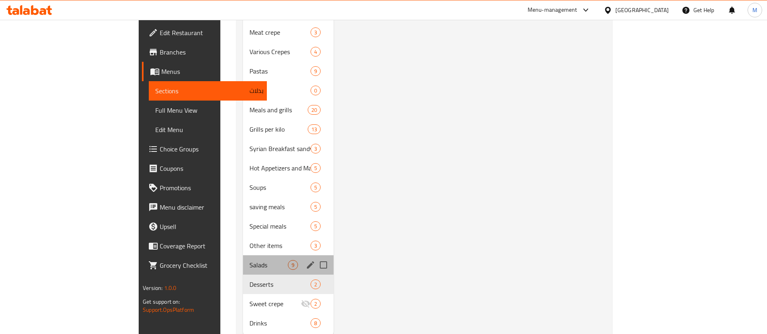
click at [243, 255] on div "Salads 9" at bounding box center [288, 264] width 91 height 19
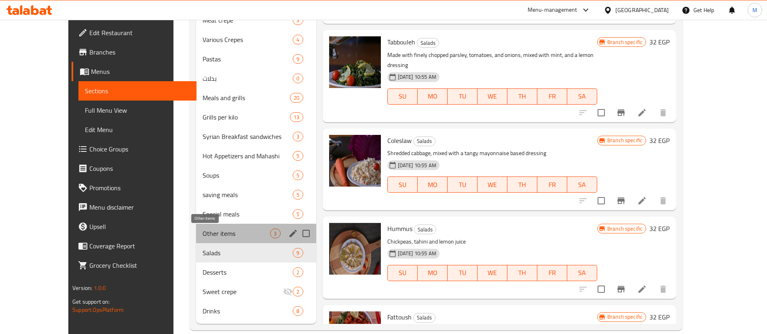
click at [207, 234] on span "Other items" at bounding box center [237, 234] width 68 height 10
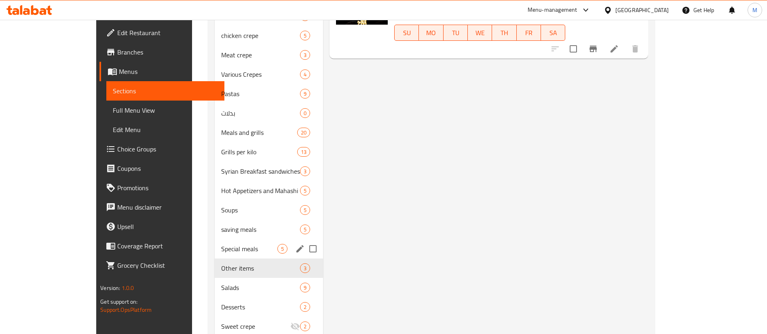
scroll to position [326, 0]
click at [215, 257] on div "Special meals 5" at bounding box center [269, 250] width 108 height 19
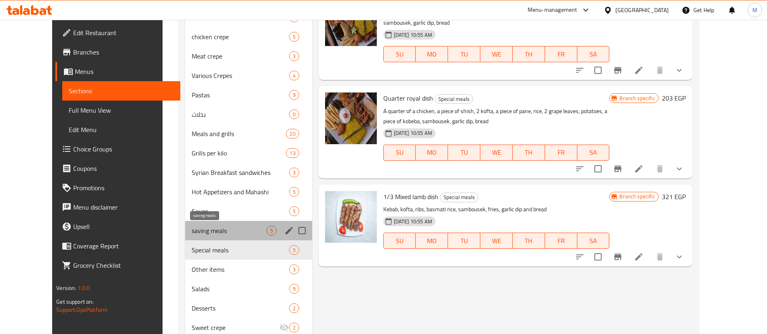
click at [208, 233] on span "saving meals" at bounding box center [229, 231] width 74 height 10
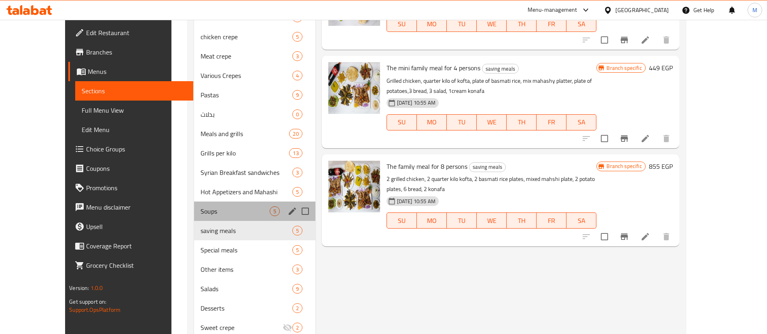
click at [221, 218] on div "Soups 5" at bounding box center [254, 211] width 121 height 19
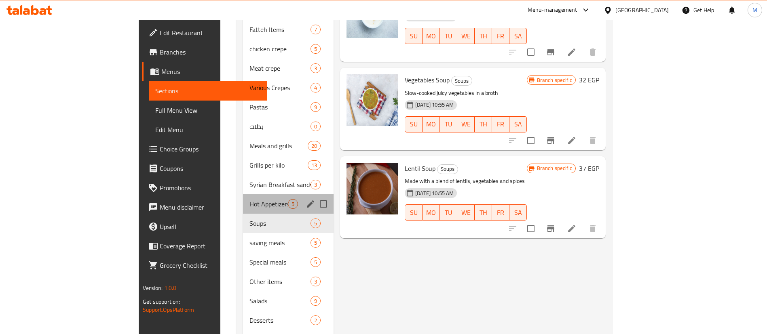
click at [243, 197] on div "Hot Appetizers and Mahashi 5" at bounding box center [288, 203] width 91 height 19
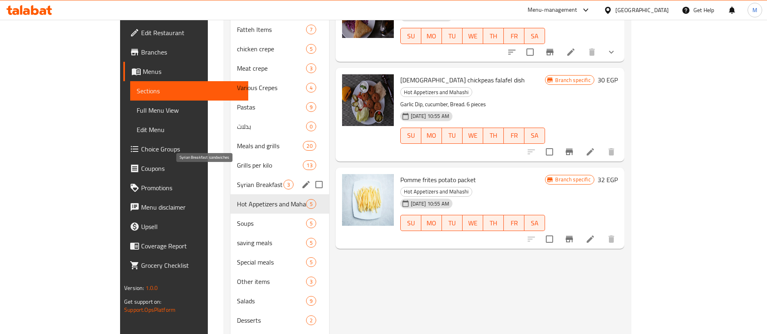
click at [237, 180] on span "Syrian Breakfast sandwiches" at bounding box center [260, 185] width 46 height 10
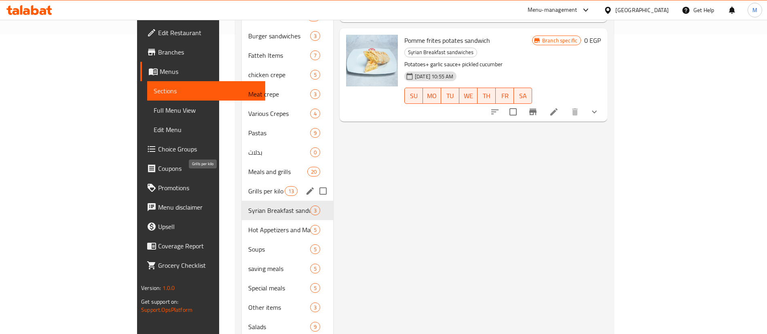
click at [248, 186] on span "Grills per kilo" at bounding box center [266, 191] width 36 height 10
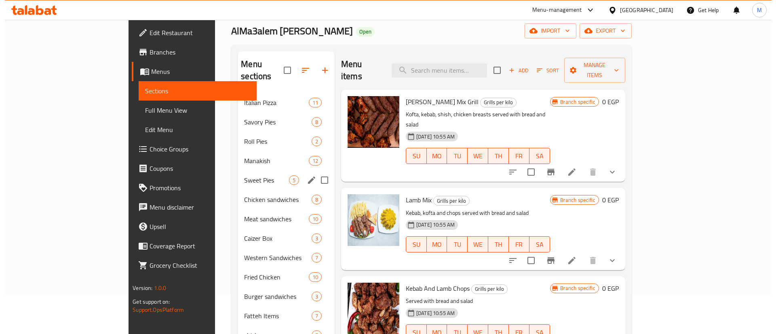
scroll to position [38, 0]
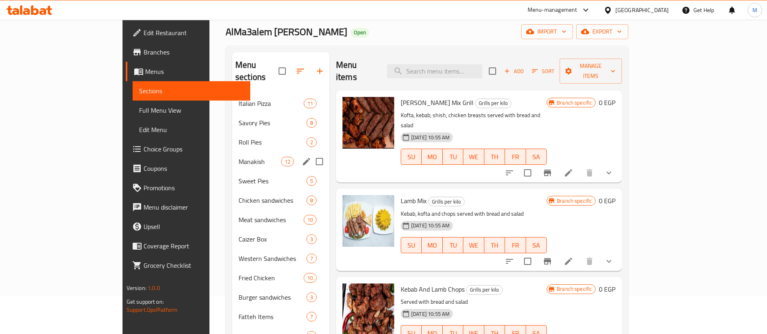
click at [232, 152] on div "Manakish 12" at bounding box center [280, 161] width 97 height 19
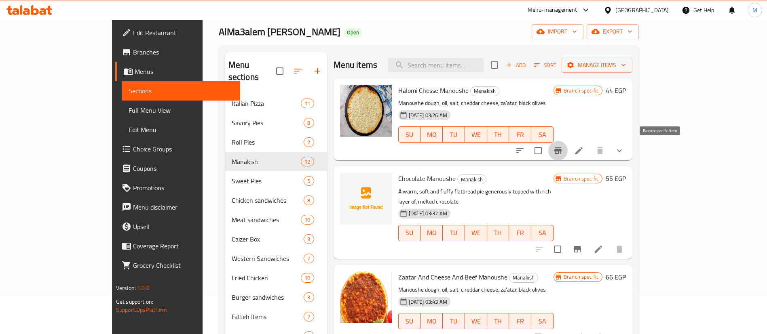
click at [568, 148] on button "Branch-specific-item" at bounding box center [557, 150] width 19 height 19
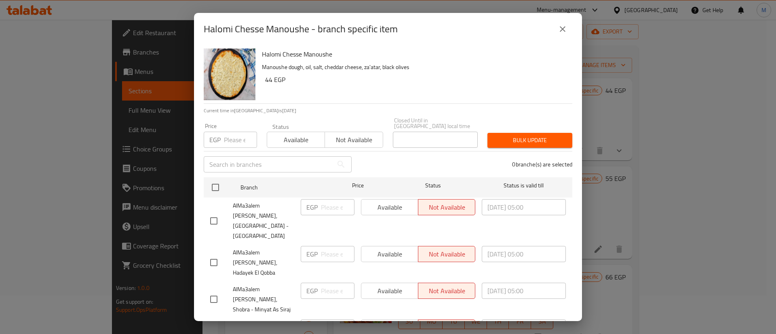
scroll to position [113, 0]
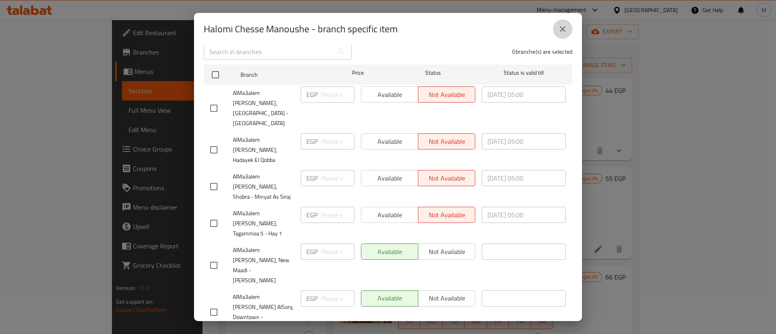
click at [559, 21] on button "close" at bounding box center [562, 28] width 19 height 19
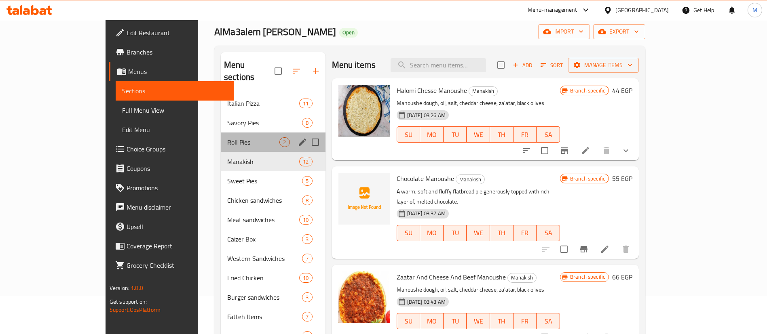
click at [228, 133] on div "Roll Pies 2" at bounding box center [273, 142] width 105 height 19
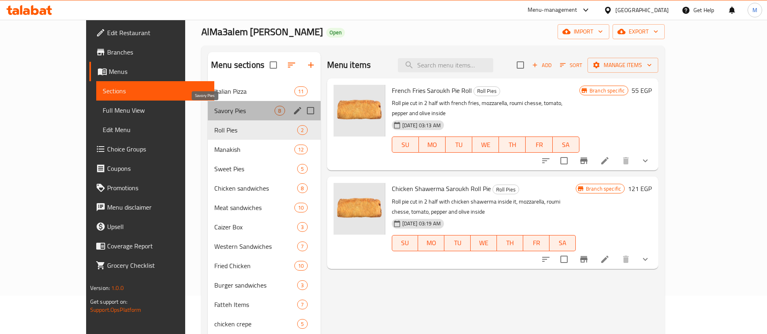
click at [232, 115] on span "Savory Pies" at bounding box center [244, 111] width 60 height 10
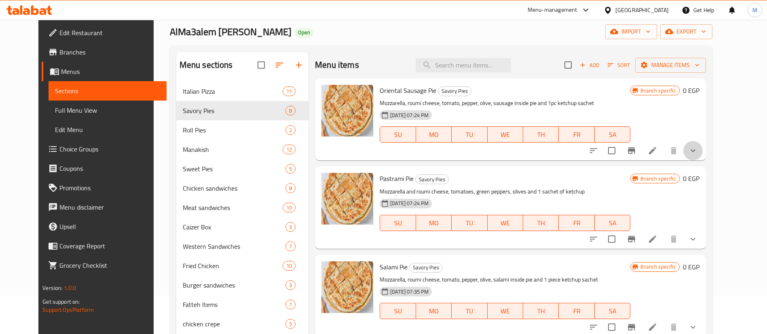
click at [703, 158] on button "show more" at bounding box center [692, 150] width 19 height 19
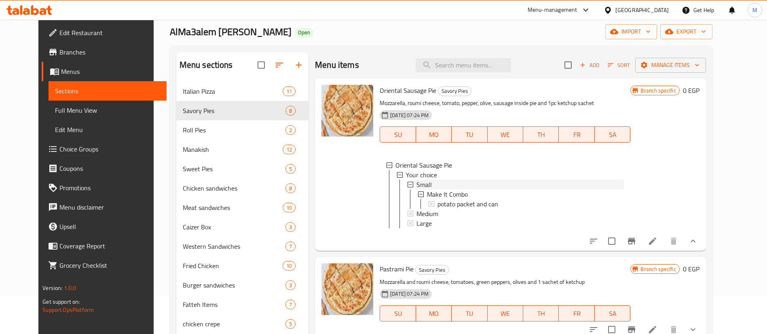
click at [452, 181] on div "Small" at bounding box center [519, 185] width 207 height 10
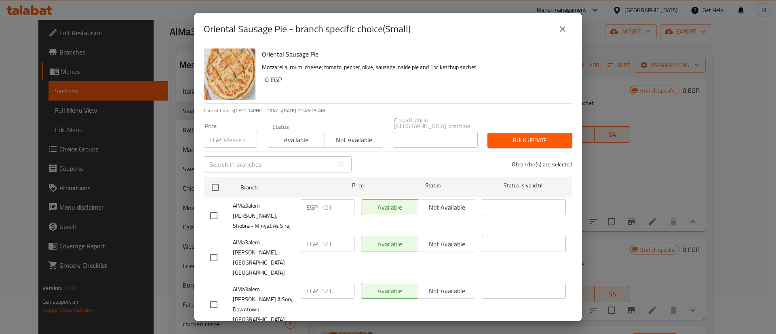
scroll to position [113, 0]
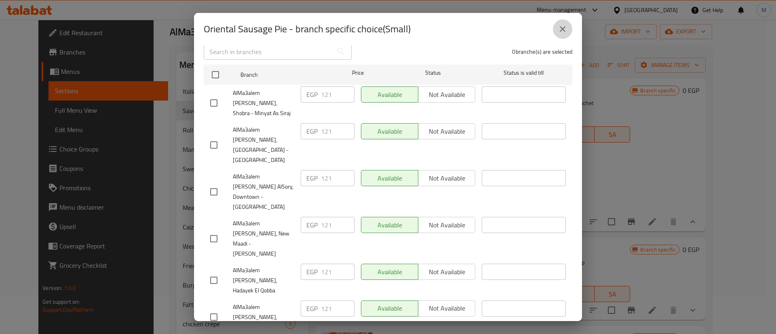
click at [568, 31] on button "close" at bounding box center [562, 28] width 19 height 19
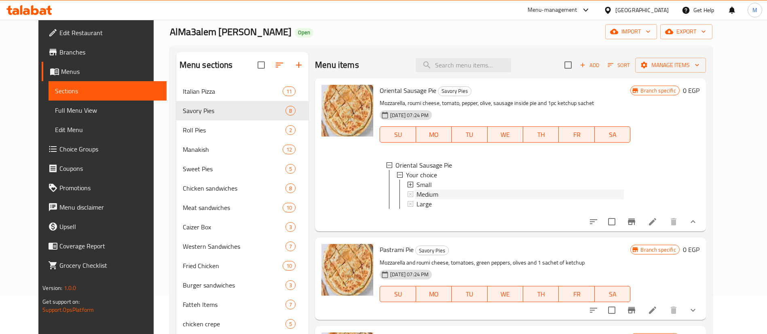
click at [433, 190] on div "Medium" at bounding box center [519, 195] width 207 height 10
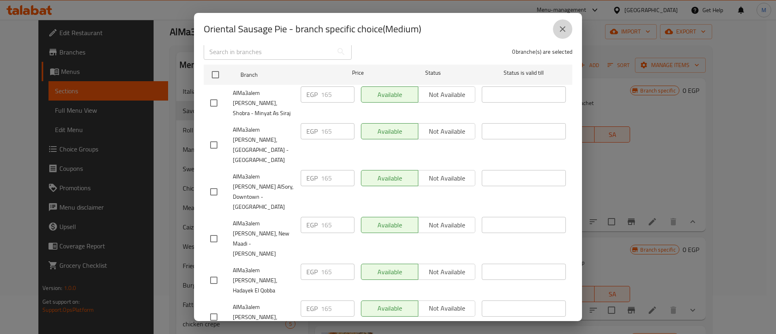
click at [560, 25] on icon "close" at bounding box center [563, 29] width 10 height 10
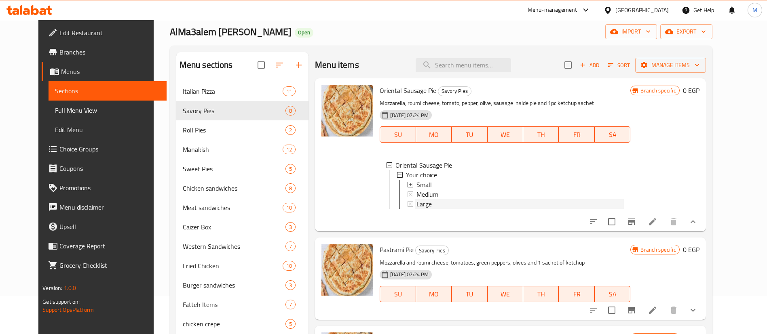
click at [432, 203] on div "Large" at bounding box center [519, 204] width 207 height 10
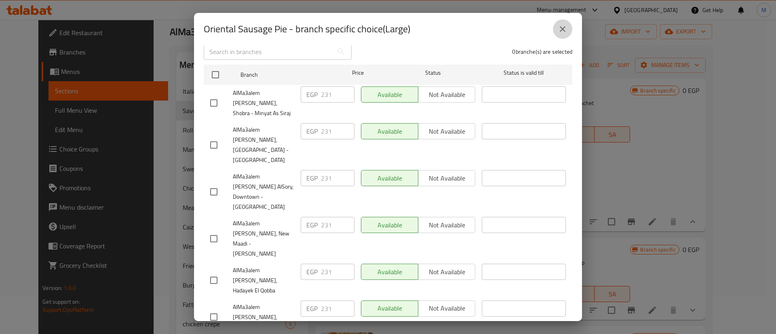
click at [561, 25] on icon "close" at bounding box center [563, 29] width 10 height 10
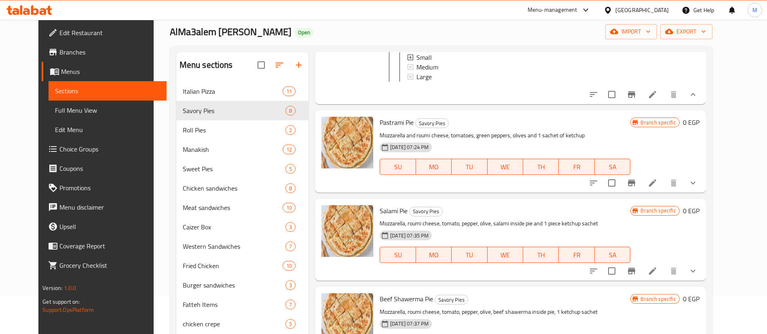
scroll to position [129, 0]
click at [703, 184] on button "show more" at bounding box center [692, 181] width 19 height 19
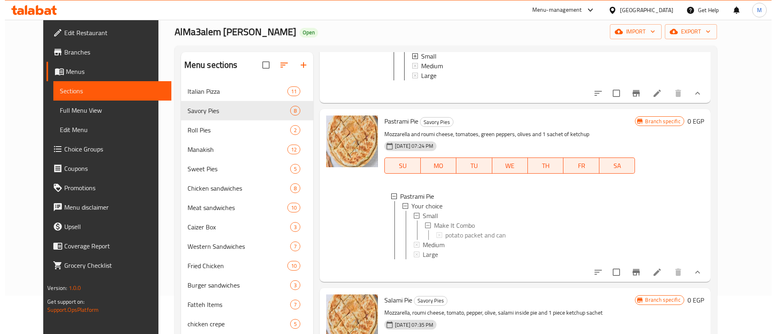
scroll to position [223, 0]
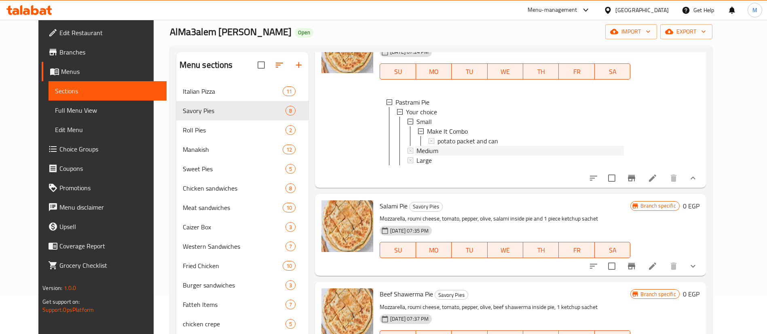
click at [428, 156] on span "Medium" at bounding box center [427, 151] width 22 height 10
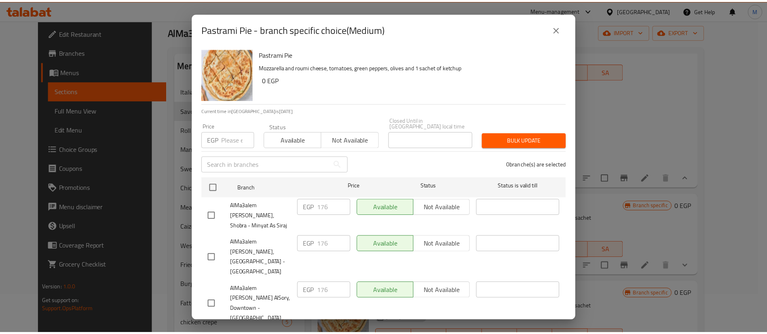
scroll to position [113, 0]
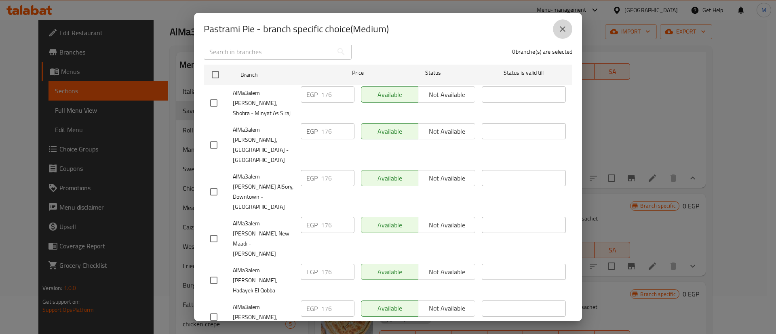
click at [562, 27] on icon "close" at bounding box center [563, 29] width 10 height 10
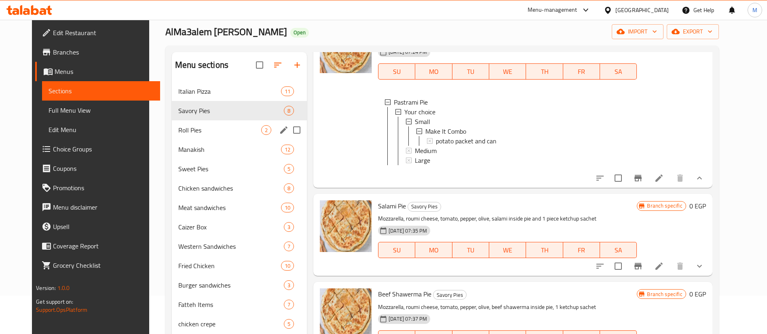
click at [215, 137] on div "Roll Pies 2" at bounding box center [239, 129] width 135 height 19
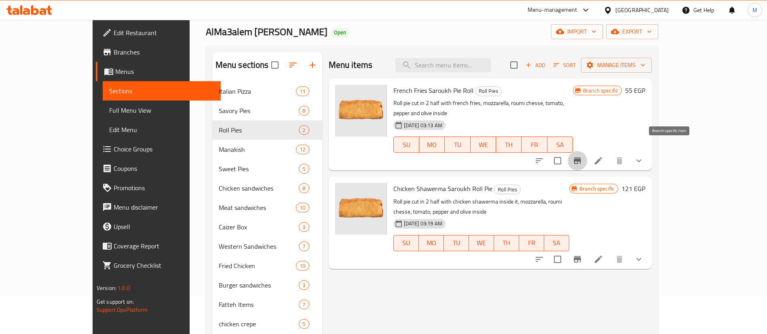
click at [582, 156] on icon "Branch-specific-item" at bounding box center [577, 161] width 10 height 10
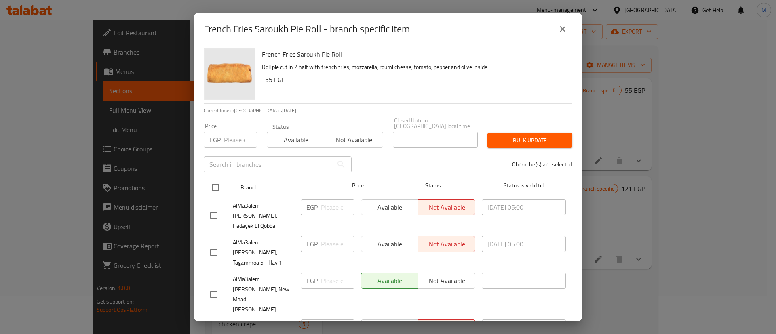
scroll to position [113, 0]
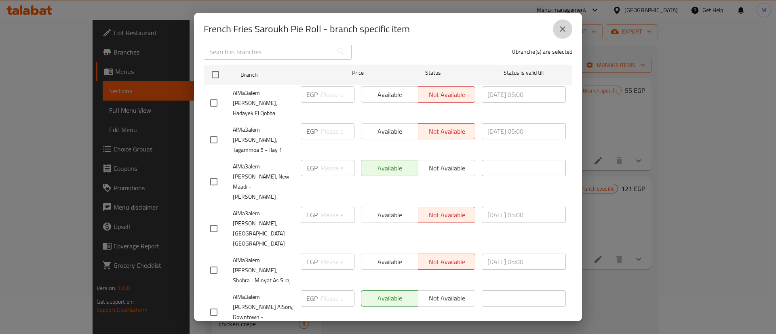
click at [559, 35] on button "close" at bounding box center [562, 28] width 19 height 19
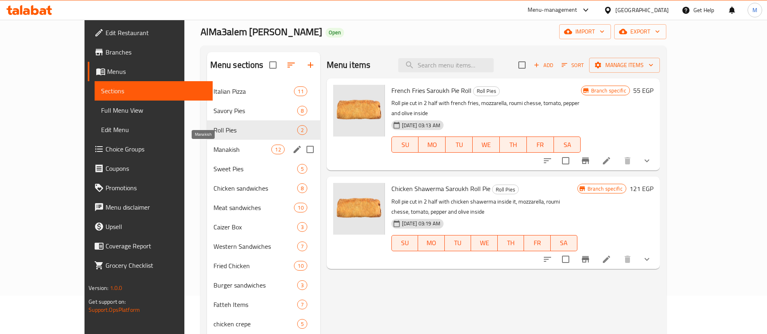
click at [217, 152] on span "Manakish" at bounding box center [242, 150] width 58 height 10
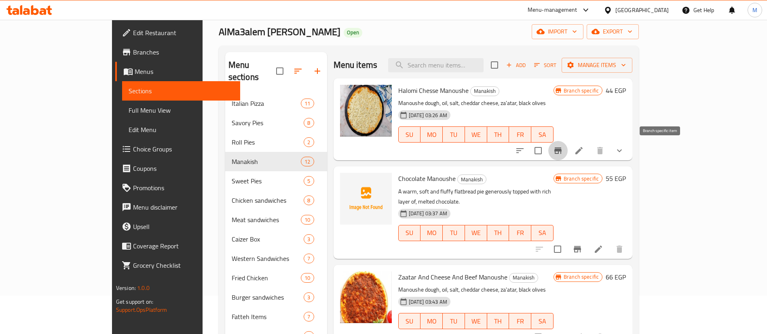
click at [561, 153] on icon "Branch-specific-item" at bounding box center [557, 151] width 7 height 6
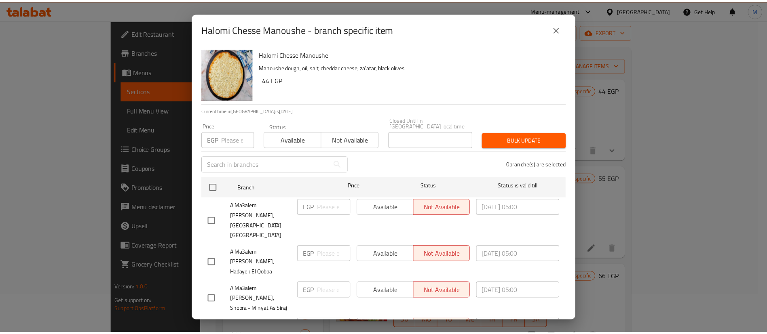
scroll to position [113, 0]
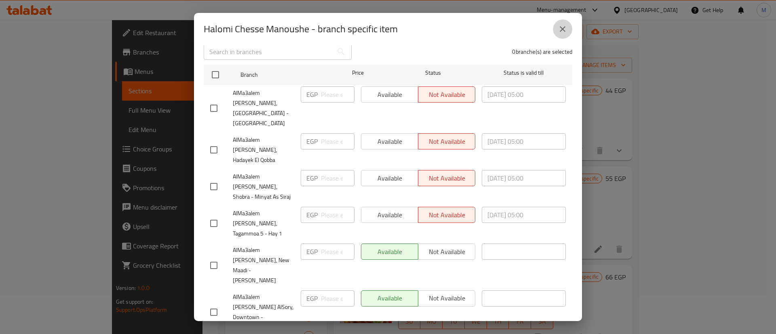
click at [562, 24] on icon "close" at bounding box center [563, 29] width 10 height 10
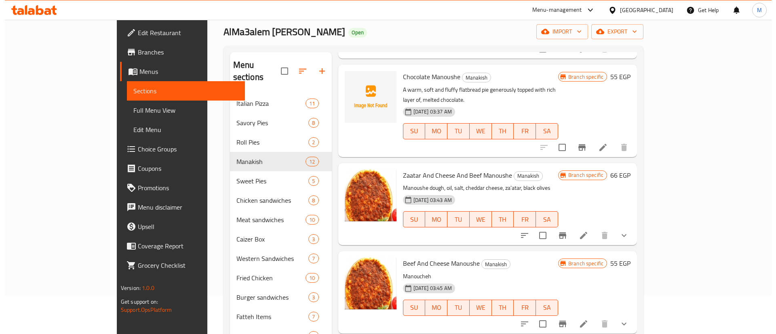
scroll to position [108, 0]
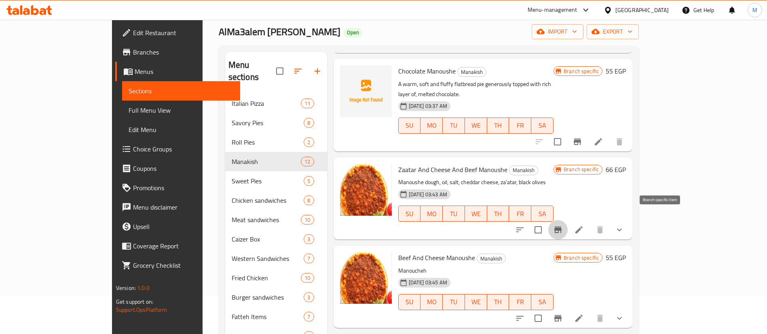
click at [561, 227] on icon "Branch-specific-item" at bounding box center [557, 230] width 7 height 6
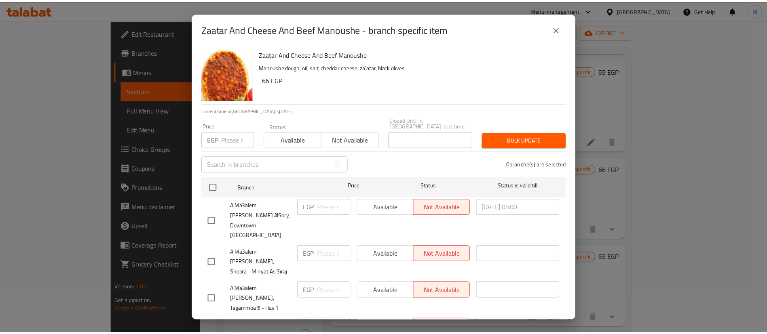
scroll to position [113, 0]
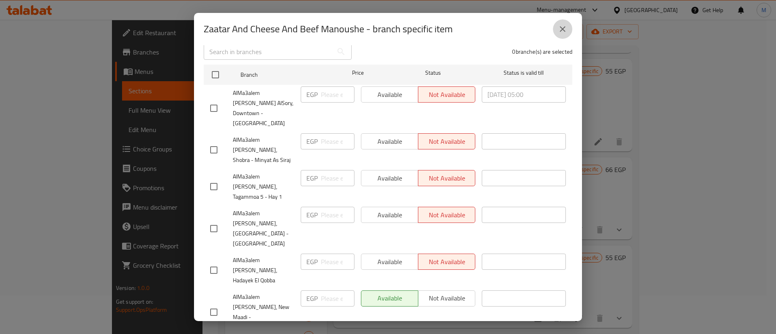
click at [557, 29] on button "close" at bounding box center [562, 28] width 19 height 19
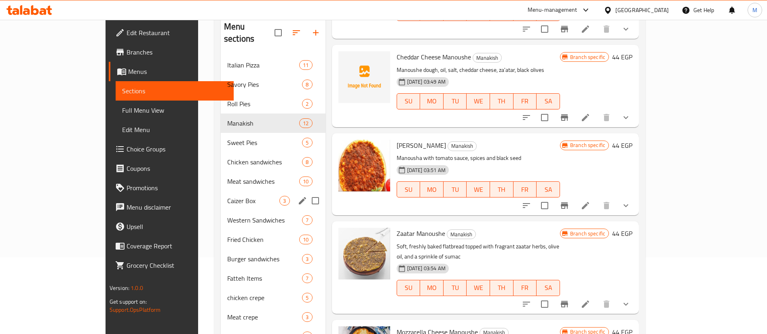
scroll to position [74, 0]
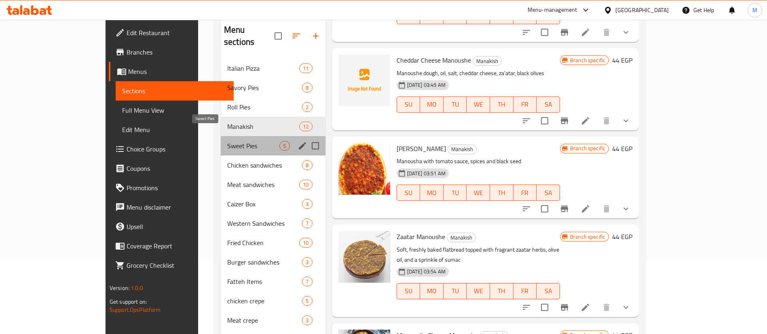
click at [239, 141] on span "Sweet Pies" at bounding box center [253, 146] width 52 height 10
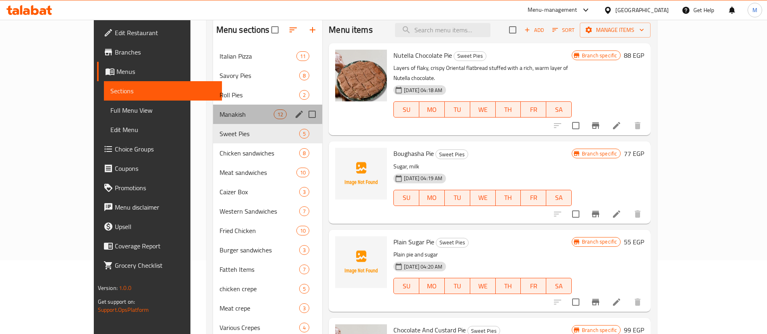
click at [222, 122] on div "Manakish 12" at bounding box center [268, 114] width 110 height 19
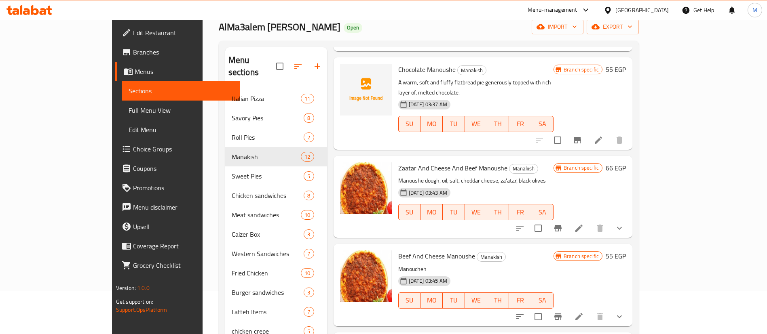
scroll to position [106, 0]
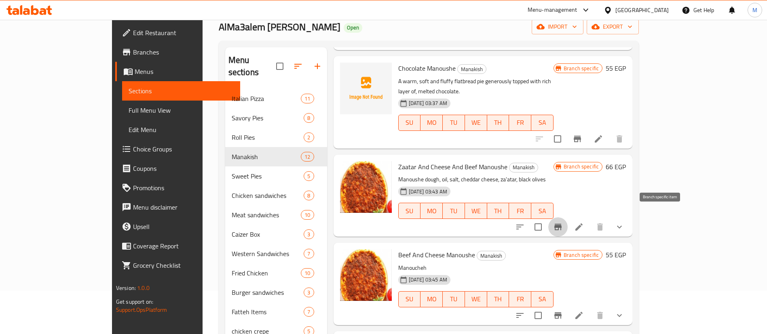
click at [563, 222] on icon "Branch-specific-item" at bounding box center [558, 227] width 10 height 10
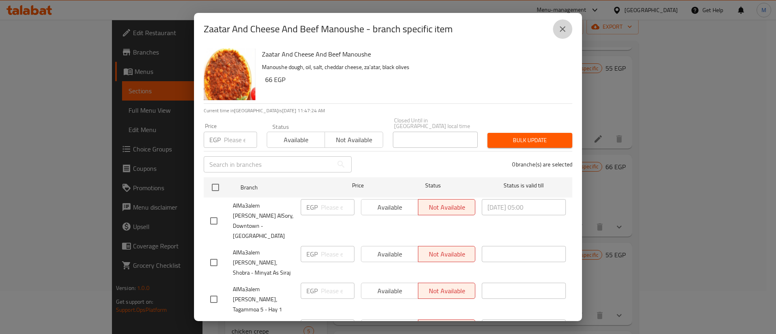
click at [563, 29] on icon "close" at bounding box center [563, 29] width 6 height 6
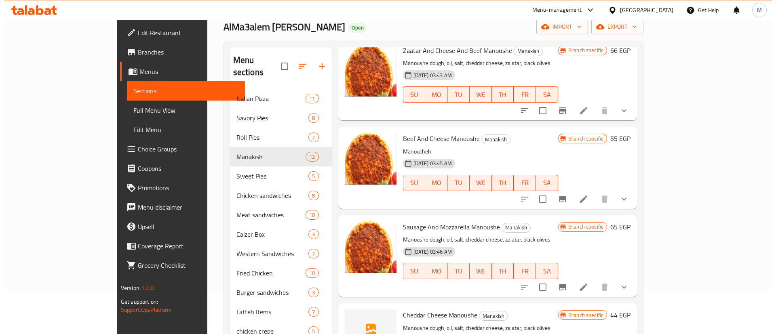
scroll to position [225, 0]
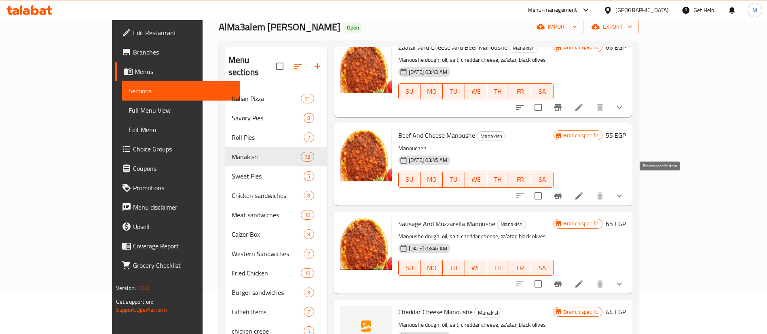
click at [563, 191] on icon "Branch-specific-item" at bounding box center [558, 196] width 10 height 10
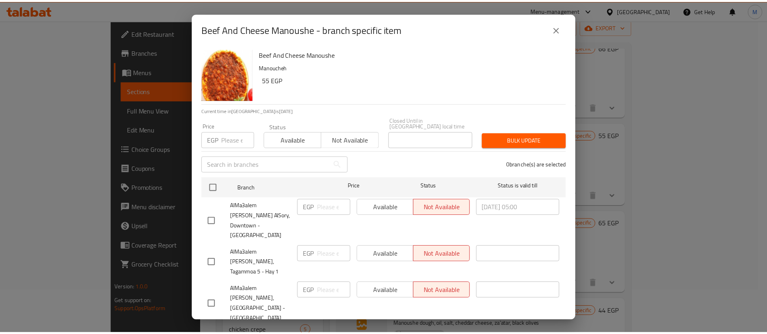
scroll to position [113, 0]
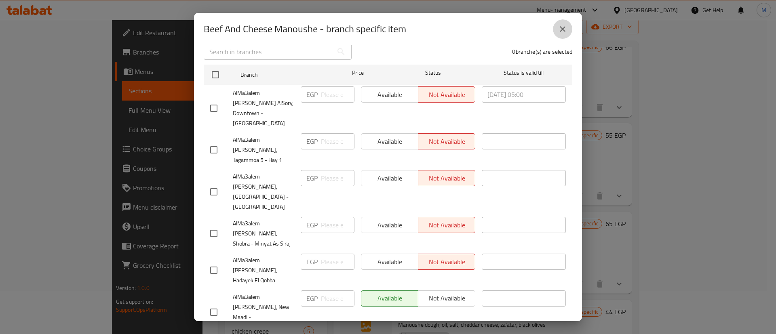
click at [565, 23] on button "close" at bounding box center [562, 28] width 19 height 19
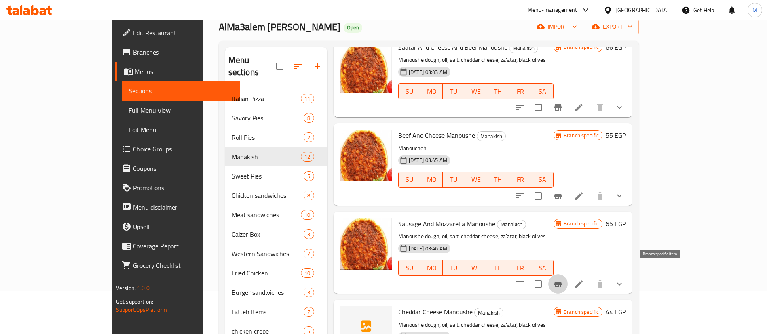
click at [561, 281] on icon "Branch-specific-item" at bounding box center [557, 284] width 7 height 6
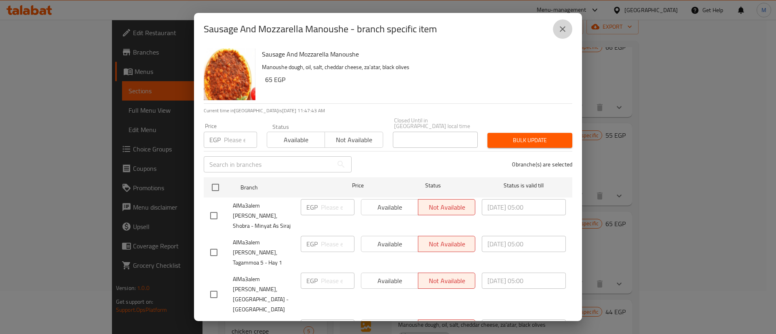
click at [562, 36] on button "close" at bounding box center [562, 28] width 19 height 19
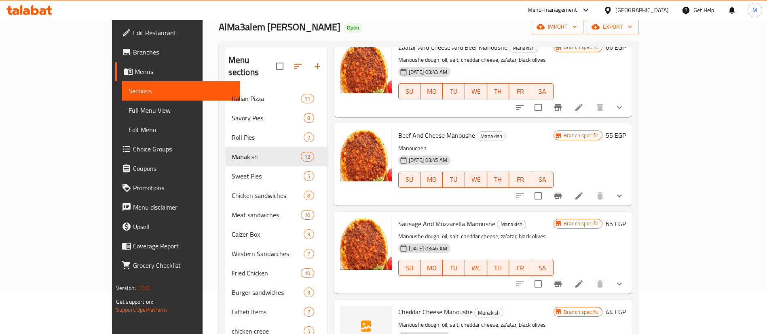
click at [626, 218] on h6 "65 EGP" at bounding box center [616, 223] width 20 height 11
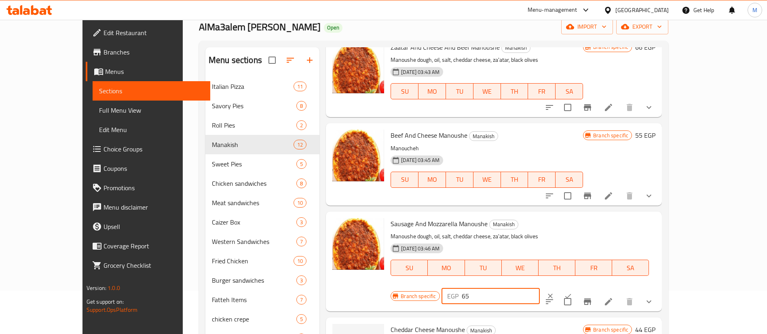
click at [540, 288] on input "65" at bounding box center [501, 296] width 78 height 16
type input "66"
click at [571, 294] on icon "ok" at bounding box center [568, 296] width 6 height 4
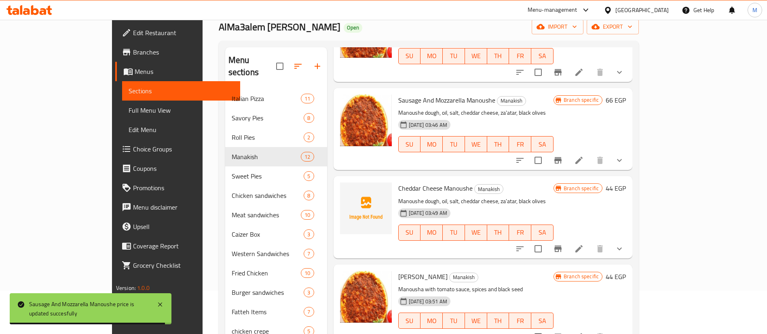
scroll to position [350, 0]
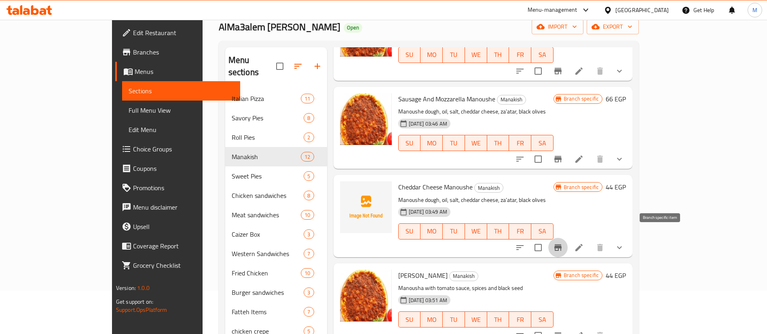
click at [568, 238] on button "Branch-specific-item" at bounding box center [557, 247] width 19 height 19
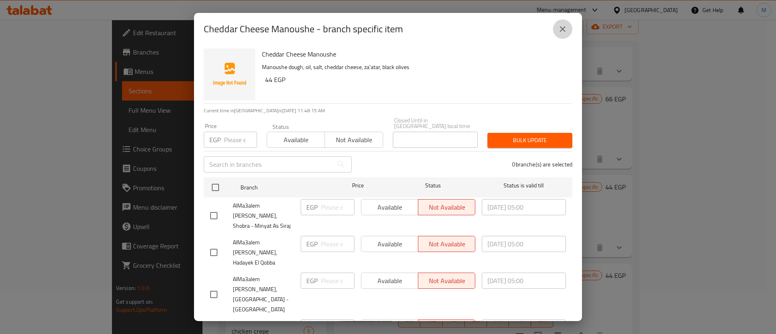
click at [570, 27] on button "close" at bounding box center [562, 28] width 19 height 19
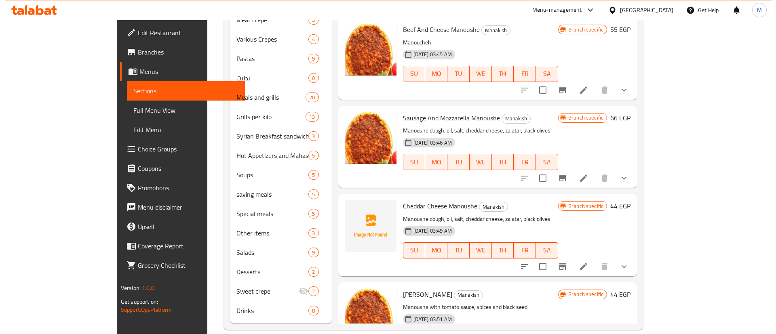
scroll to position [0, 0]
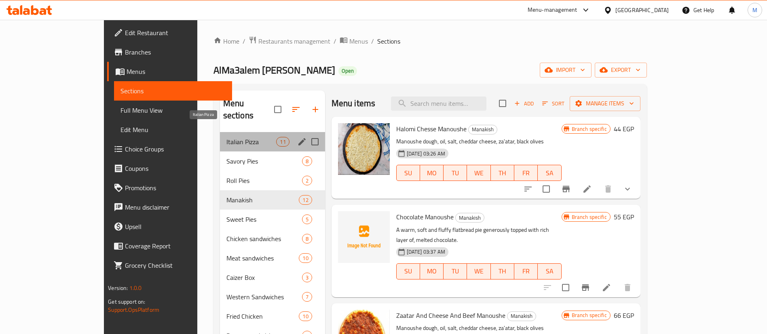
click at [226, 137] on span "Italian Pizza" at bounding box center [251, 142] width 50 height 10
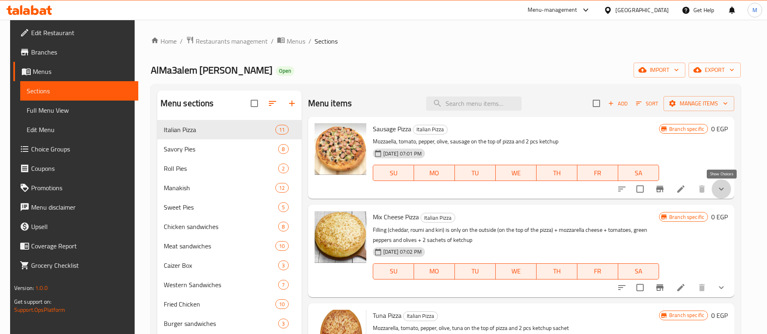
click at [722, 193] on icon "show more" at bounding box center [721, 189] width 10 height 10
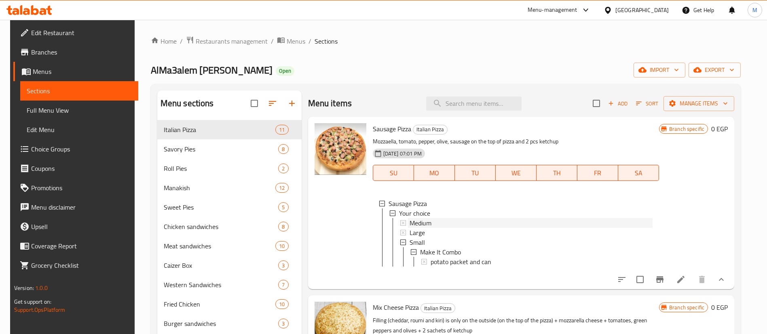
click at [466, 221] on div "Medium" at bounding box center [530, 223] width 243 height 10
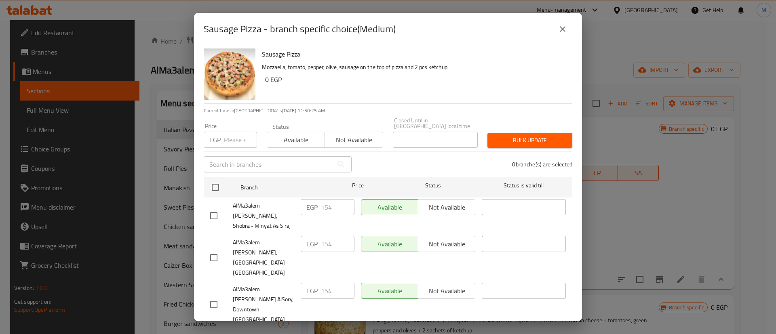
scroll to position [113, 0]
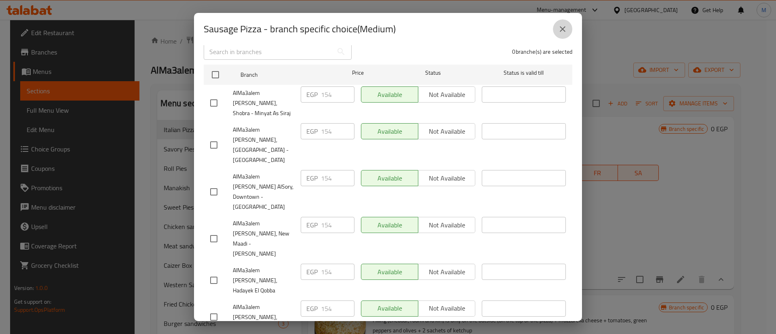
click at [561, 30] on icon "close" at bounding box center [563, 29] width 10 height 10
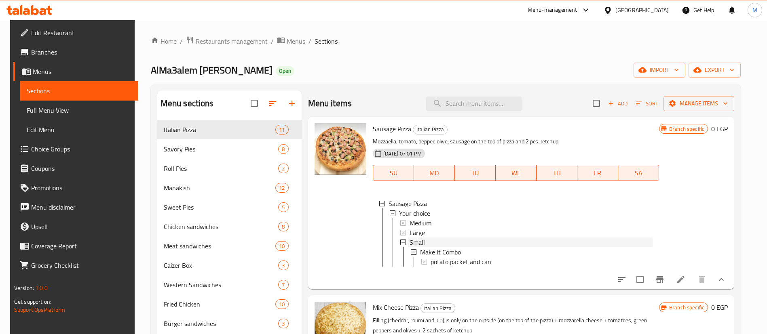
click at [424, 240] on div "Small" at bounding box center [530, 243] width 243 height 10
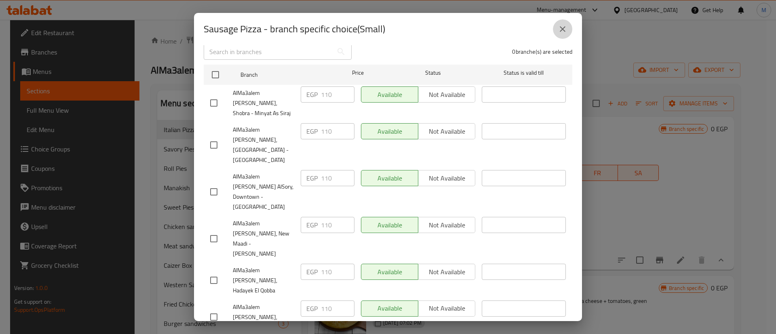
click at [563, 27] on icon "close" at bounding box center [563, 29] width 10 height 10
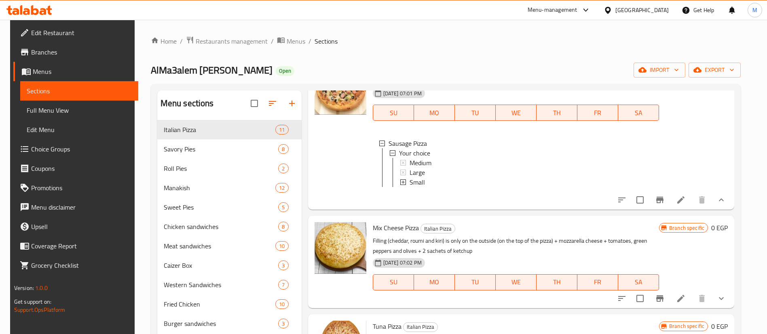
scroll to position [62, 0]
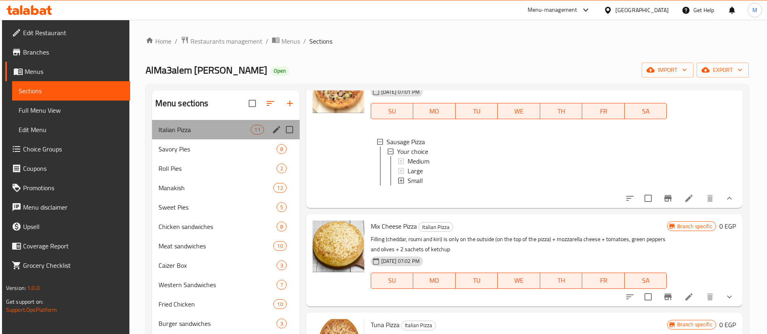
click at [211, 139] on div "Italian Pizza 11" at bounding box center [226, 129] width 148 height 19
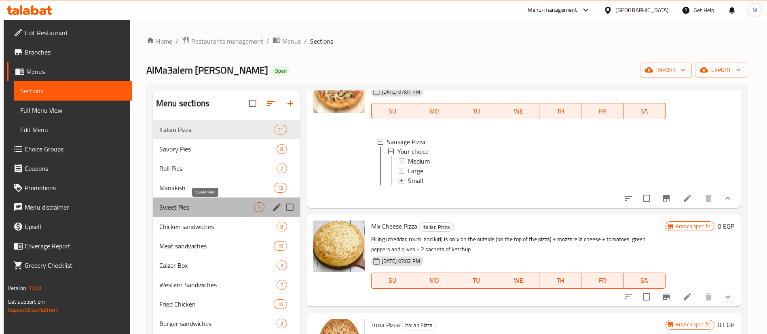
click at [209, 208] on span "Sweet Pies" at bounding box center [206, 208] width 95 height 10
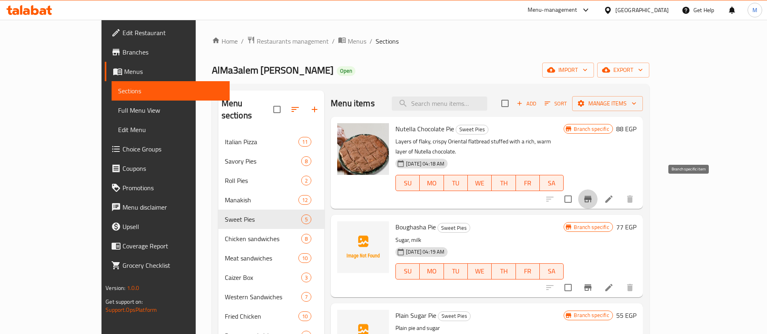
click at [591, 196] on icon "Branch-specific-item" at bounding box center [587, 199] width 7 height 6
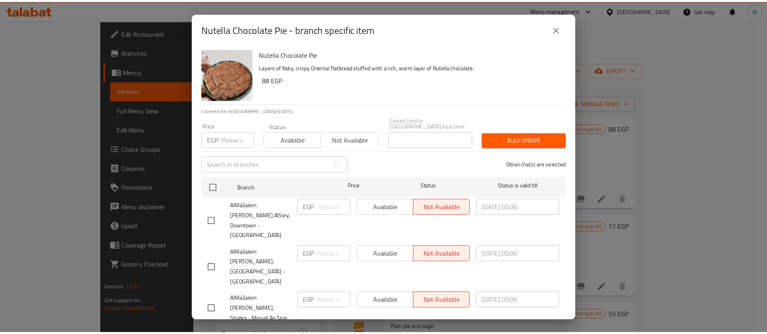
scroll to position [113, 0]
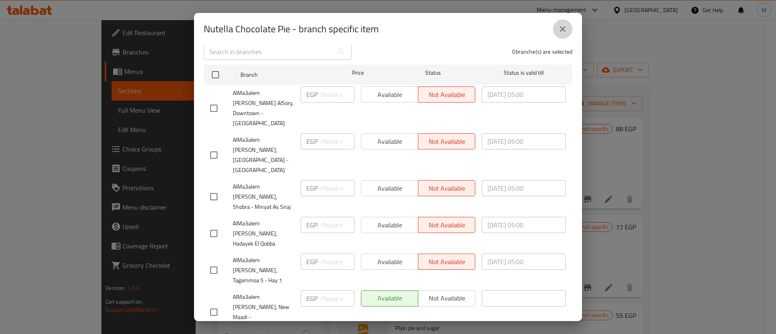
click at [563, 33] on icon "close" at bounding box center [563, 29] width 10 height 10
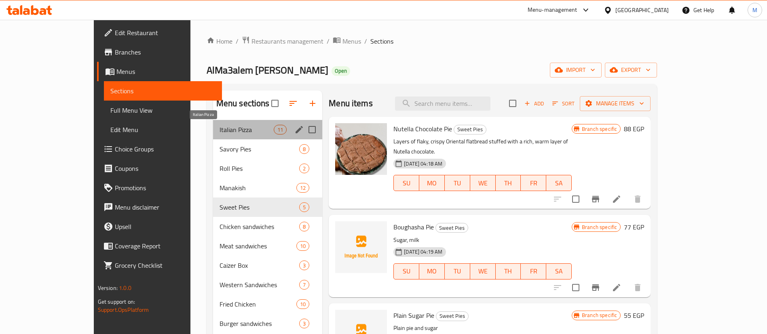
click at [219, 134] on span "Italian Pizza" at bounding box center [246, 130] width 54 height 10
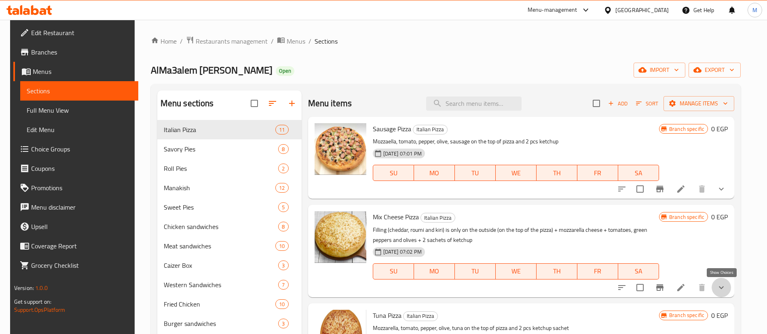
click at [717, 287] on icon "show more" at bounding box center [721, 288] width 10 height 10
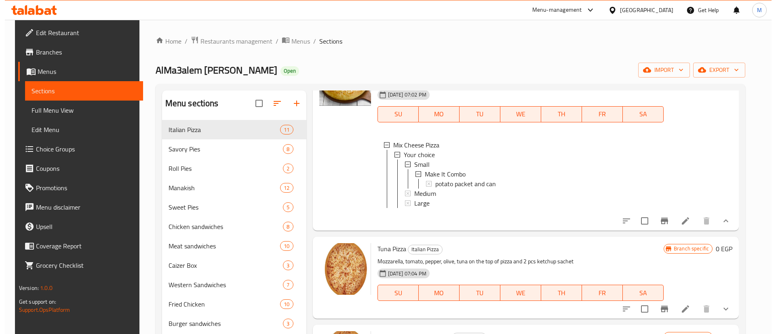
scroll to position [158, 0]
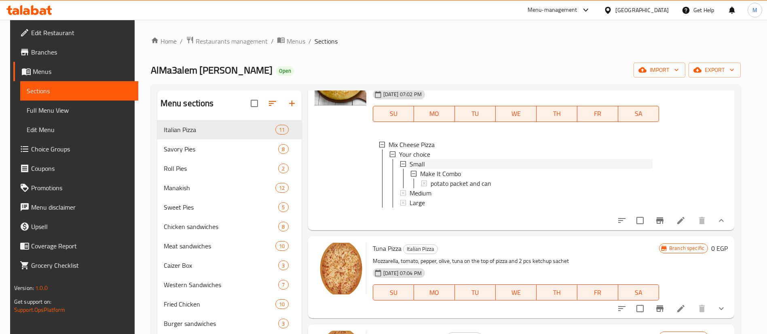
click at [429, 159] on div "Small" at bounding box center [530, 164] width 243 height 10
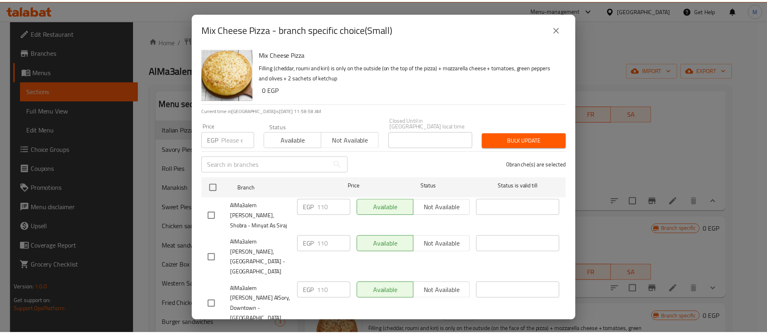
scroll to position [113, 0]
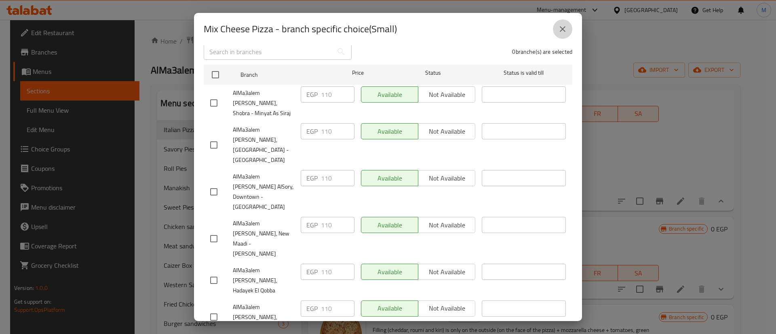
click at [568, 34] on button "close" at bounding box center [562, 28] width 19 height 19
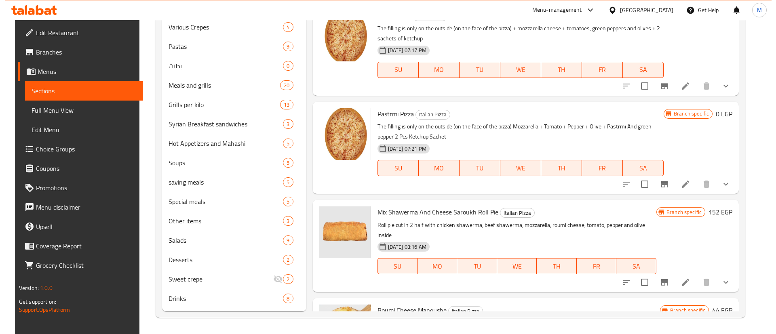
scroll to position [468, 0]
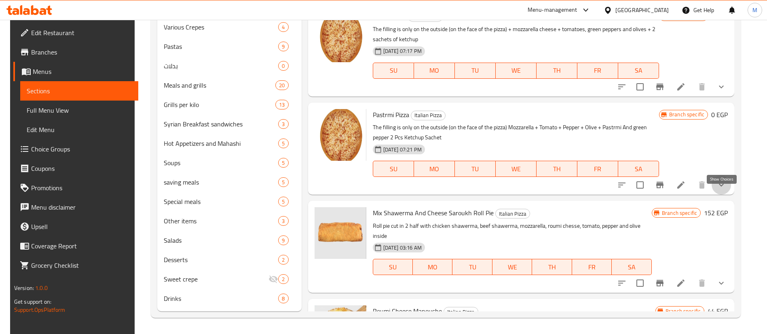
click at [722, 190] on icon "show more" at bounding box center [721, 185] width 10 height 10
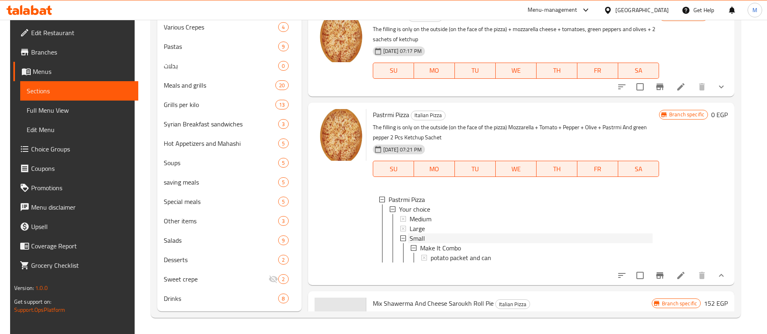
click at [422, 243] on div "Small" at bounding box center [530, 239] width 243 height 10
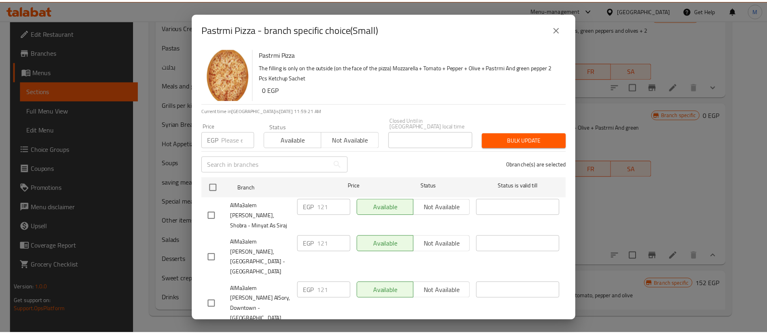
scroll to position [113, 0]
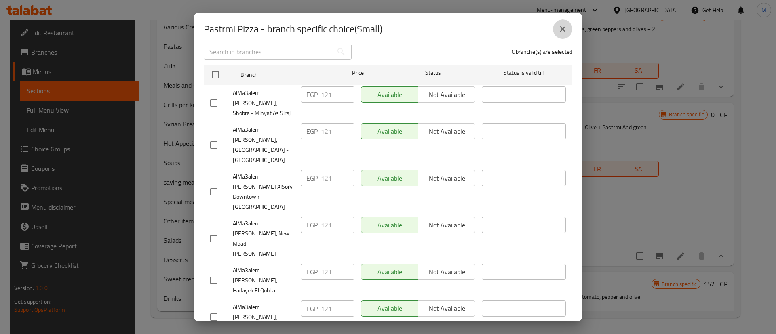
click at [562, 29] on icon "close" at bounding box center [563, 29] width 6 height 6
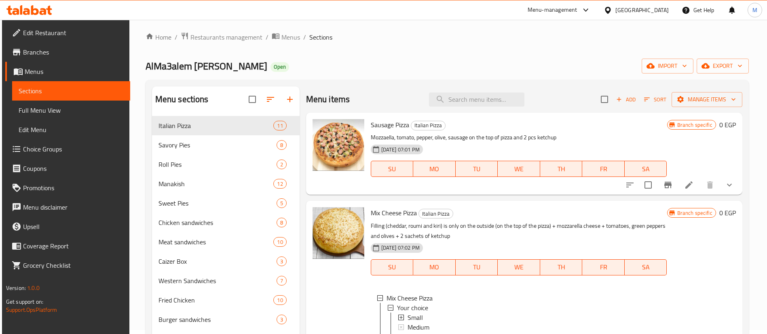
scroll to position [0, 0]
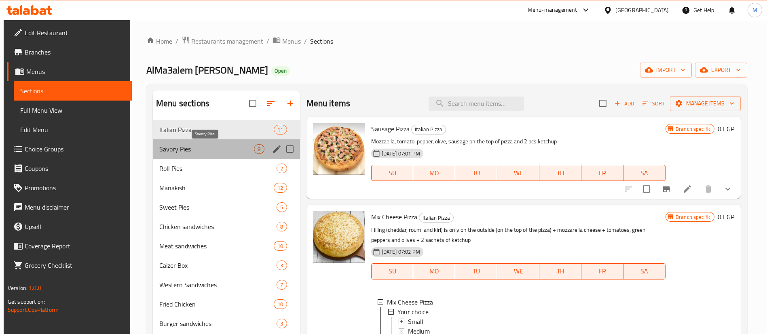
click at [209, 150] on span "Savory Pies" at bounding box center [206, 149] width 95 height 10
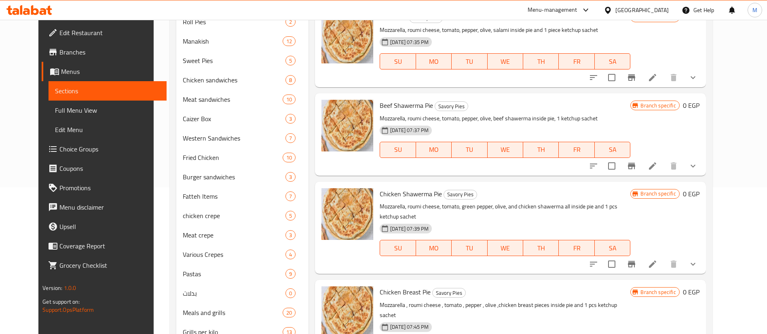
scroll to position [149, 0]
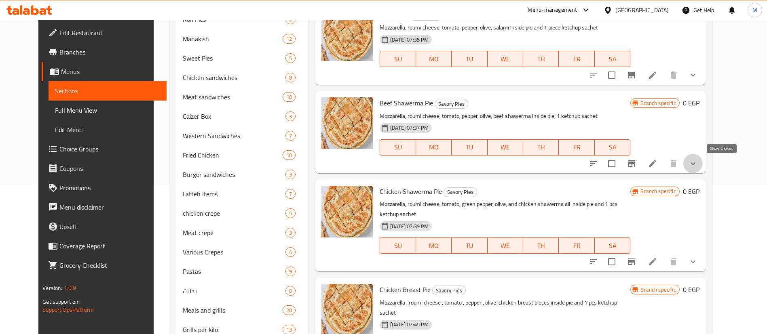
click at [698, 165] on icon "show more" at bounding box center [693, 164] width 10 height 10
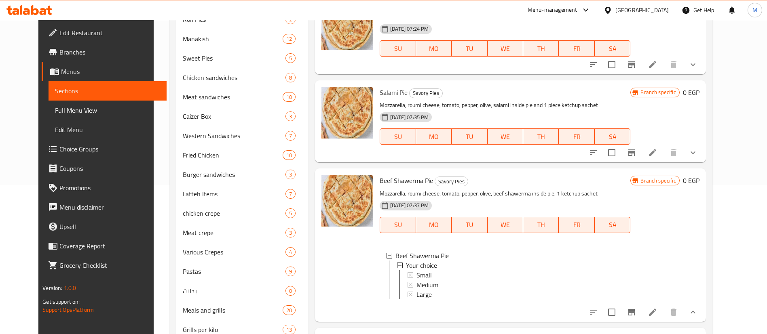
scroll to position [222, 0]
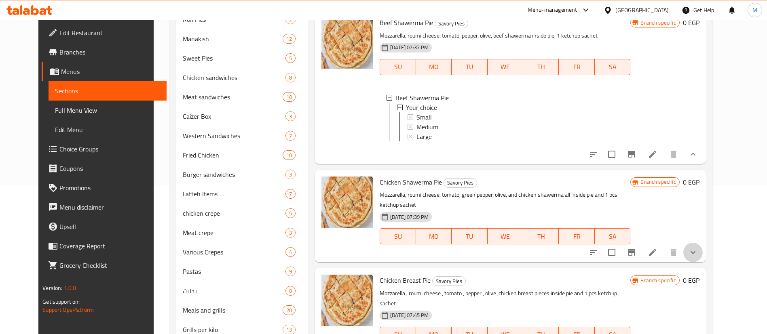
click at [703, 252] on button "show more" at bounding box center [692, 252] width 19 height 19
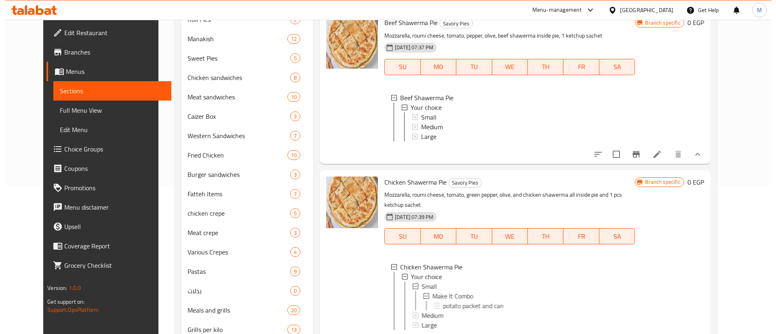
scroll to position [322, 0]
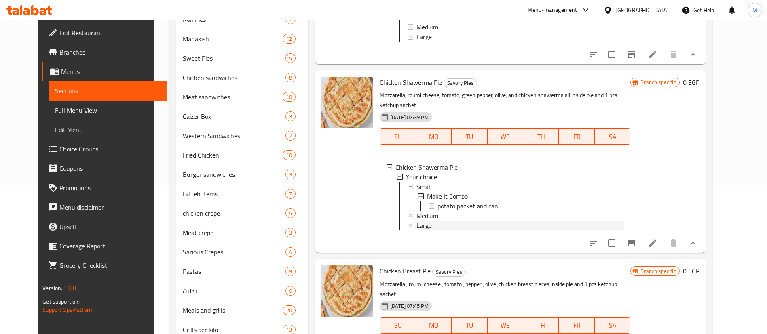
click at [443, 223] on div "Large" at bounding box center [519, 226] width 207 height 10
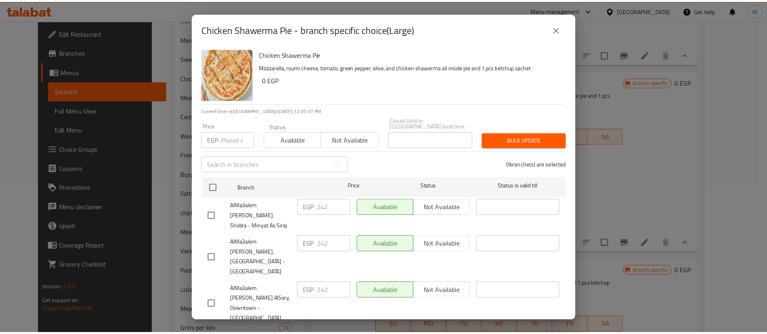
scroll to position [113, 0]
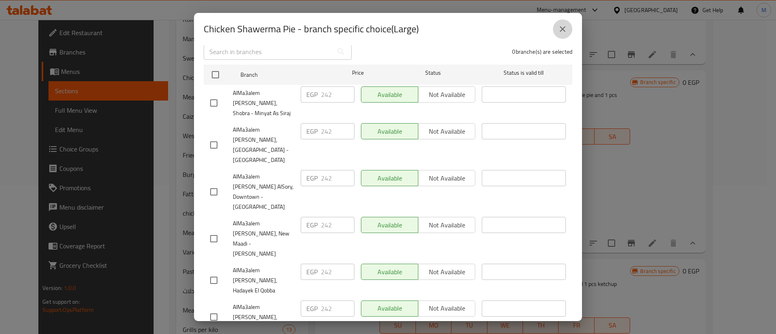
click at [559, 30] on icon "close" at bounding box center [563, 29] width 10 height 10
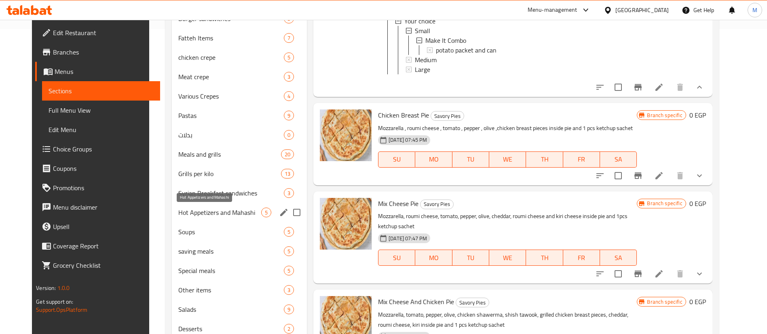
scroll to position [306, 0]
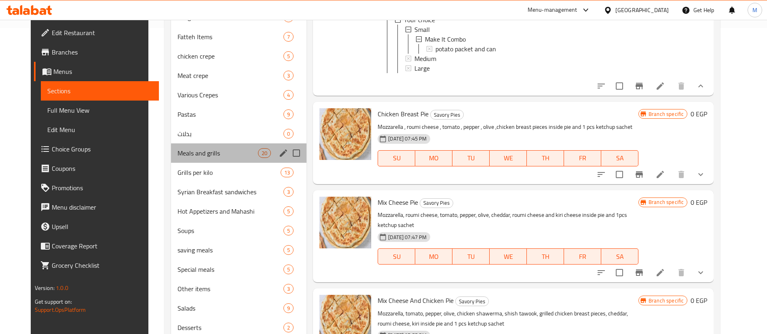
click at [204, 148] on div "Meals and grills 20" at bounding box center [239, 153] width 136 height 19
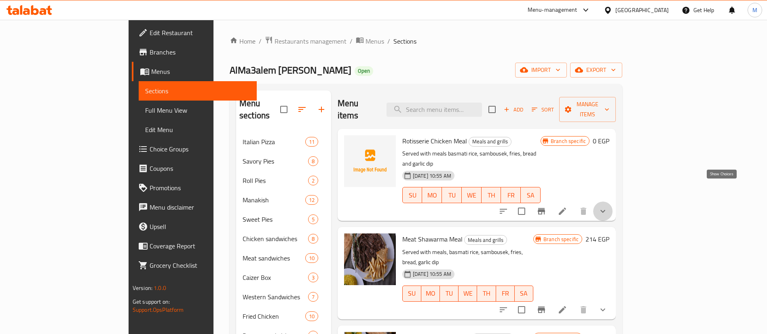
click at [608, 207] on icon "show more" at bounding box center [603, 212] width 10 height 10
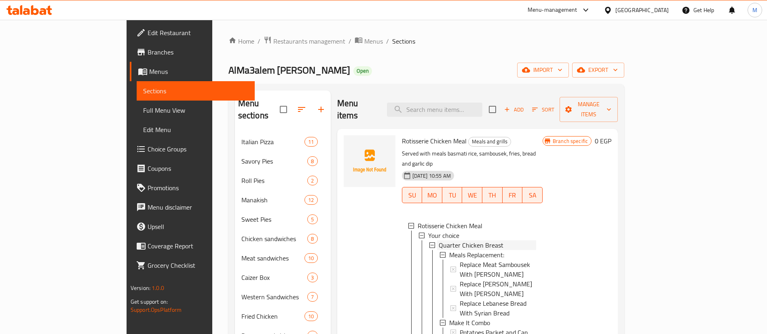
click at [452, 241] on span "Quarter Chicken Breast" at bounding box center [471, 246] width 65 height 10
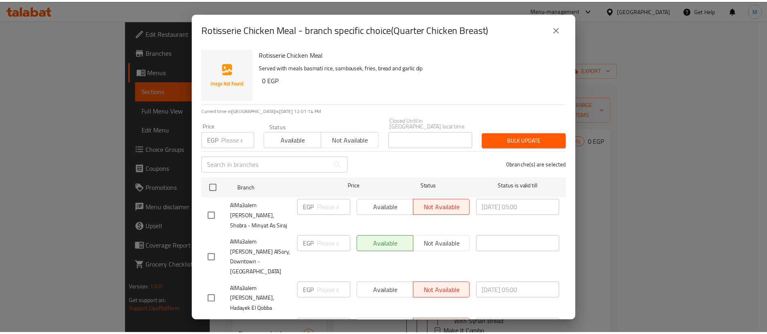
scroll to position [113, 0]
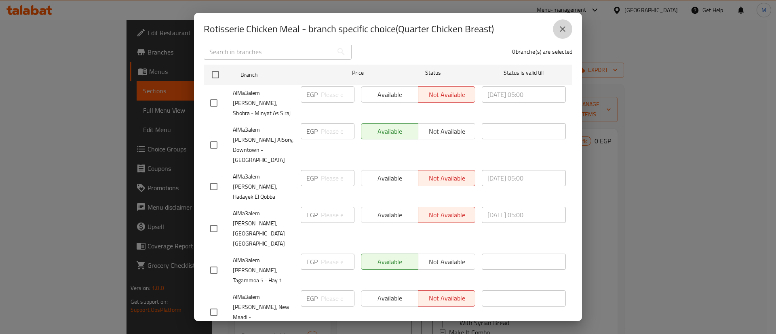
click at [566, 25] on icon "close" at bounding box center [563, 29] width 10 height 10
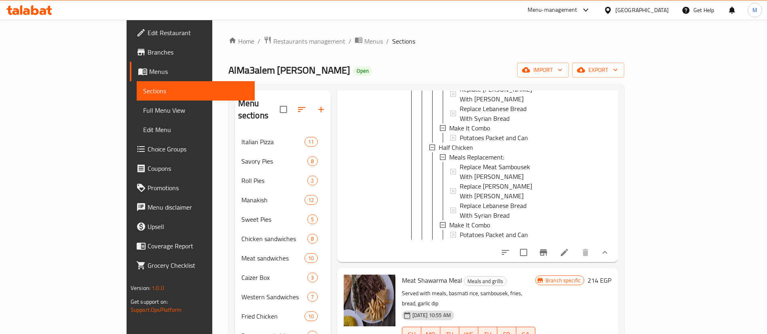
scroll to position [301, 0]
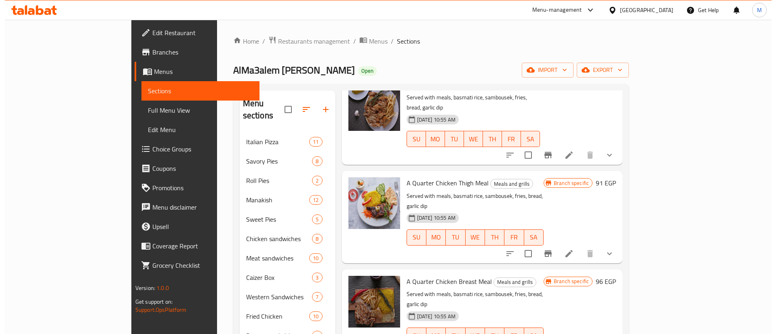
scroll to position [702, 0]
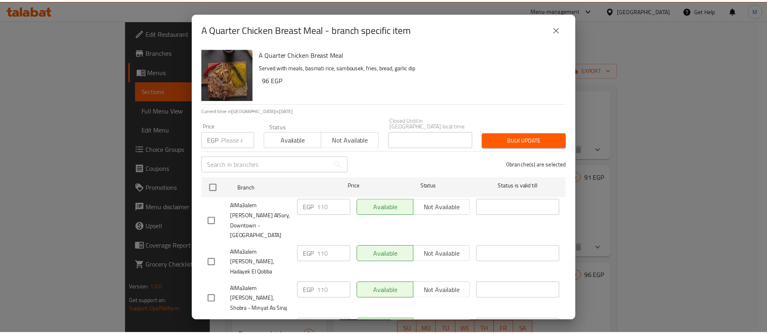
scroll to position [113, 0]
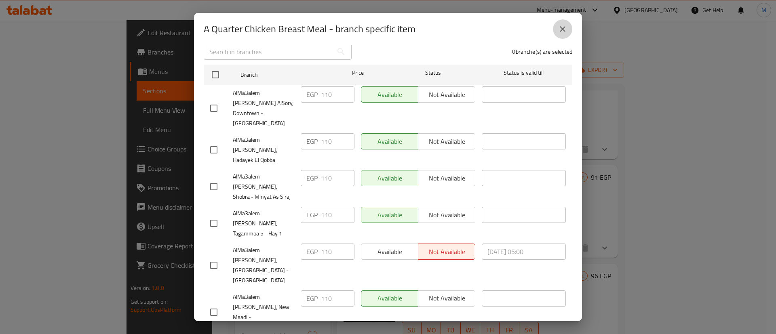
click at [567, 22] on button "close" at bounding box center [562, 28] width 19 height 19
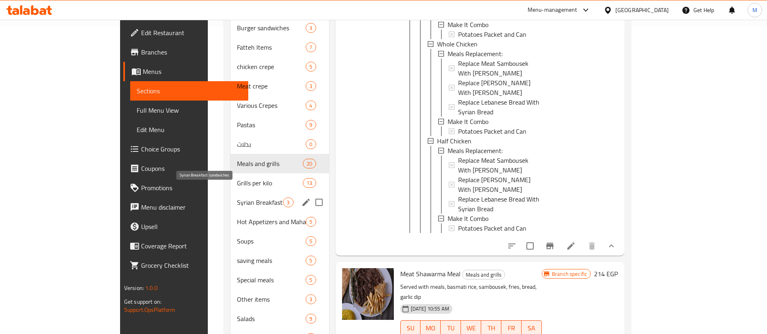
scroll to position [309, 0]
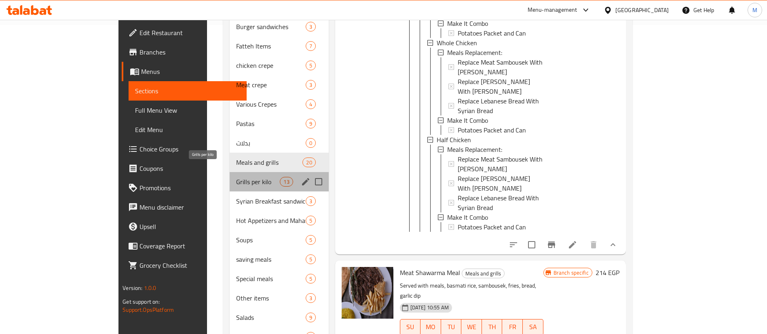
click at [236, 177] on span "Grills per kilo" at bounding box center [258, 182] width 44 height 10
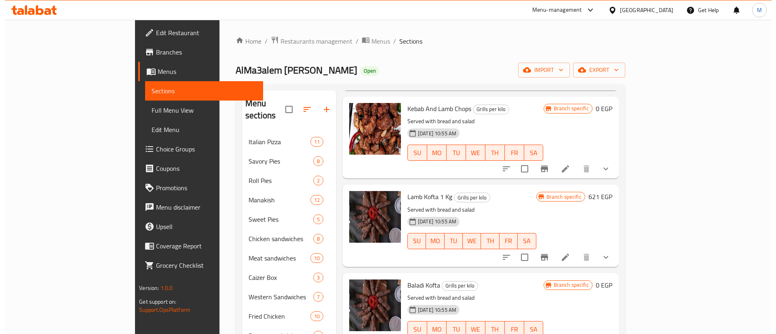
scroll to position [222, 0]
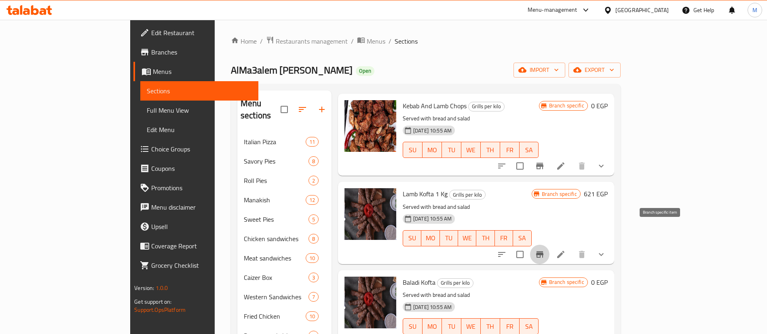
click at [544, 250] on icon "Branch-specific-item" at bounding box center [540, 255] width 10 height 10
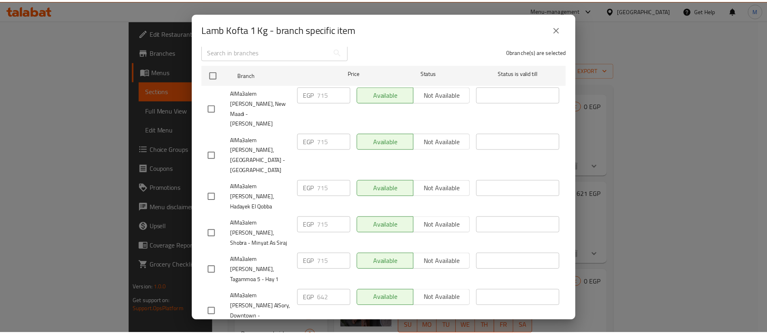
scroll to position [0, 0]
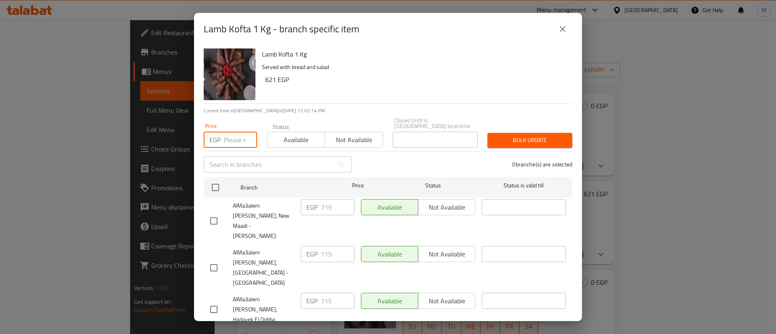
click at [236, 132] on input "number" at bounding box center [240, 140] width 33 height 16
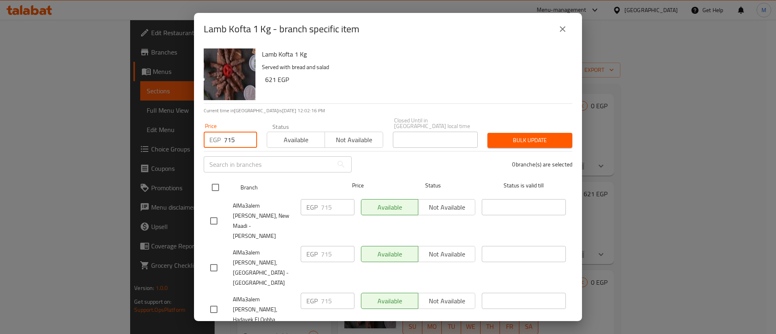
type input "715"
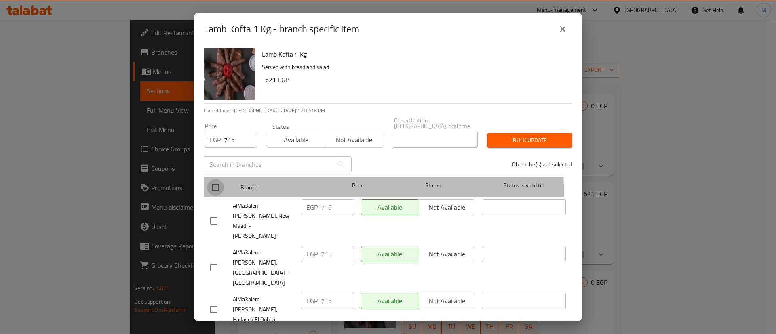
click at [219, 185] on input "checkbox" at bounding box center [215, 187] width 17 height 17
checkbox input "true"
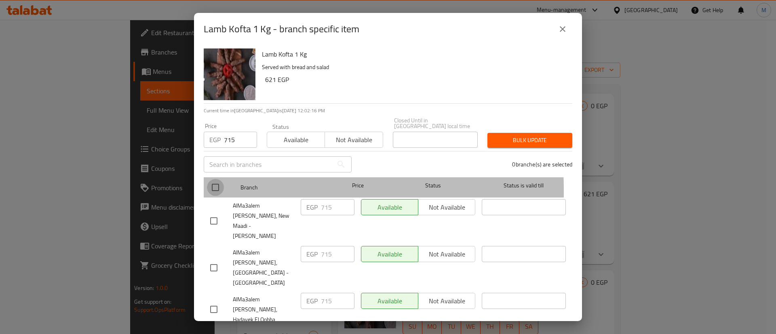
checkbox input "true"
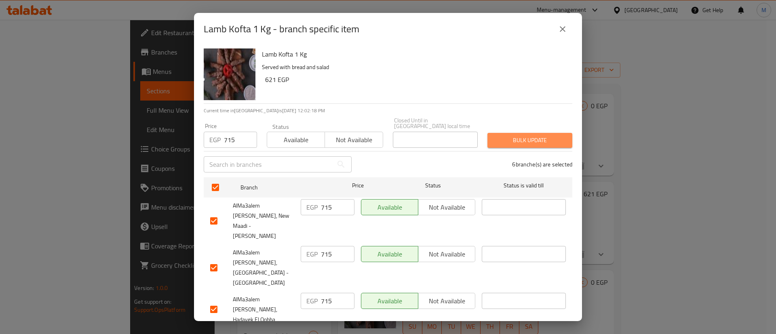
click at [543, 138] on span "Bulk update" at bounding box center [530, 140] width 72 height 10
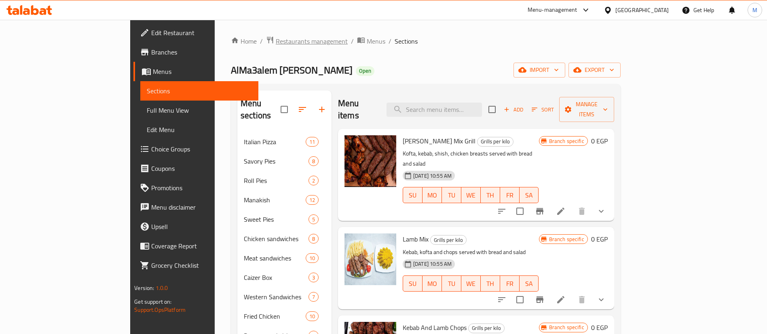
click at [276, 38] on span "Restaurants management" at bounding box center [312, 41] width 72 height 10
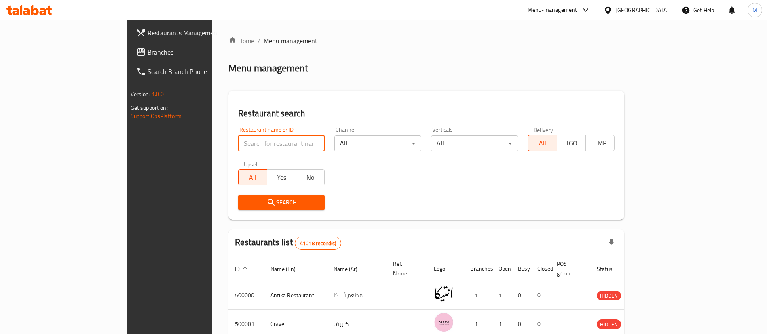
click at [238, 139] on input "search" at bounding box center [281, 143] width 87 height 16
paste input "666772"
type input "666772"
click button "Search" at bounding box center [281, 202] width 87 height 15
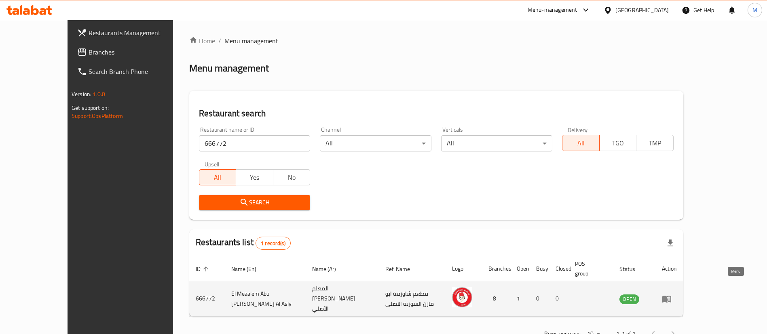
click at [671, 296] on icon "enhanced table" at bounding box center [666, 299] width 9 height 7
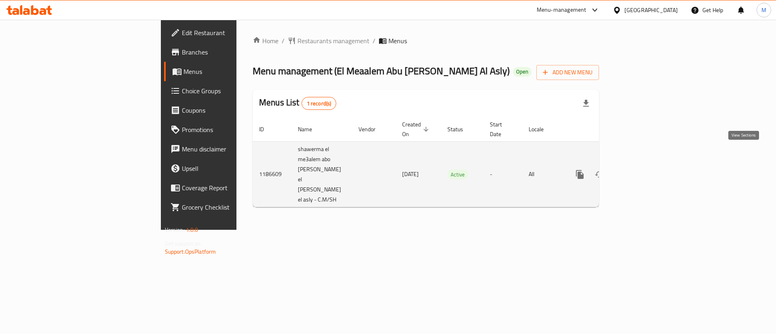
click at [642, 171] on icon "enhanced table" at bounding box center [638, 174] width 7 height 7
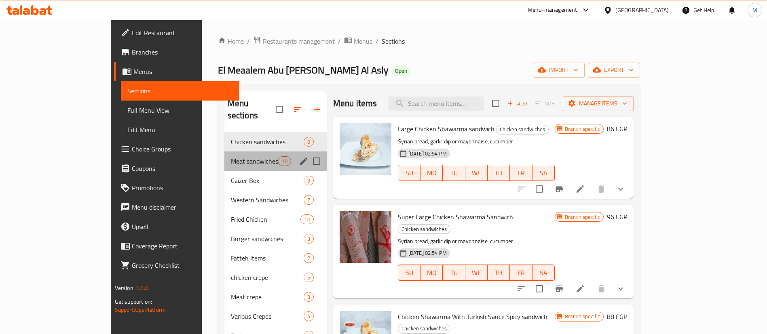
click at [224, 155] on div "Meat sandwiches 10" at bounding box center [275, 161] width 102 height 19
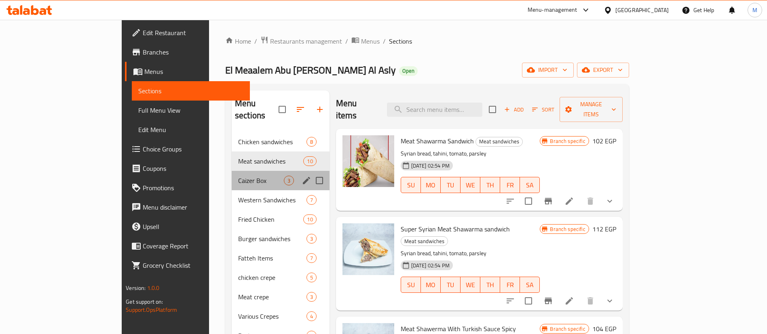
click at [232, 175] on div "Caizer Box 3" at bounding box center [281, 180] width 98 height 19
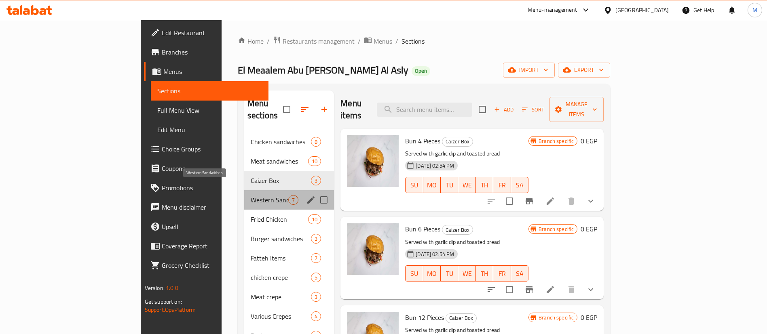
click at [251, 195] on span "Western Sandwiches" at bounding box center [270, 200] width 38 height 10
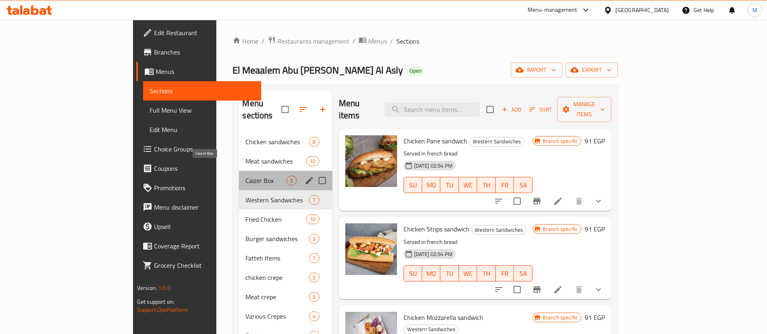
click at [245, 176] on span "Caizer Box" at bounding box center [265, 181] width 41 height 10
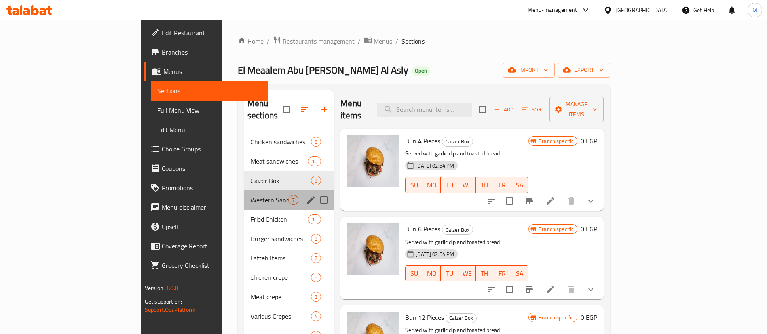
click at [244, 190] on div "Western Sandwiches 7" at bounding box center [289, 199] width 90 height 19
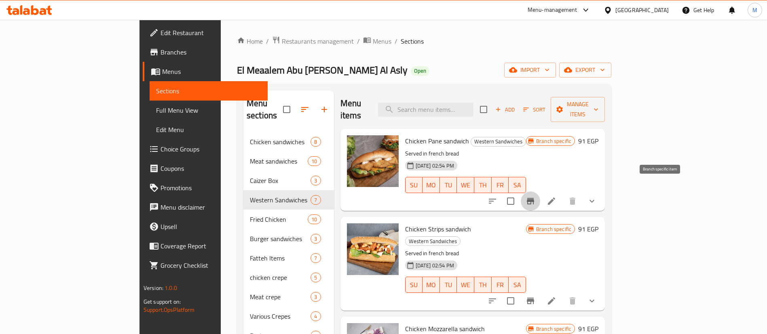
click at [534, 198] on icon "Branch-specific-item" at bounding box center [530, 201] width 7 height 6
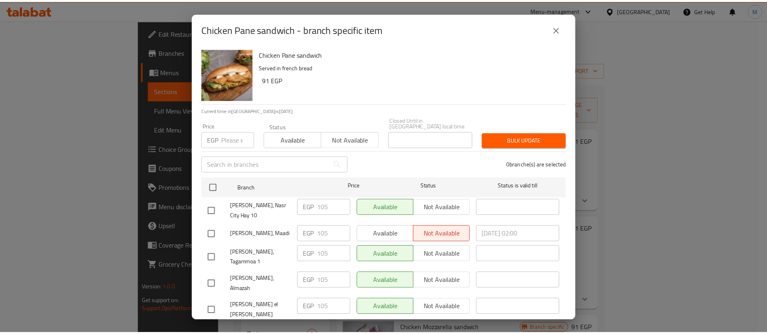
scroll to position [86, 0]
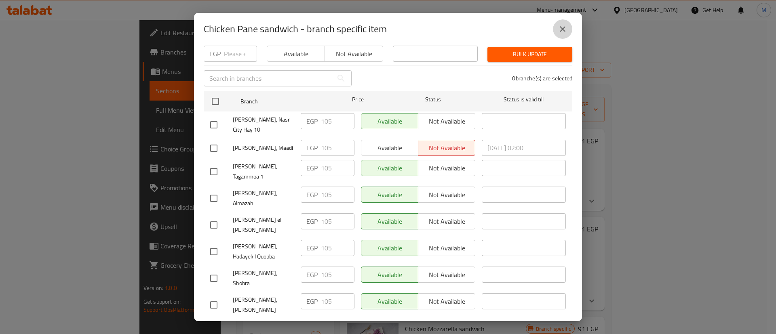
click at [565, 24] on icon "close" at bounding box center [563, 29] width 10 height 10
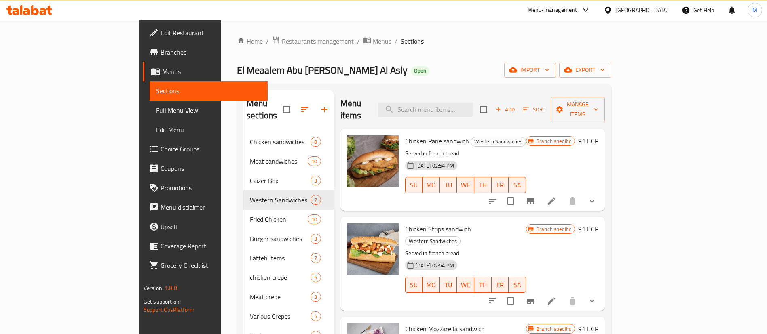
click at [160, 54] on span "Branches" at bounding box center [210, 52] width 101 height 10
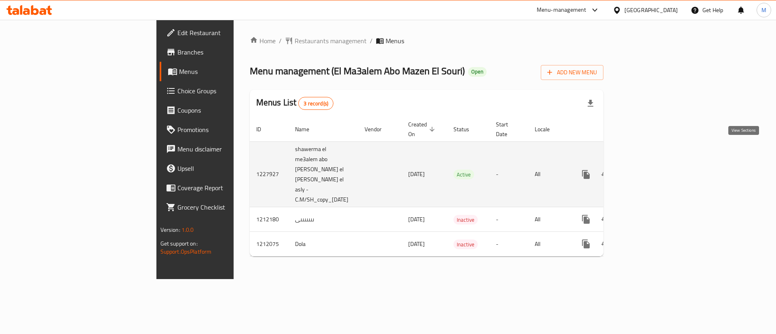
click at [654, 165] on link "enhanced table" at bounding box center [644, 174] width 19 height 19
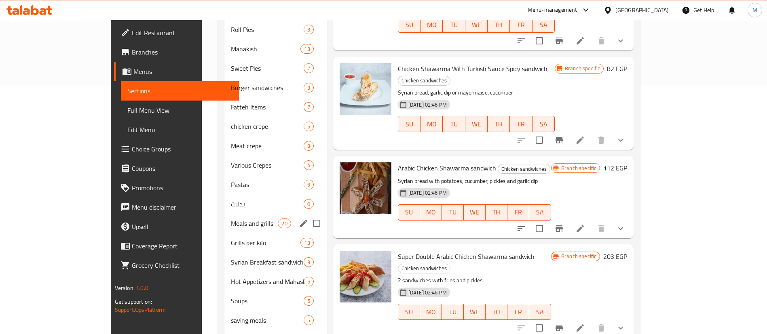
scroll to position [249, 0]
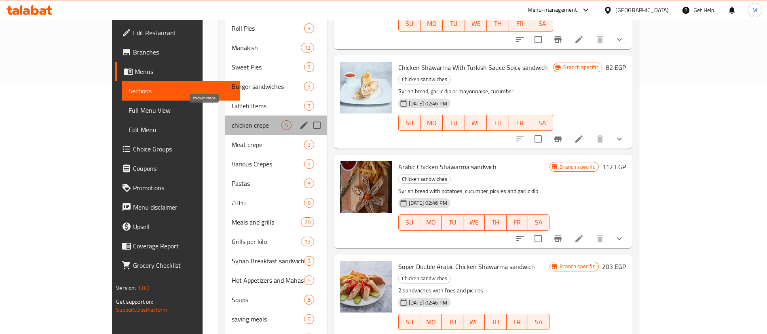
click at [232, 120] on span "chicken crepe" at bounding box center [257, 125] width 50 height 10
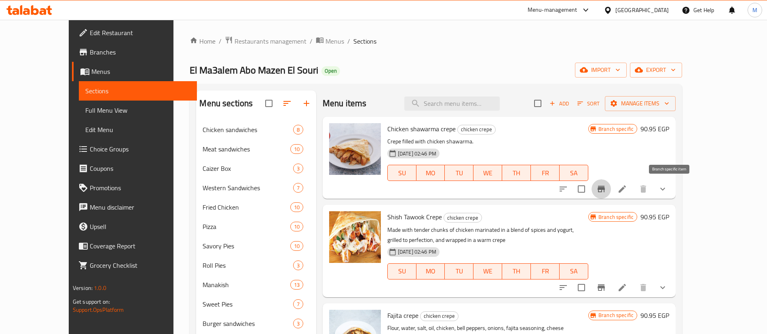
click at [606, 190] on icon "Branch-specific-item" at bounding box center [601, 189] width 10 height 10
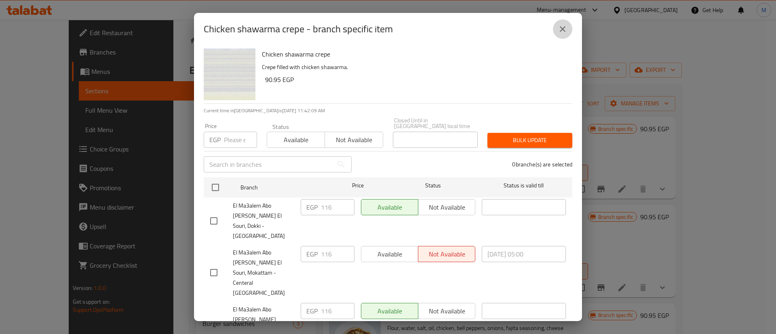
click at [558, 26] on icon "close" at bounding box center [563, 29] width 10 height 10
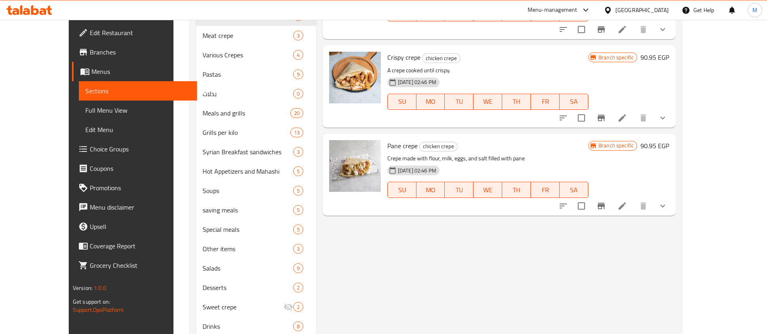
scroll to position [374, 0]
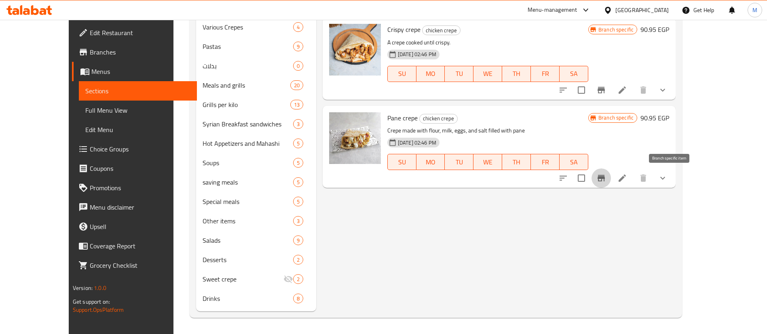
click at [611, 172] on button "Branch-specific-item" at bounding box center [600, 178] width 19 height 19
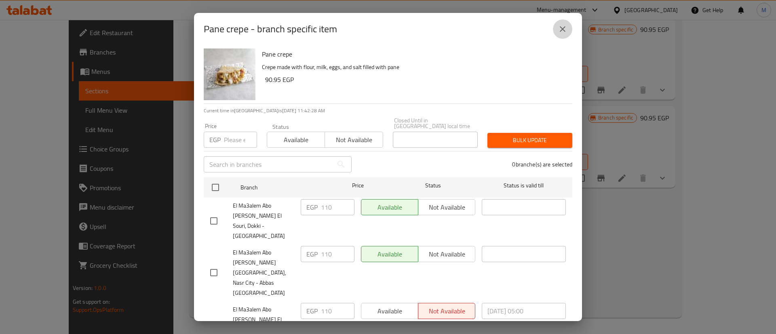
click at [561, 28] on icon "close" at bounding box center [563, 29] width 6 height 6
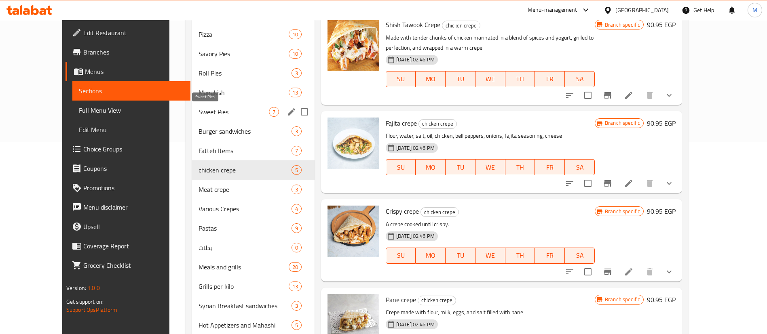
scroll to position [191, 0]
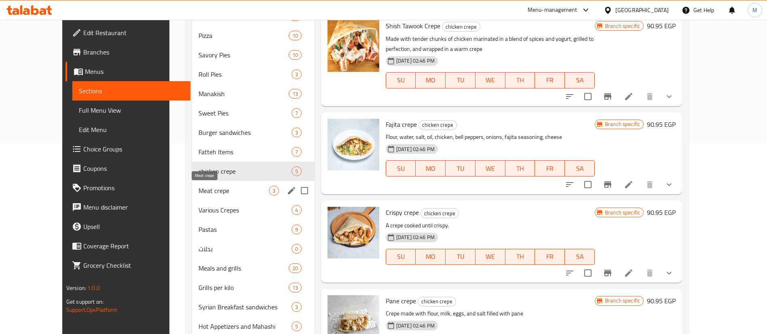
click at [198, 192] on span "Meat crepe" at bounding box center [233, 191] width 70 height 10
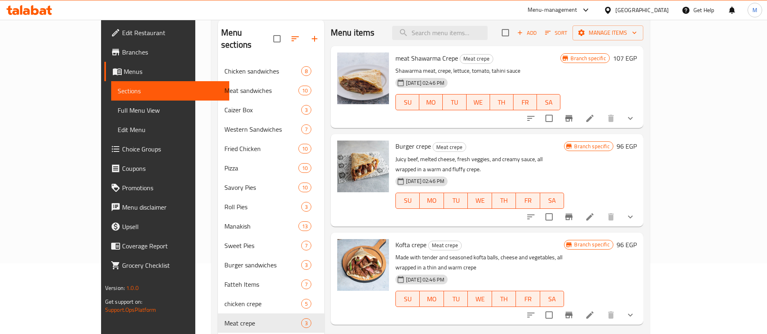
scroll to position [70, 0]
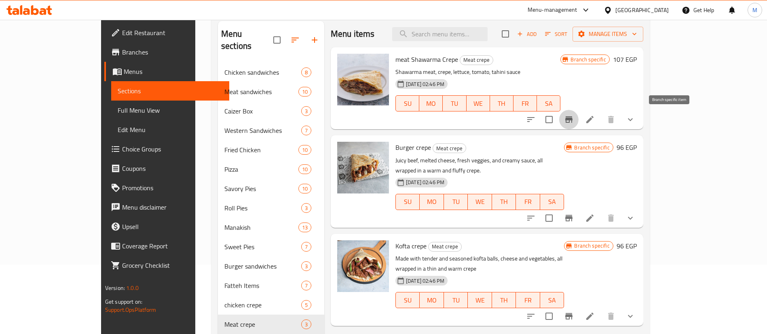
click at [572, 116] on icon "Branch-specific-item" at bounding box center [568, 119] width 7 height 6
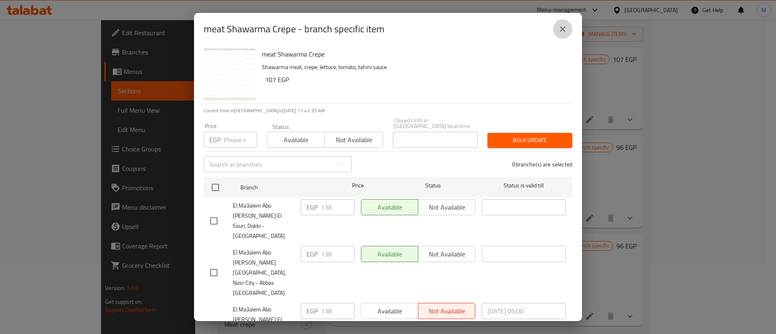
click at [560, 24] on icon "close" at bounding box center [563, 29] width 10 height 10
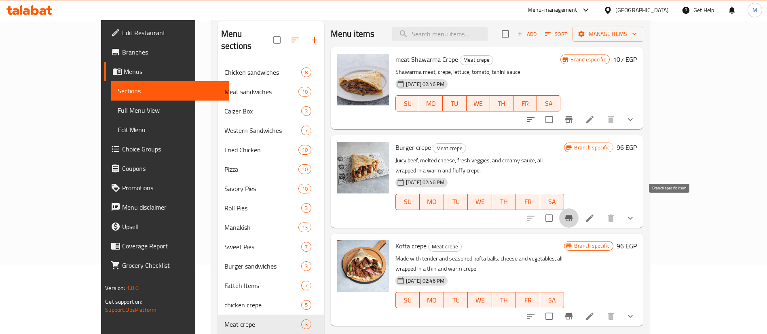
click at [578, 209] on button "Branch-specific-item" at bounding box center [568, 218] width 19 height 19
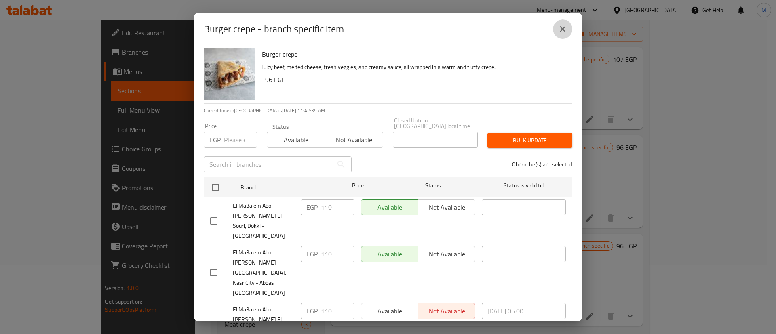
click at [567, 28] on icon "close" at bounding box center [563, 29] width 10 height 10
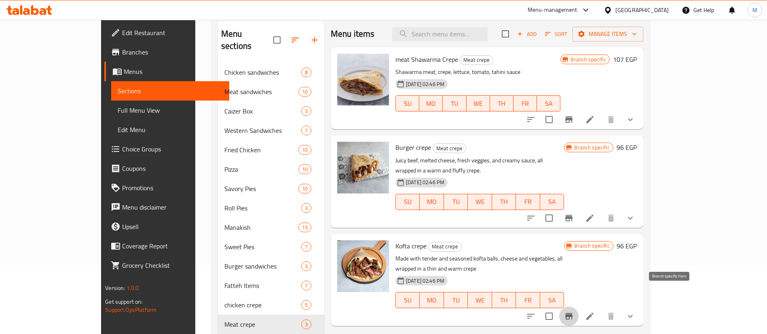
click at [578, 307] on button "Branch-specific-item" at bounding box center [568, 316] width 19 height 19
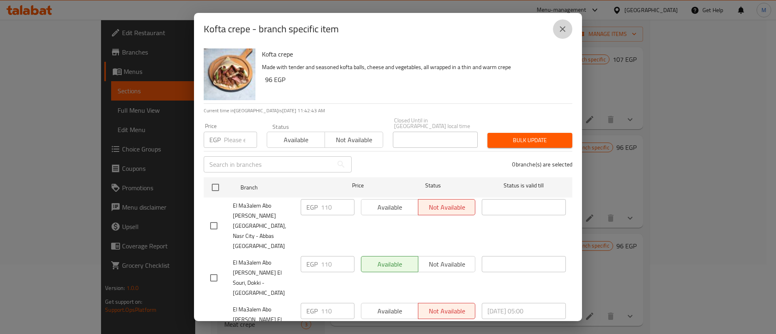
click at [559, 33] on icon "close" at bounding box center [563, 29] width 10 height 10
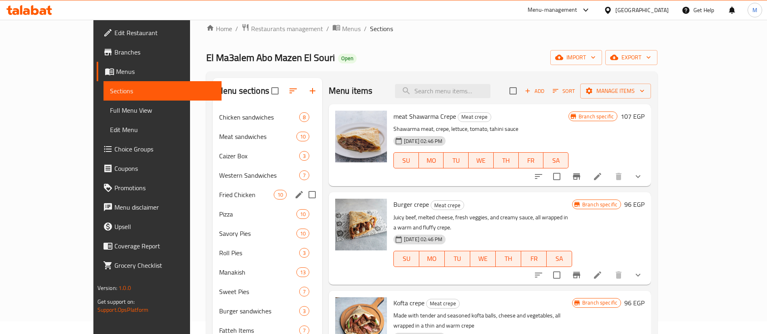
scroll to position [0, 0]
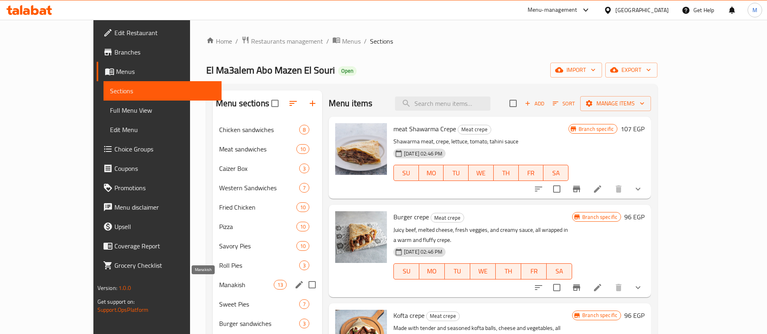
click at [219, 285] on span "Manakish" at bounding box center [246, 285] width 55 height 10
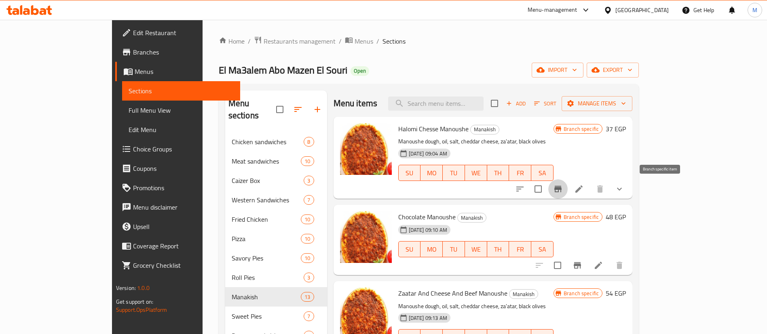
click at [563, 194] on icon "Branch-specific-item" at bounding box center [558, 189] width 10 height 10
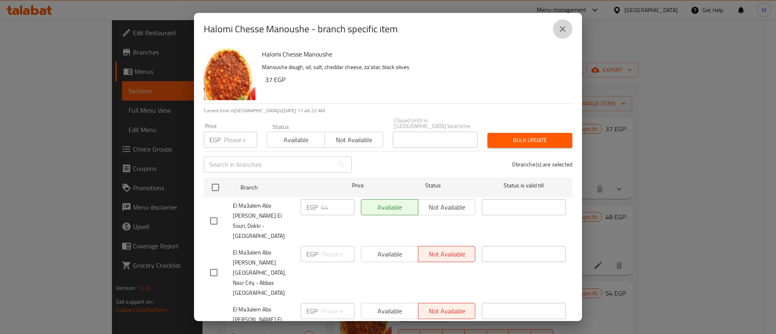
click at [566, 28] on icon "close" at bounding box center [563, 29] width 10 height 10
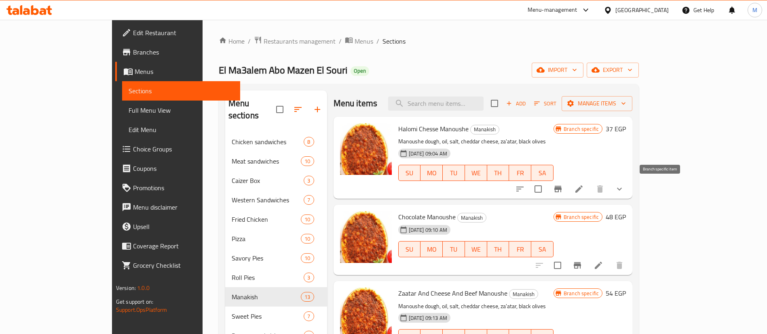
click at [568, 183] on button "Branch-specific-item" at bounding box center [557, 188] width 19 height 19
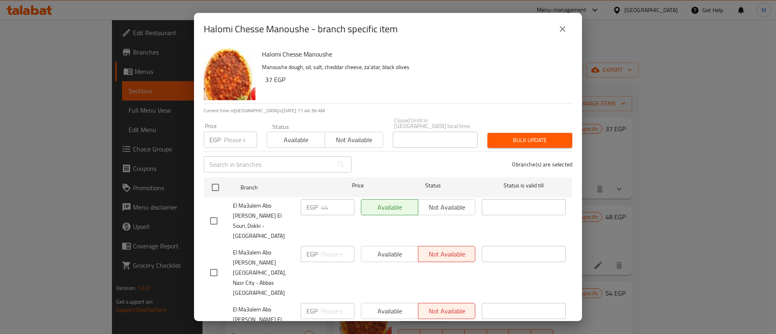
click at [567, 29] on icon "close" at bounding box center [563, 29] width 10 height 10
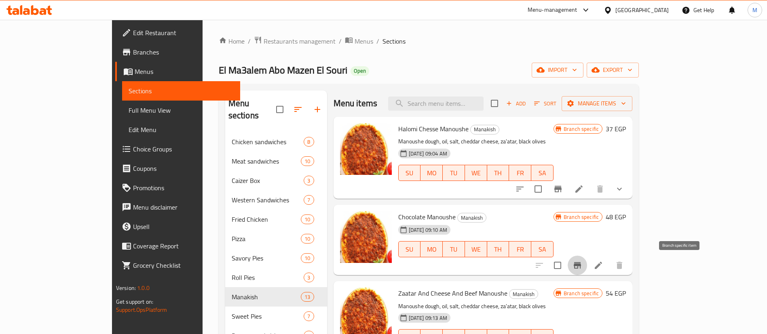
click at [582, 263] on icon "Branch-specific-item" at bounding box center [577, 266] width 10 height 10
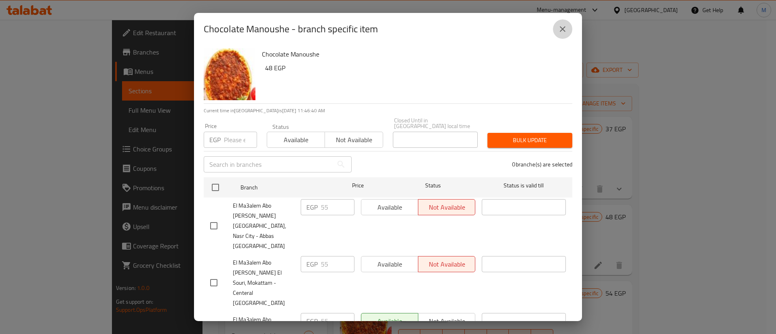
click at [560, 32] on icon "close" at bounding box center [563, 29] width 10 height 10
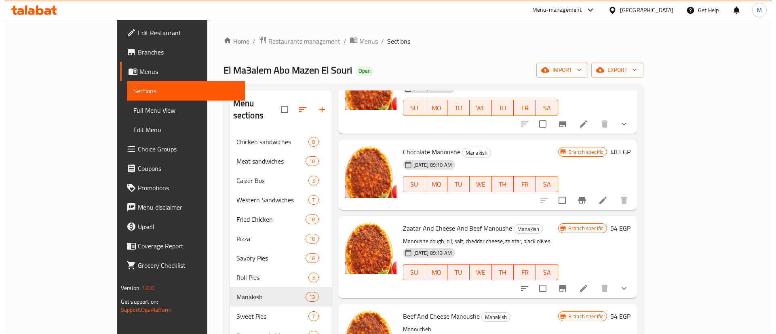
scroll to position [68, 0]
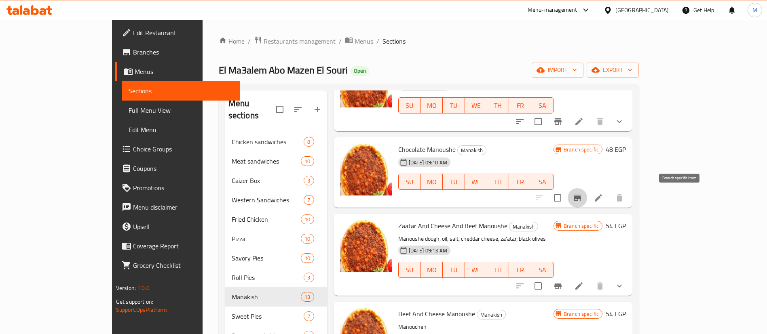
click at [582, 196] on icon "Branch-specific-item" at bounding box center [577, 198] width 10 height 10
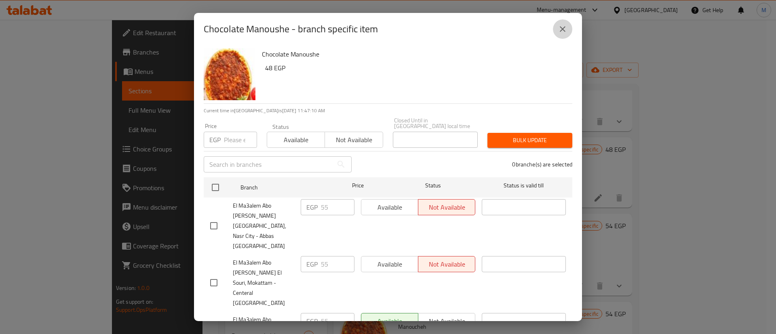
click at [558, 30] on icon "close" at bounding box center [563, 29] width 10 height 10
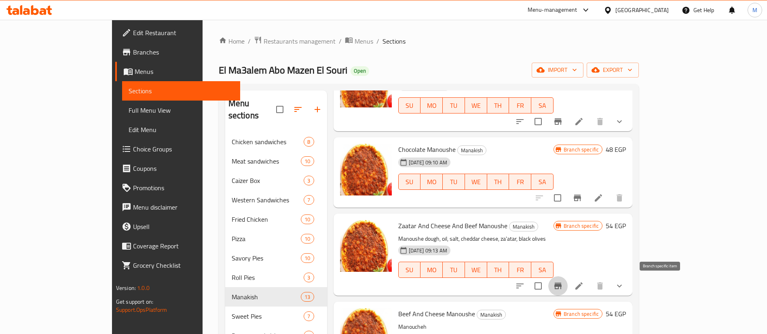
click at [568, 285] on button "Branch-specific-item" at bounding box center [557, 285] width 19 height 19
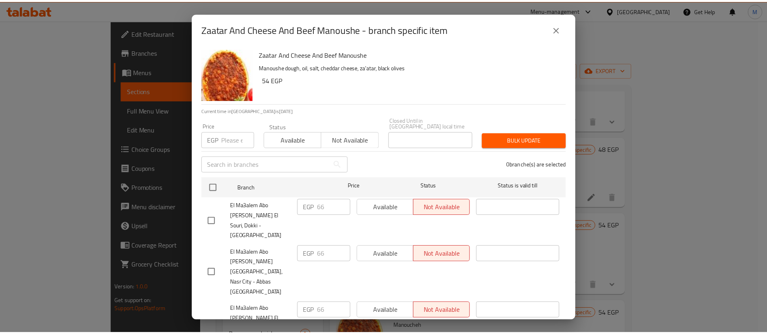
scroll to position [2, 0]
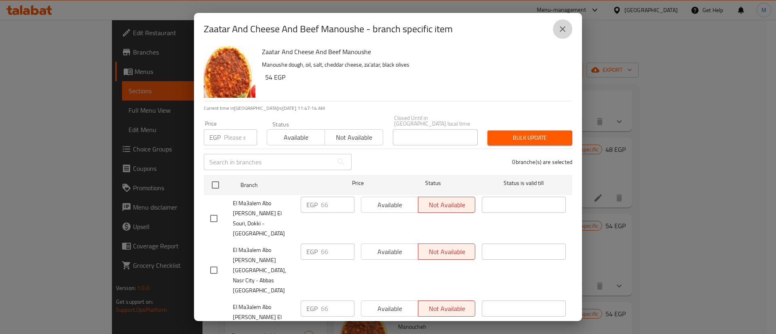
click at [563, 28] on icon "close" at bounding box center [563, 29] width 6 height 6
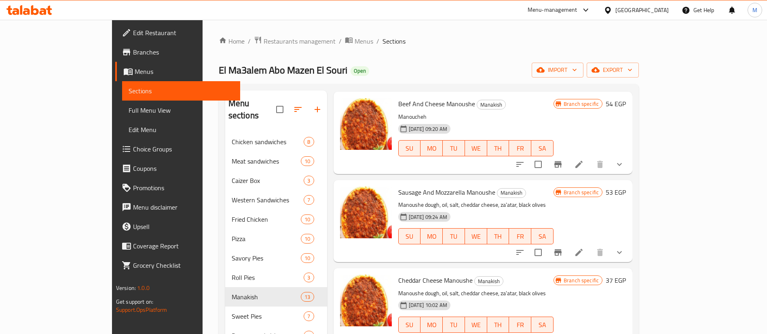
scroll to position [279, 0]
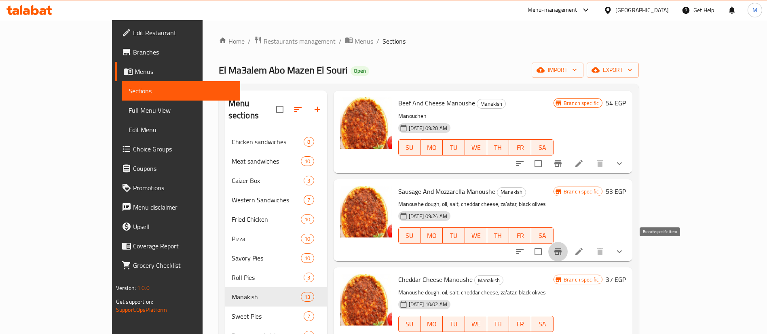
click at [568, 253] on button "Branch-specific-item" at bounding box center [557, 251] width 19 height 19
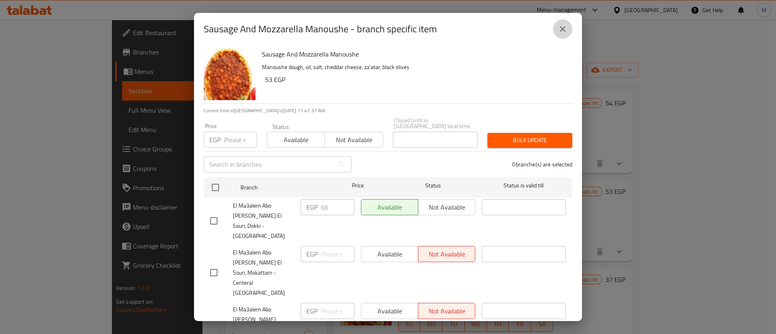
click at [562, 29] on icon "close" at bounding box center [563, 29] width 10 height 10
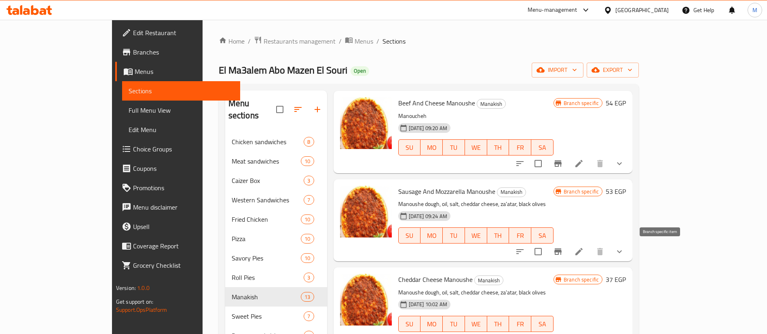
click at [568, 245] on button "Branch-specific-item" at bounding box center [557, 251] width 19 height 19
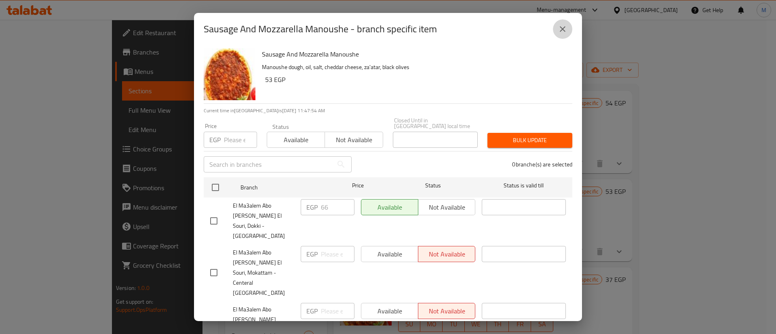
click at [563, 29] on icon "close" at bounding box center [563, 29] width 6 height 6
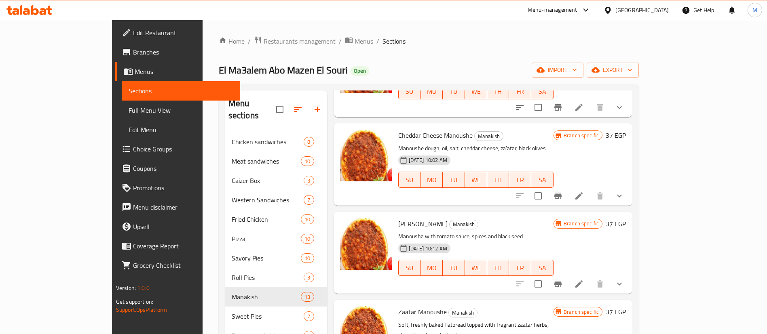
scroll to position [424, 0]
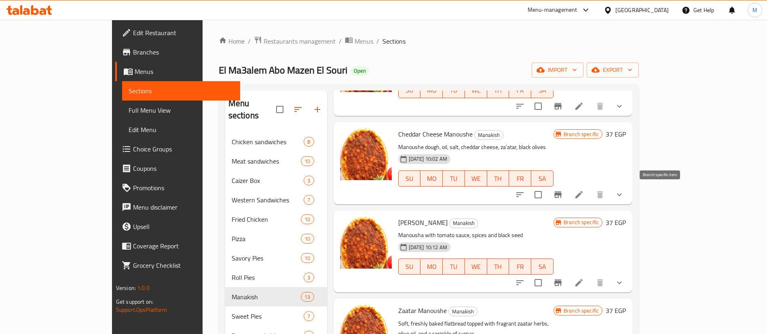
click at [568, 201] on button "Branch-specific-item" at bounding box center [557, 194] width 19 height 19
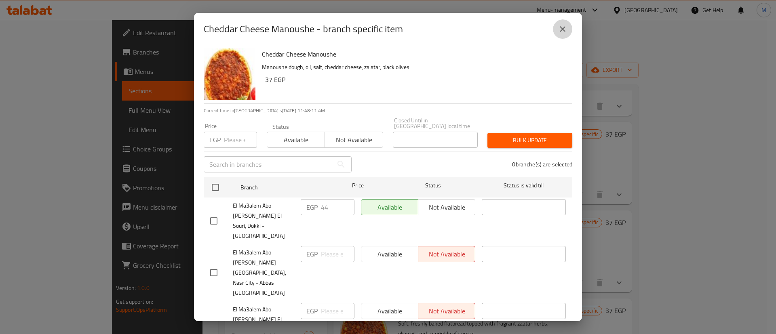
click at [565, 29] on icon "close" at bounding box center [563, 29] width 10 height 10
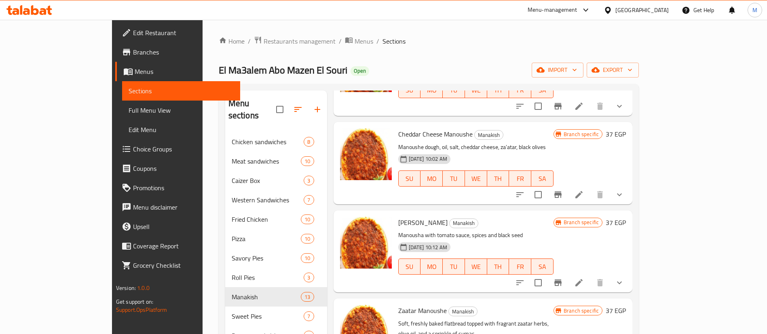
scroll to position [477, 0]
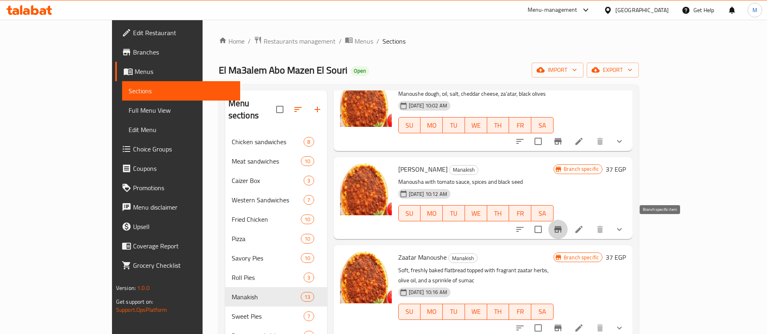
click at [568, 235] on button "Branch-specific-item" at bounding box center [557, 229] width 19 height 19
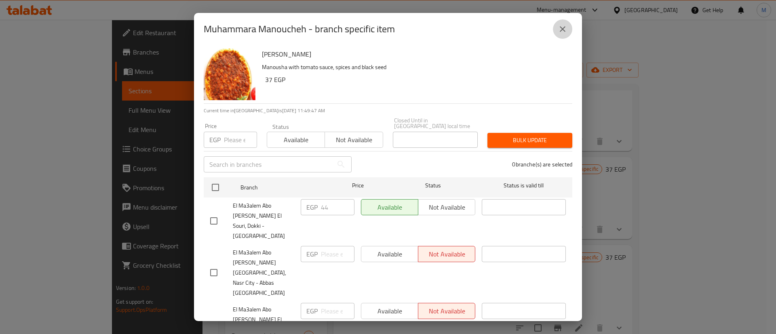
click at [566, 26] on icon "close" at bounding box center [563, 29] width 10 height 10
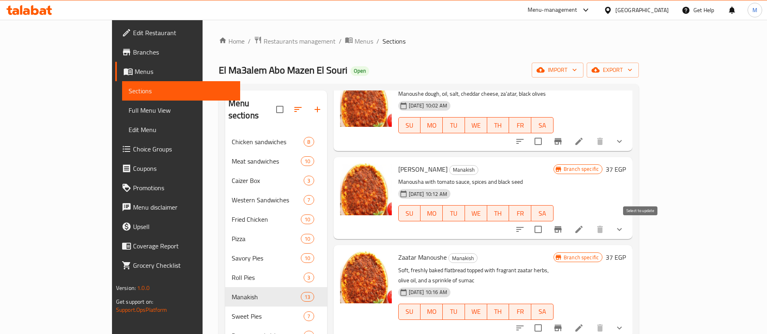
scroll to position [536, 0]
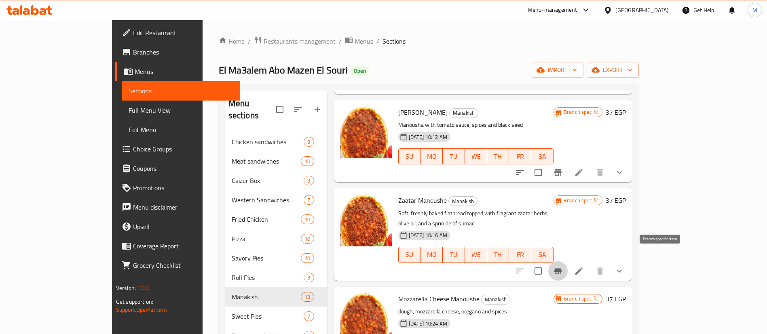
click at [563, 266] on icon "Branch-specific-item" at bounding box center [558, 271] width 10 height 10
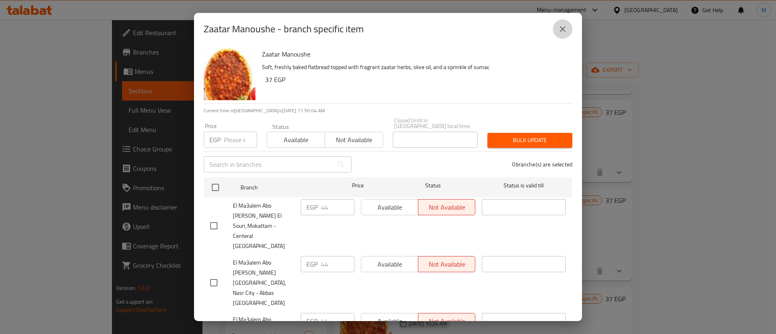
click at [566, 29] on icon "close" at bounding box center [563, 29] width 10 height 10
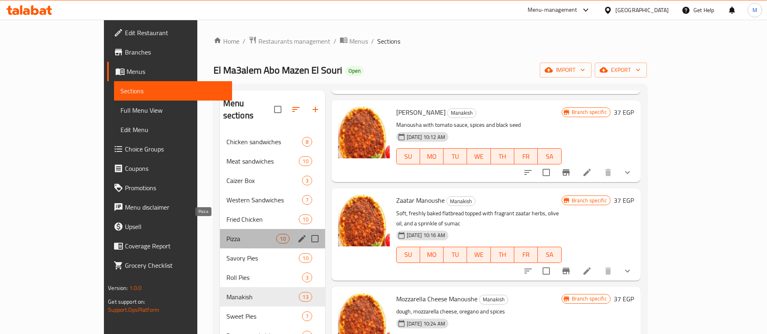
click at [226, 234] on span "Pizza" at bounding box center [251, 239] width 50 height 10
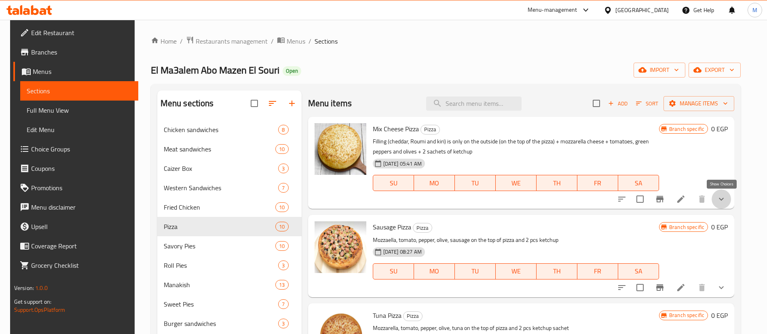
click at [723, 198] on icon "show more" at bounding box center [721, 199] width 10 height 10
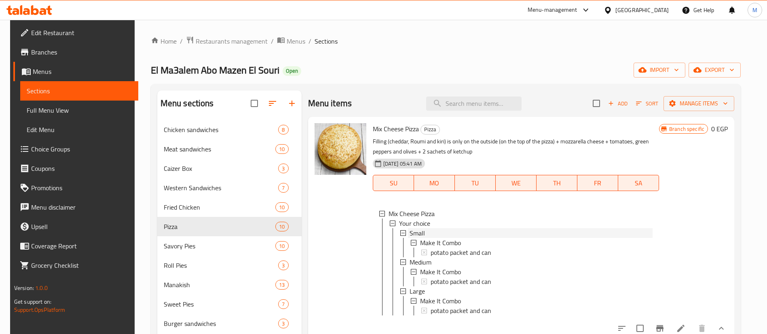
click at [454, 230] on div "Small" at bounding box center [530, 233] width 243 height 10
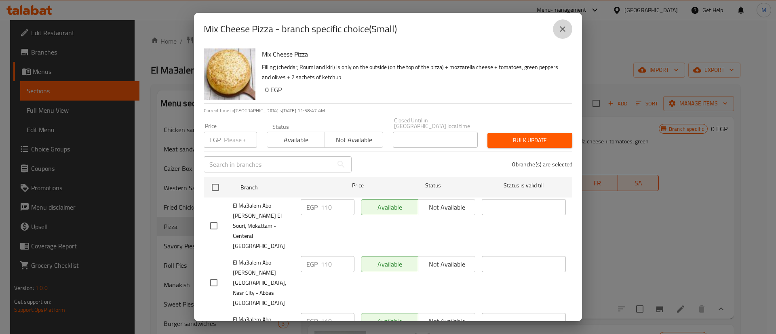
click at [563, 25] on icon "close" at bounding box center [563, 29] width 10 height 10
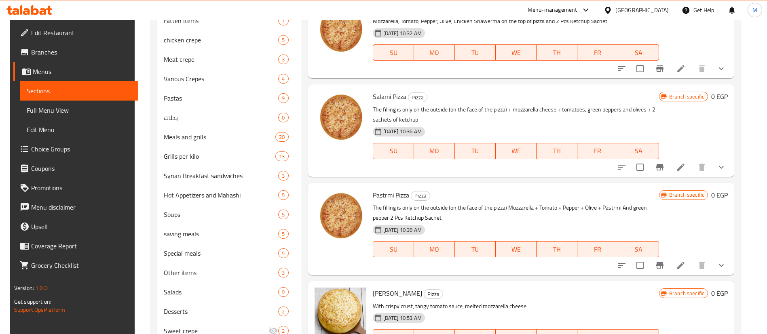
scroll to position [374, 0]
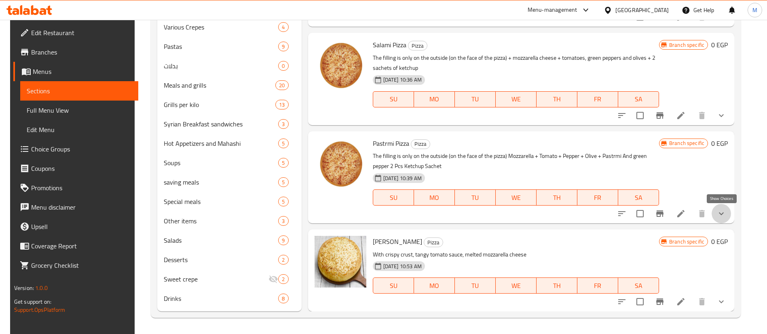
click at [726, 213] on icon "show more" at bounding box center [721, 214] width 10 height 10
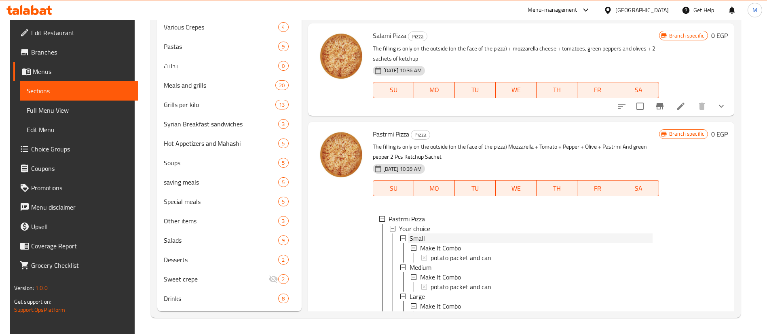
click at [448, 243] on div "Small" at bounding box center [530, 239] width 243 height 10
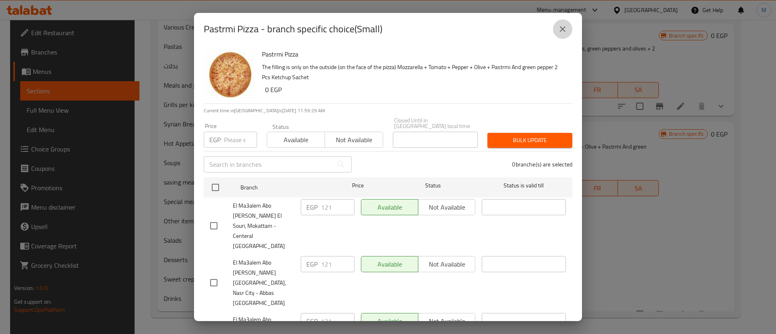
click at [566, 25] on icon "close" at bounding box center [563, 29] width 10 height 10
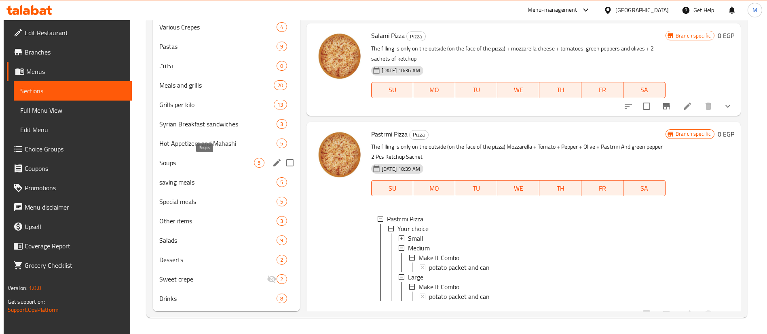
scroll to position [0, 0]
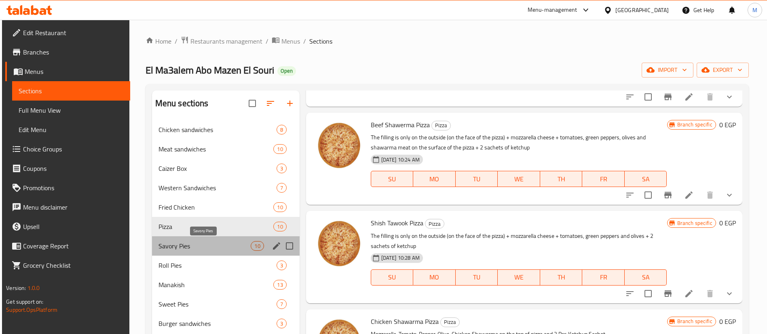
click at [211, 243] on span "Savory Pies" at bounding box center [204, 246] width 93 height 10
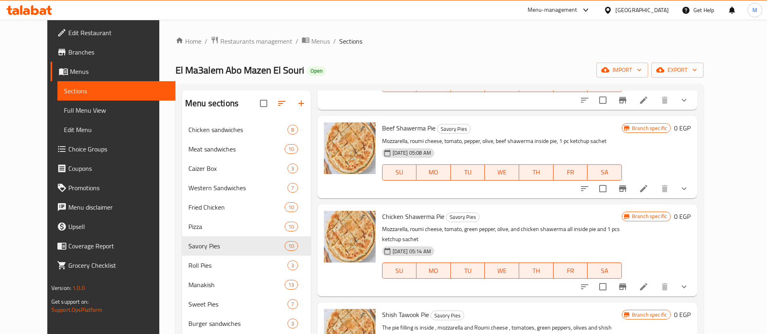
scroll to position [266, 0]
click at [689, 281] on icon "show more" at bounding box center [684, 286] width 10 height 10
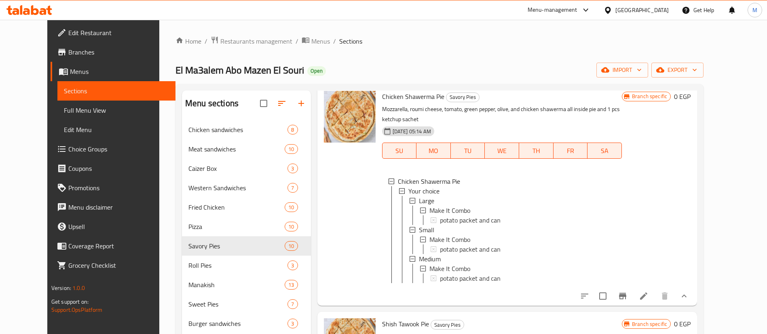
scroll to position [387, 0]
click at [486, 195] on div "Large" at bounding box center [517, 200] width 196 height 10
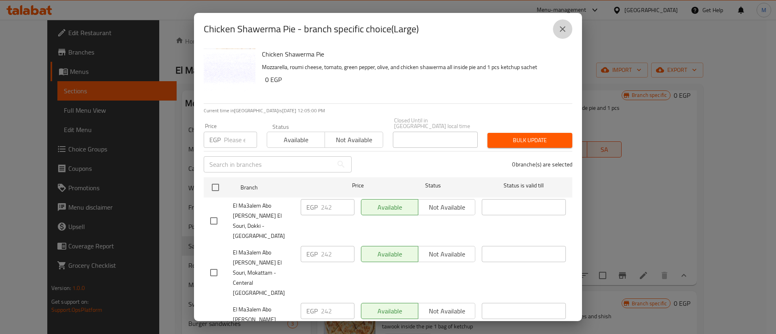
click at [570, 30] on button "close" at bounding box center [562, 28] width 19 height 19
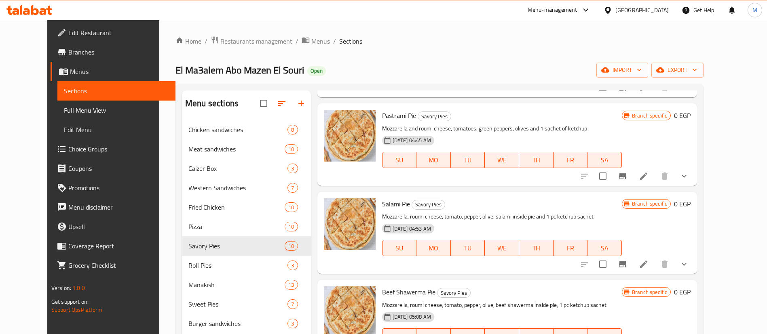
scroll to position [0, 0]
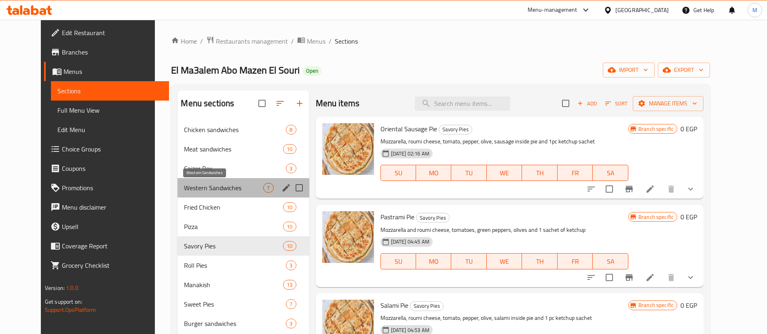
click at [211, 184] on span "Western Sandwiches" at bounding box center [223, 188] width 79 height 10
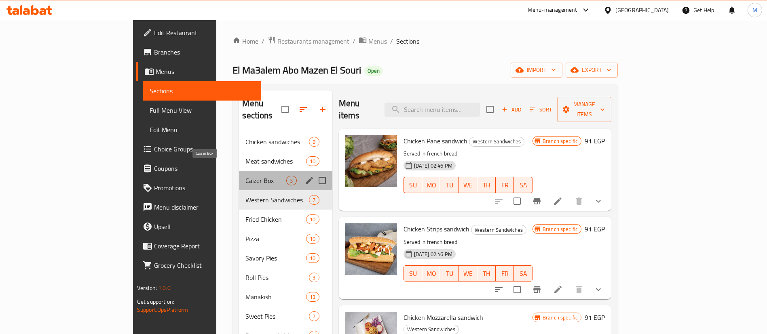
click at [245, 176] on span "Caizer Box" at bounding box center [265, 181] width 41 height 10
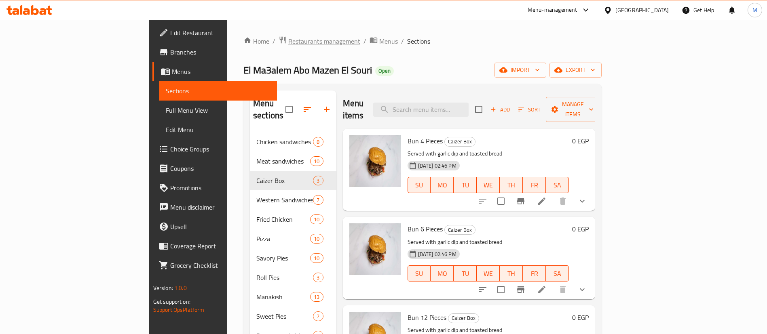
click at [288, 45] on span "Restaurants management" at bounding box center [324, 41] width 72 height 10
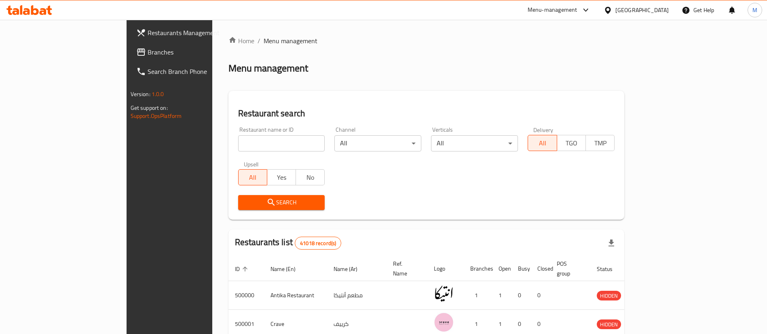
click at [238, 141] on input "search" at bounding box center [281, 143] width 87 height 16
click button "Search" at bounding box center [281, 202] width 87 height 15
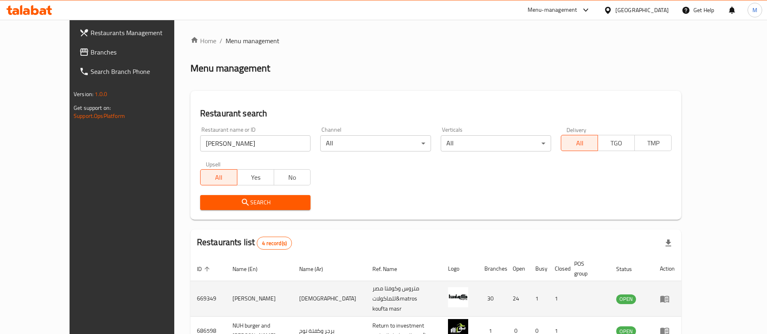
click at [190, 283] on td "669349" at bounding box center [208, 299] width 36 height 36
copy td "669349"
click at [190, 283] on td "669349" at bounding box center [208, 299] width 36 height 36
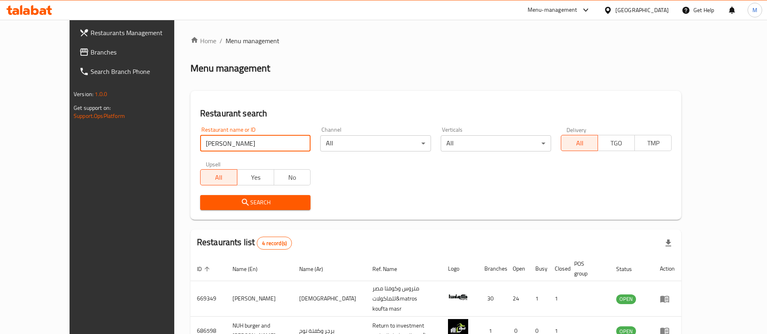
click at [224, 146] on input "kufta" at bounding box center [255, 143] width 111 height 16
type input "o"
type input "pizza king"
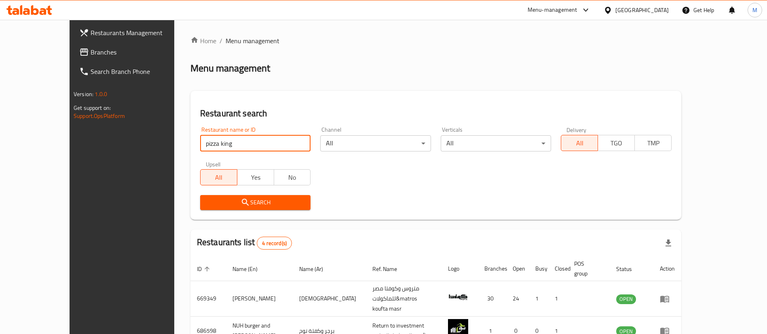
click button "Search" at bounding box center [255, 202] width 111 height 15
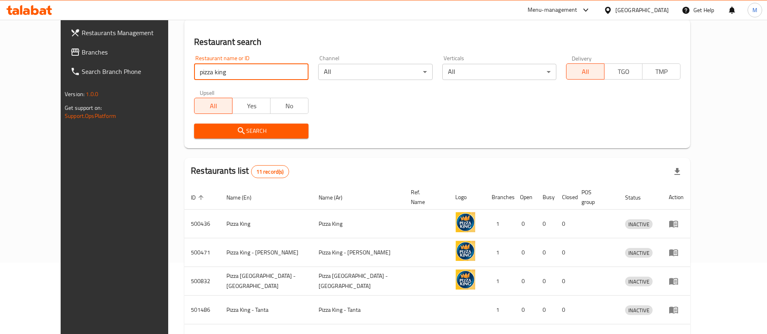
scroll to position [269, 0]
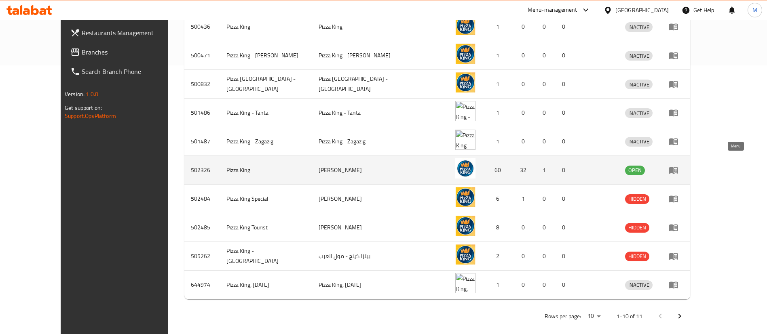
click at [678, 165] on icon "enhanced table" at bounding box center [674, 170] width 10 height 10
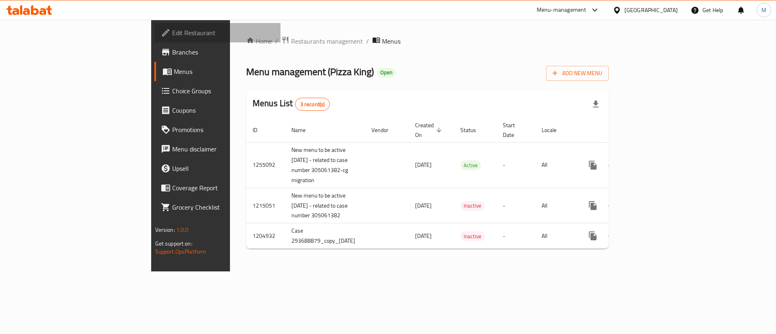
click at [172, 35] on span "Edit Restaurant" at bounding box center [223, 33] width 102 height 10
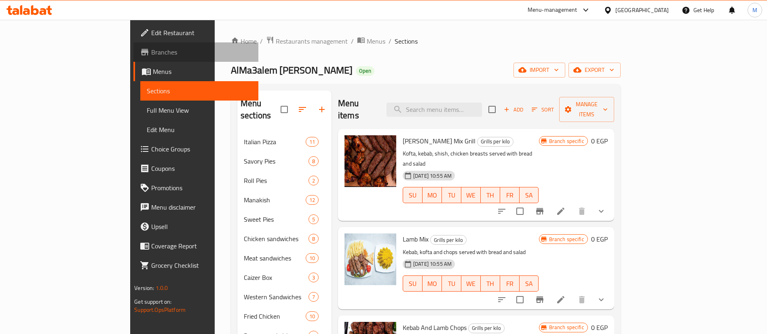
click at [151, 47] on span "Branches" at bounding box center [201, 52] width 101 height 10
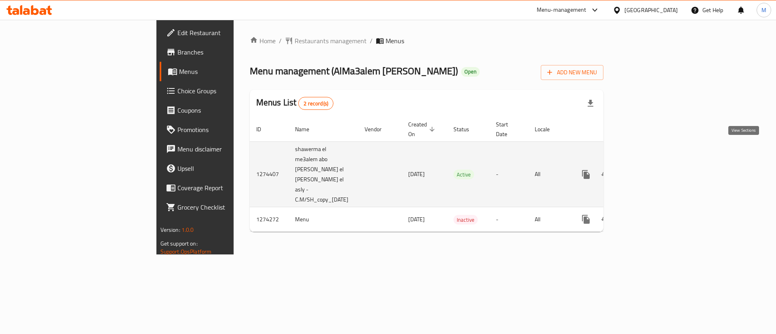
click at [649, 170] on icon "enhanced table" at bounding box center [644, 175] width 10 height 10
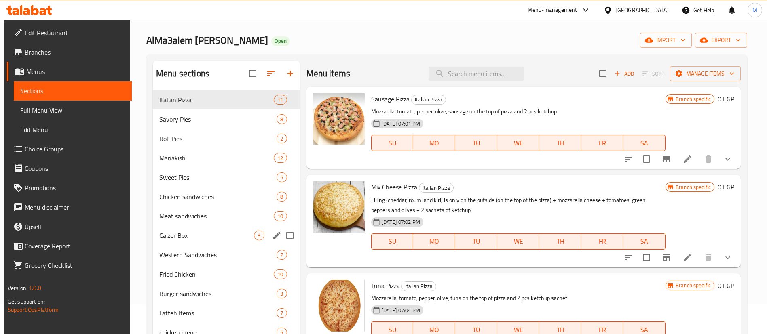
scroll to position [32, 0]
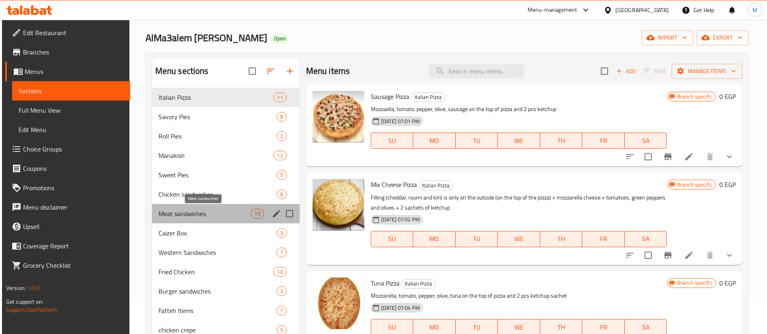
click at [217, 211] on span "Meat sandwiches" at bounding box center [204, 214] width 93 height 10
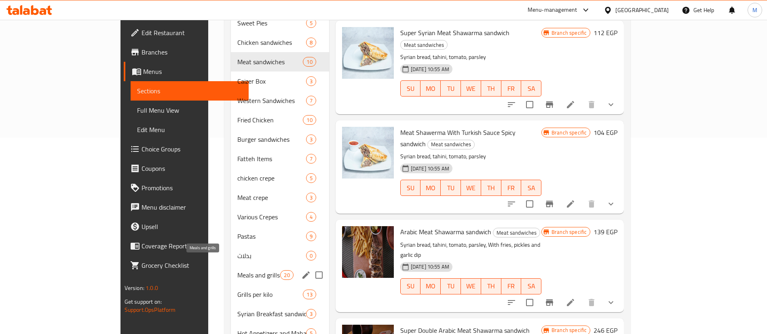
scroll to position [205, 0]
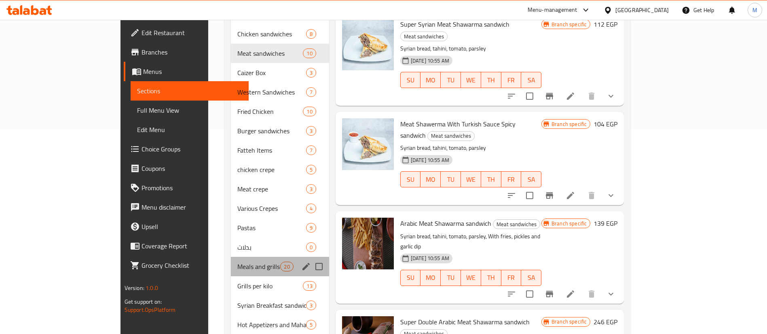
click at [231, 260] on div "Meals and grills 20" at bounding box center [280, 266] width 98 height 19
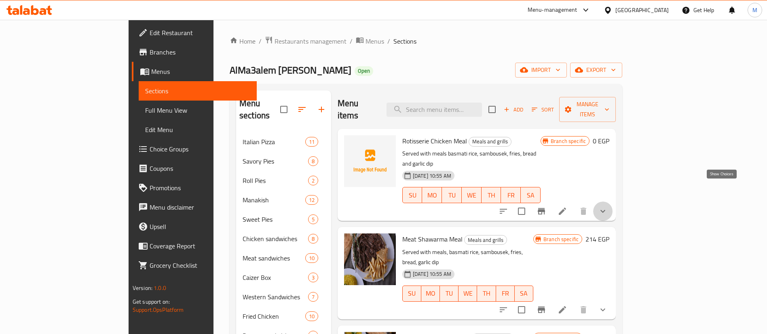
click at [608, 207] on icon "show more" at bounding box center [603, 212] width 10 height 10
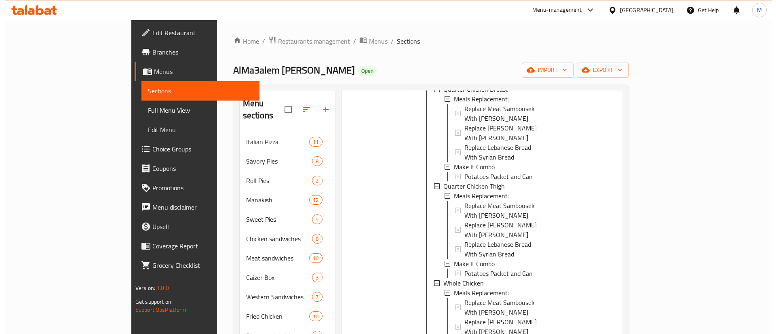
scroll to position [161, 0]
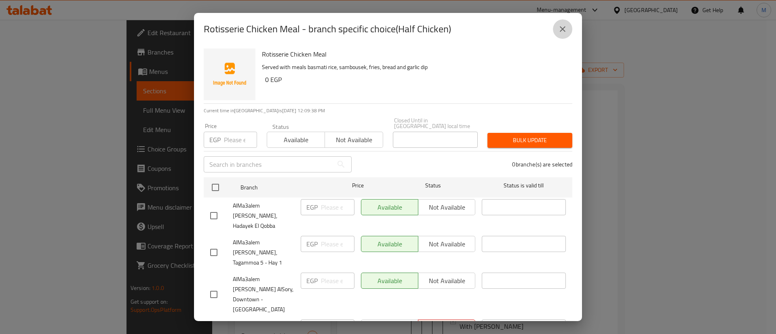
click at [562, 30] on icon "close" at bounding box center [563, 29] width 6 height 6
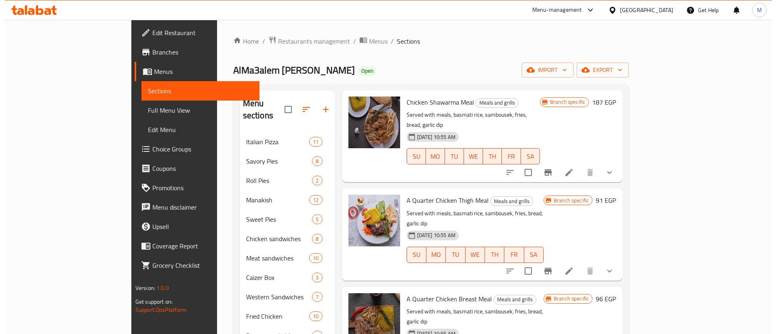
scroll to position [578, 0]
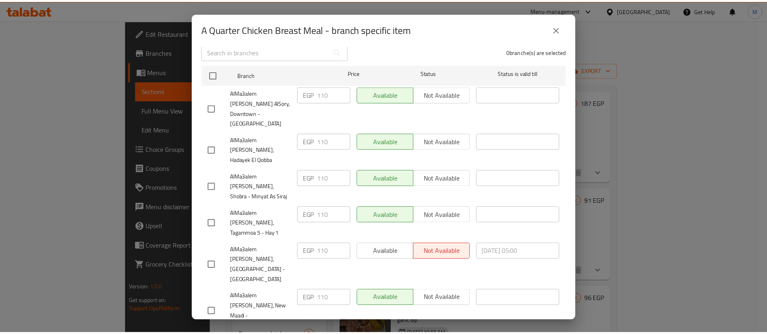
scroll to position [0, 0]
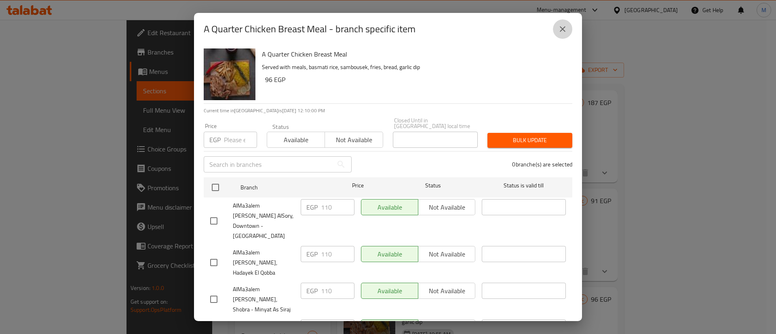
click at [570, 28] on button "close" at bounding box center [562, 28] width 19 height 19
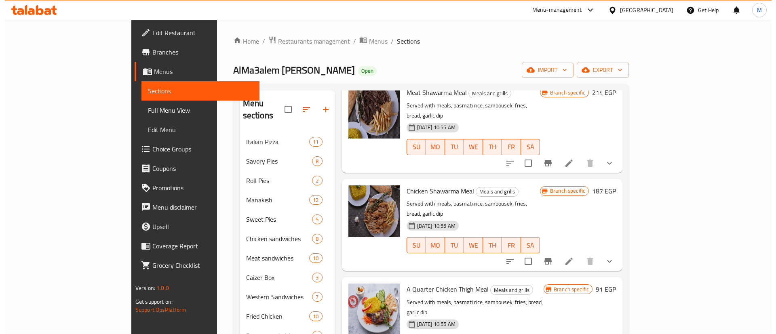
scroll to position [487, 0]
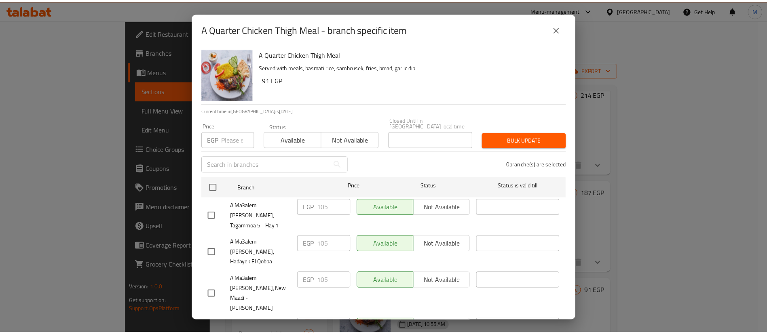
scroll to position [113, 0]
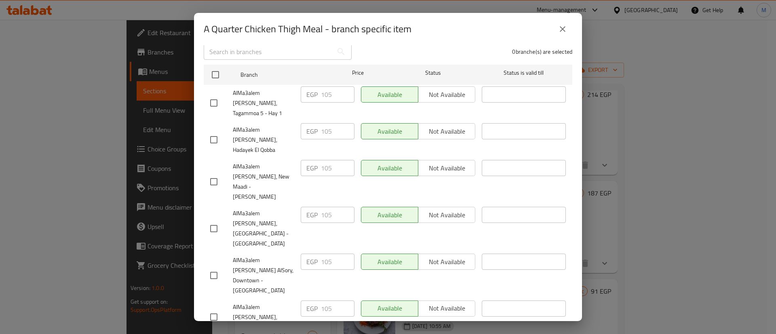
click at [564, 23] on button "close" at bounding box center [562, 28] width 19 height 19
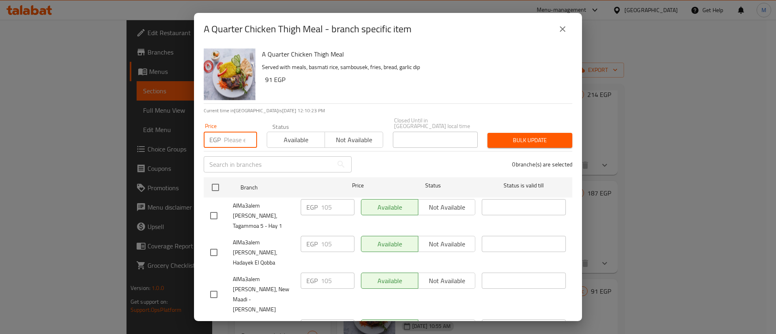
click at [233, 132] on input "number" at bounding box center [240, 140] width 33 height 16
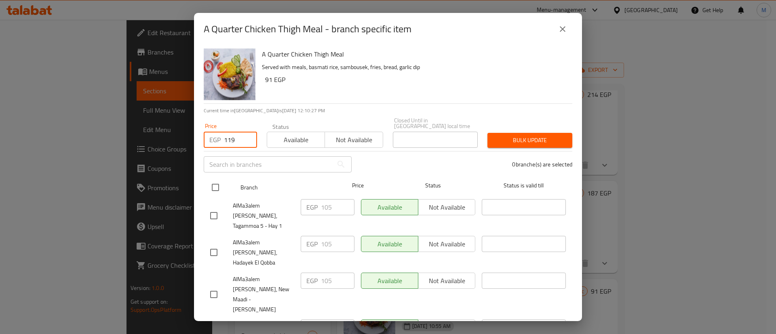
type input "119"
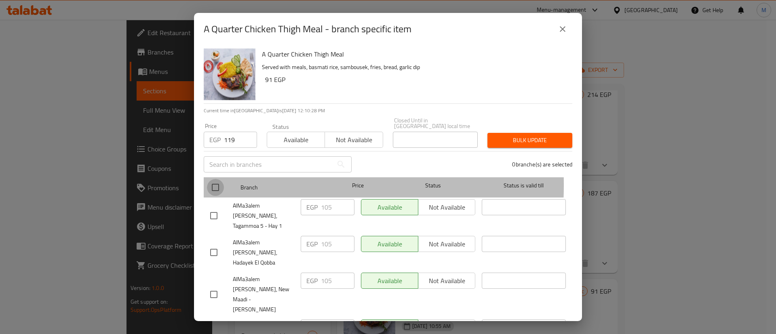
click at [211, 179] on input "checkbox" at bounding box center [215, 187] width 17 height 17
checkbox input "true"
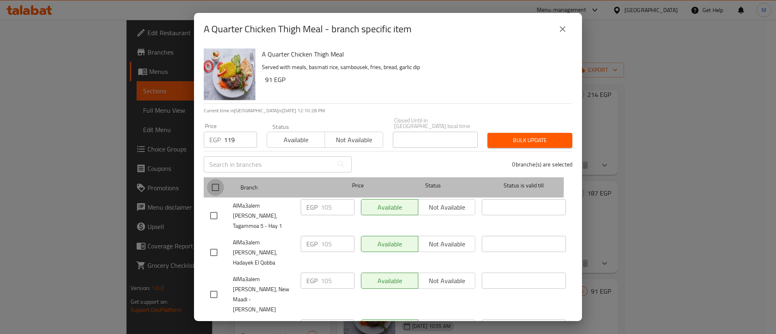
checkbox input "true"
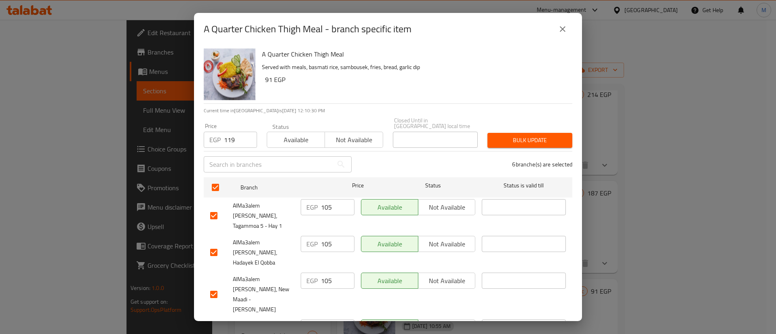
click at [239, 140] on input "119" at bounding box center [240, 140] width 33 height 16
type input "110"
click at [501, 135] on span "Bulk update" at bounding box center [530, 140] width 72 height 10
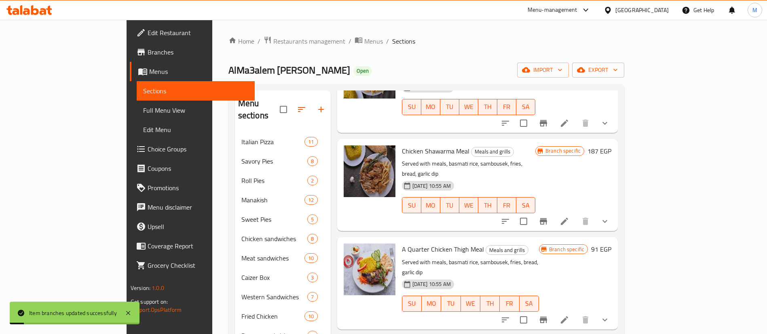
scroll to position [531, 0]
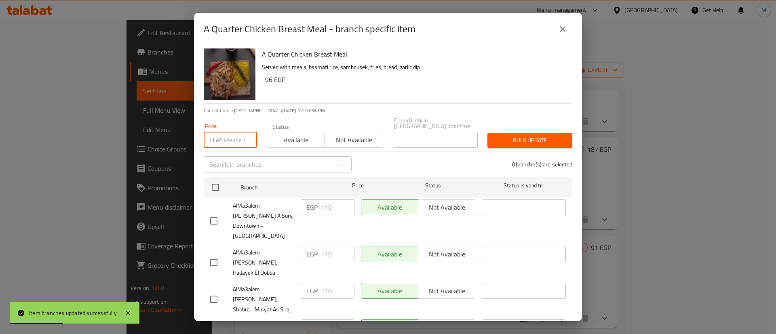
click at [229, 132] on input "number" at bounding box center [240, 140] width 33 height 16
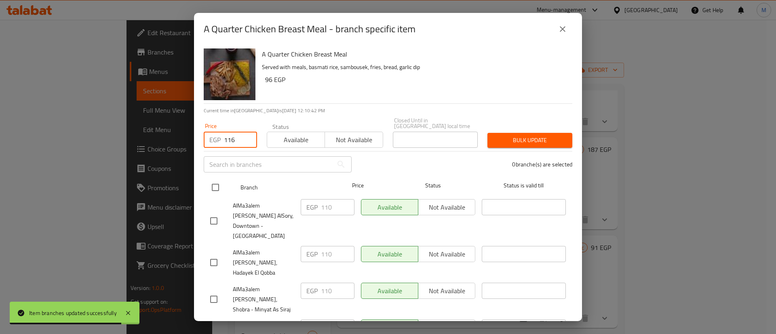
type input "116"
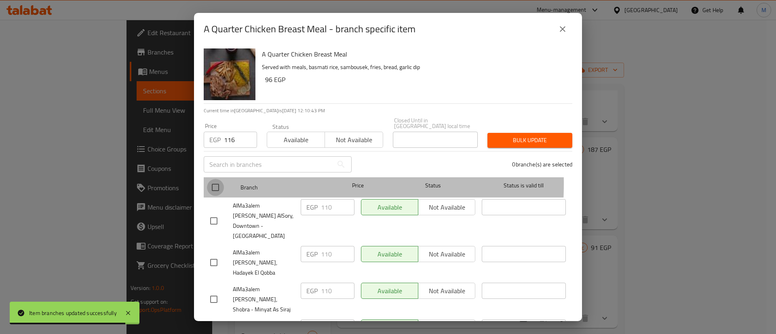
click at [219, 179] on input "checkbox" at bounding box center [215, 187] width 17 height 17
checkbox input "true"
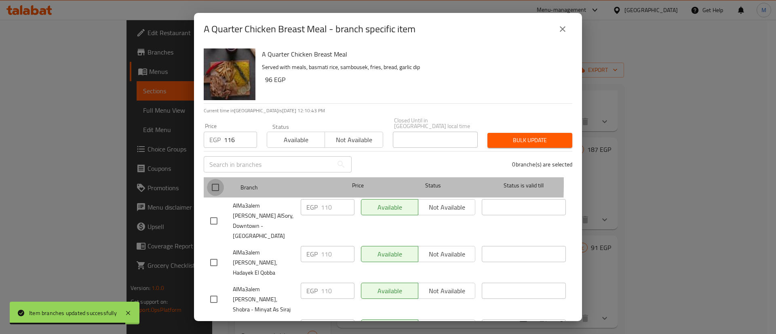
checkbox input "true"
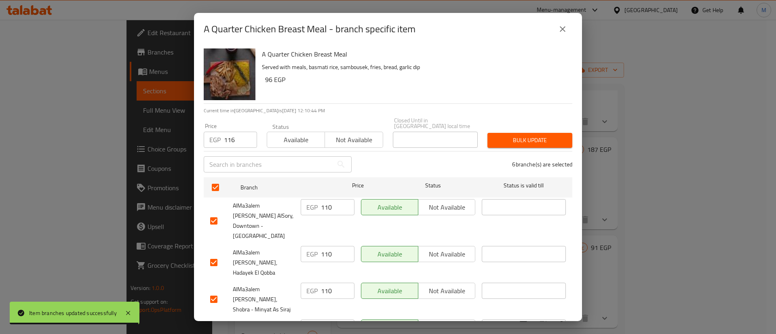
click at [511, 138] on span "Bulk update" at bounding box center [530, 140] width 72 height 10
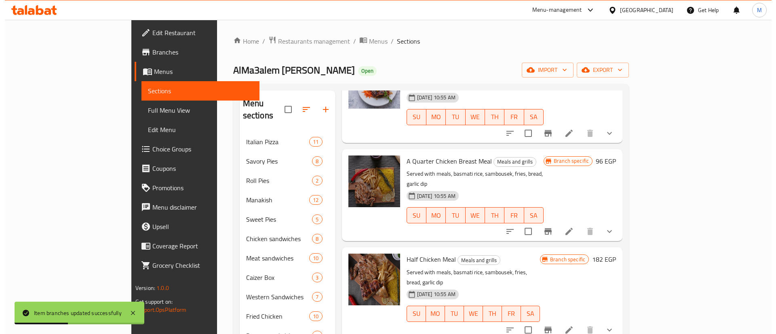
scroll to position [725, 0]
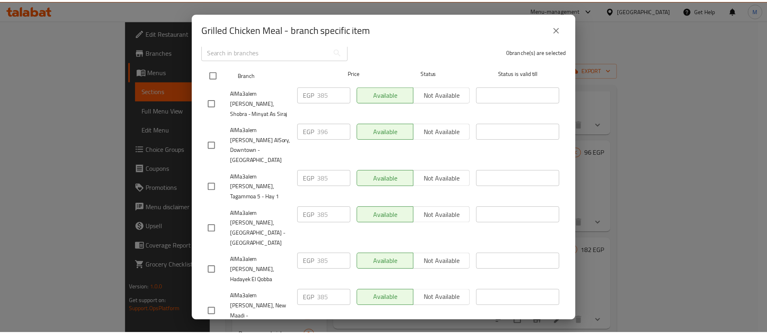
scroll to position [0, 0]
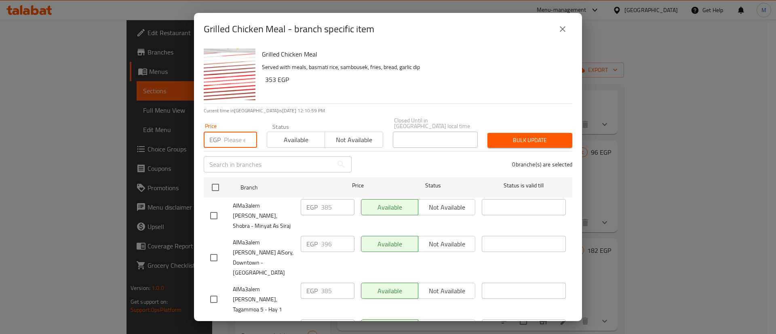
click at [236, 136] on input "number" at bounding box center [240, 140] width 33 height 16
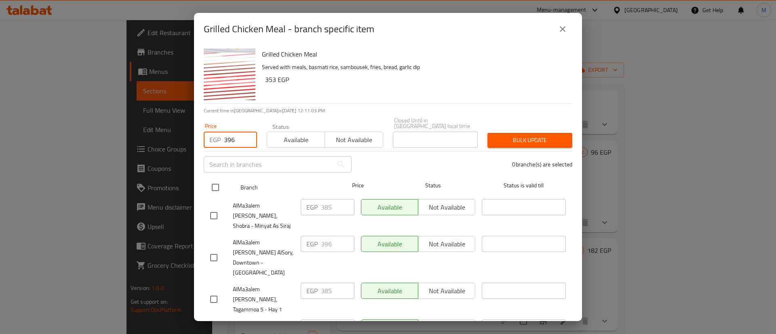
type input "396"
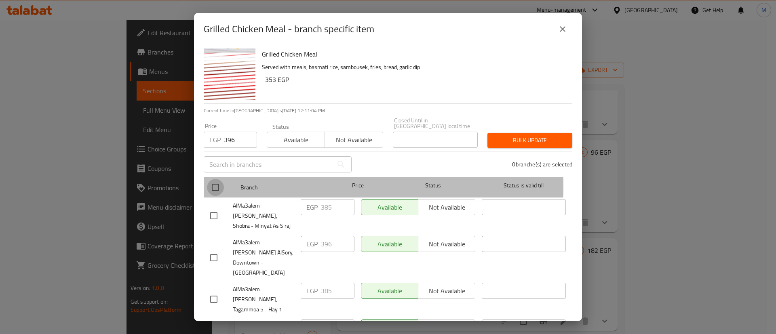
click at [215, 181] on input "checkbox" at bounding box center [215, 187] width 17 height 17
checkbox input "true"
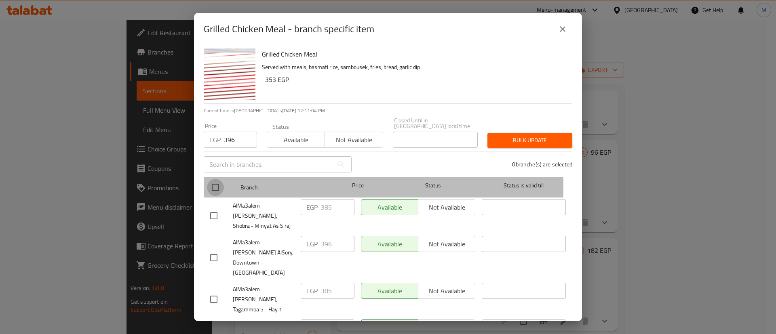
checkbox input "true"
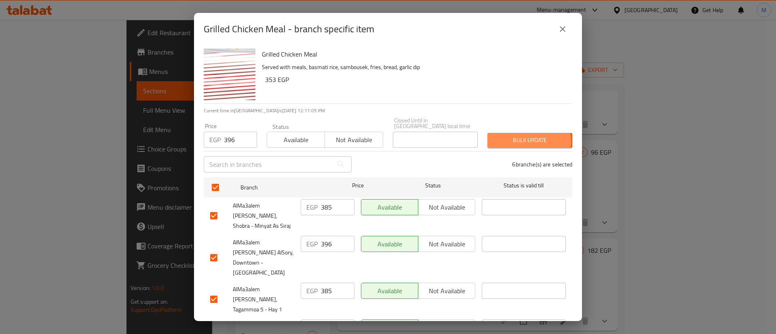
click at [518, 136] on span "Bulk update" at bounding box center [530, 140] width 72 height 10
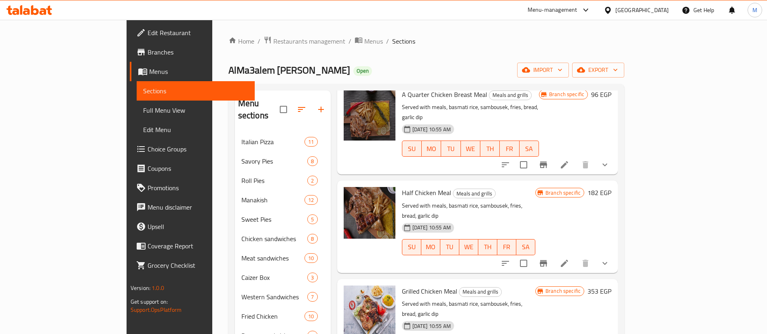
scroll to position [782, 0]
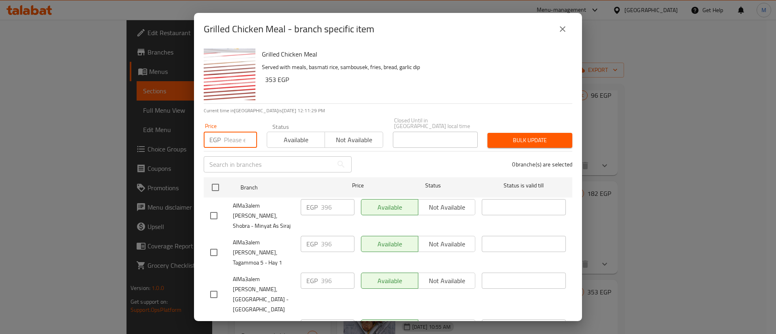
click at [241, 135] on input "number" at bounding box center [240, 140] width 33 height 16
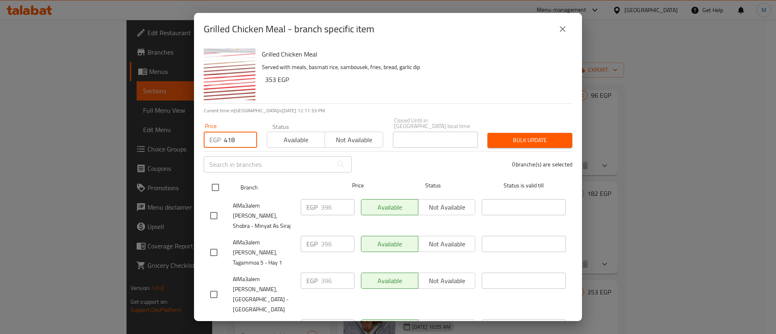
type input "418"
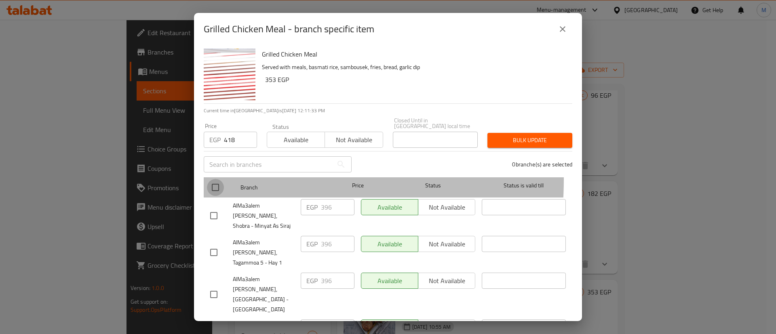
click at [217, 179] on input "checkbox" at bounding box center [215, 187] width 17 height 17
checkbox input "true"
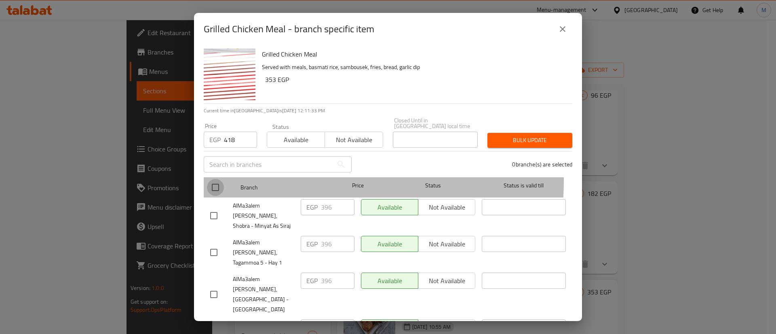
checkbox input "true"
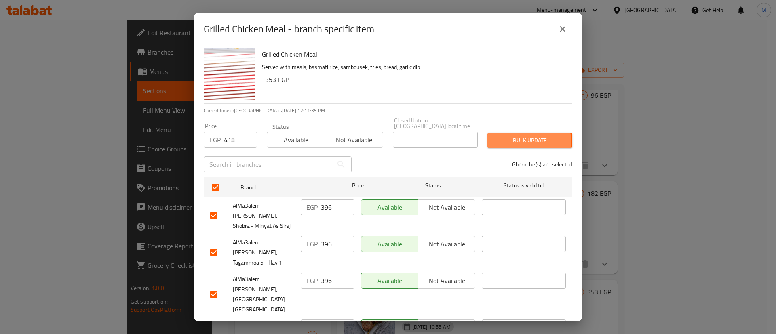
click at [510, 138] on span "Bulk update" at bounding box center [530, 140] width 72 height 10
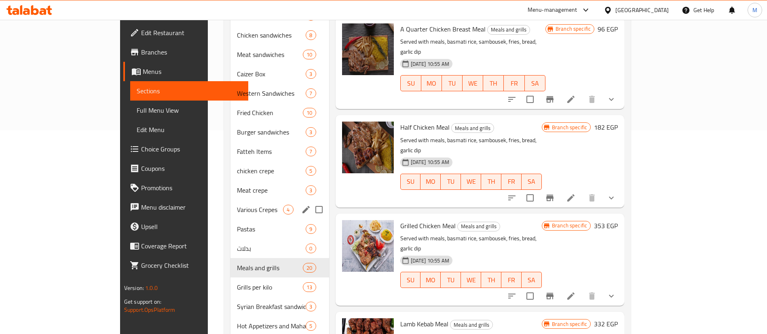
scroll to position [205, 0]
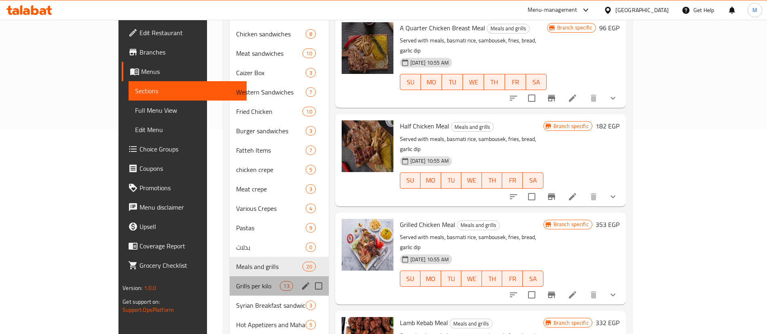
click at [230, 279] on div "Grills per kilo 13" at bounding box center [279, 285] width 99 height 19
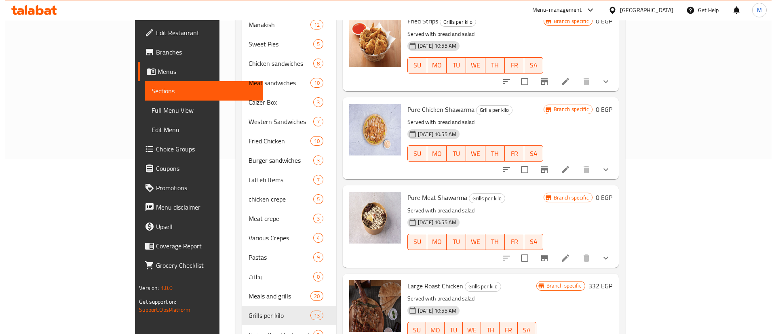
scroll to position [374, 0]
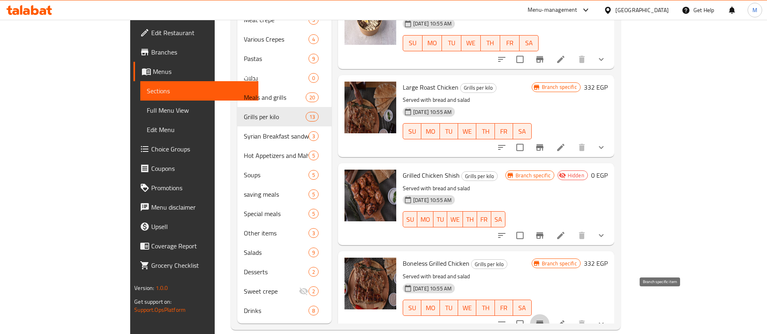
click at [543, 321] on icon "Branch-specific-item" at bounding box center [539, 324] width 7 height 6
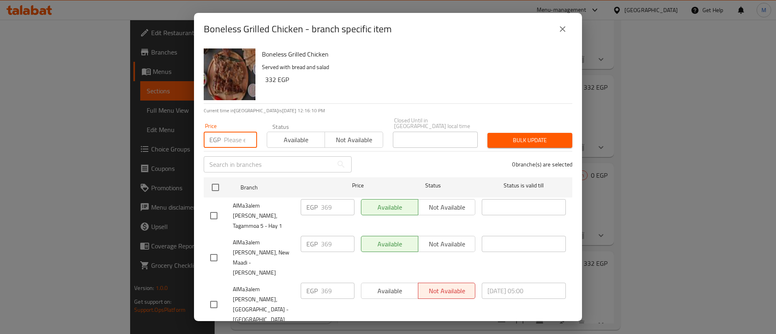
click at [238, 133] on input "number" at bounding box center [240, 140] width 33 height 16
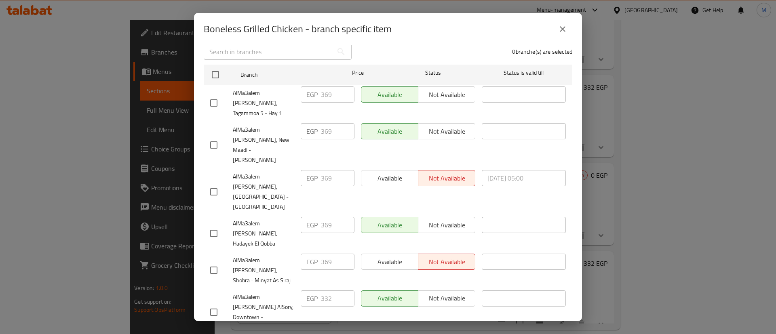
scroll to position [0, 0]
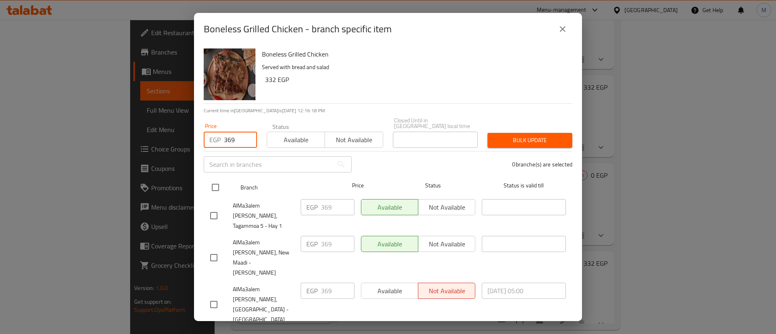
type input "369"
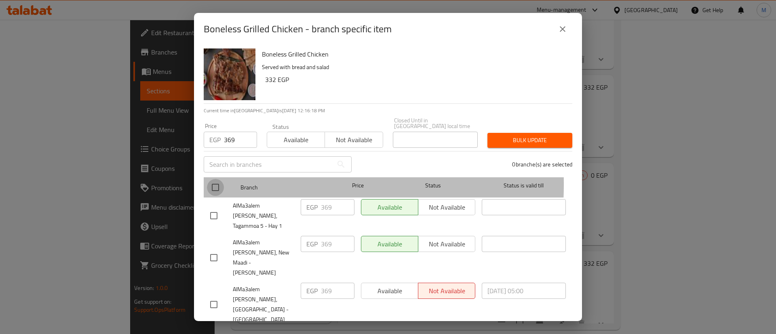
click at [213, 179] on input "checkbox" at bounding box center [215, 187] width 17 height 17
checkbox input "true"
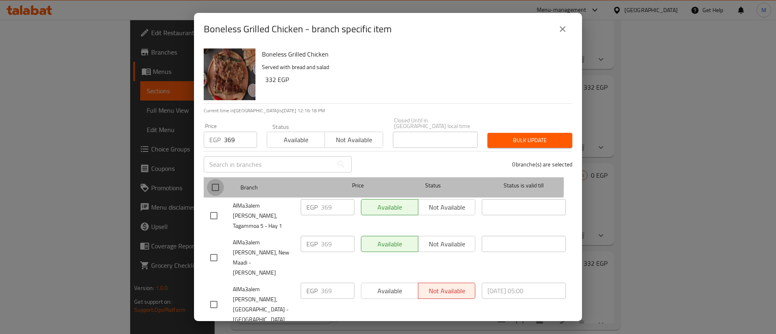
checkbox input "true"
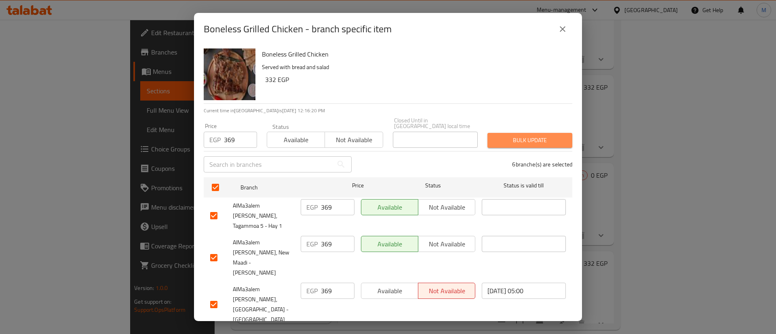
click at [542, 142] on button "Bulk update" at bounding box center [529, 140] width 85 height 15
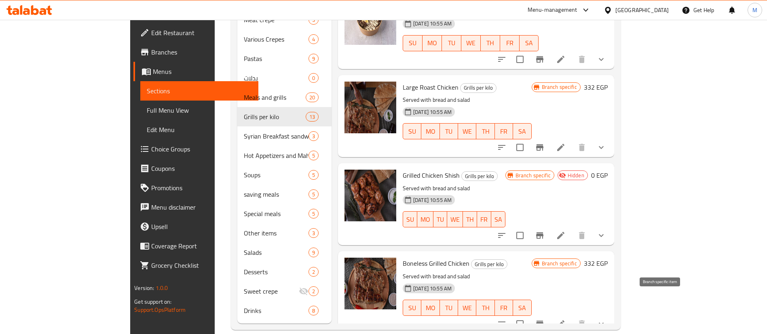
click at [544, 319] on icon "Branch-specific-item" at bounding box center [540, 324] width 10 height 10
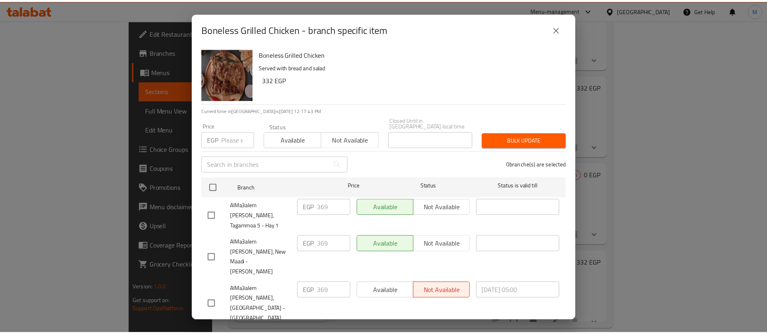
scroll to position [113, 0]
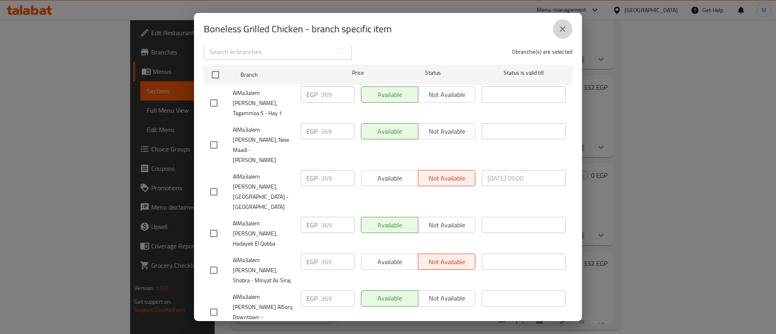
click at [570, 31] on button "close" at bounding box center [562, 28] width 19 height 19
